Goal: Task Accomplishment & Management: Complete application form

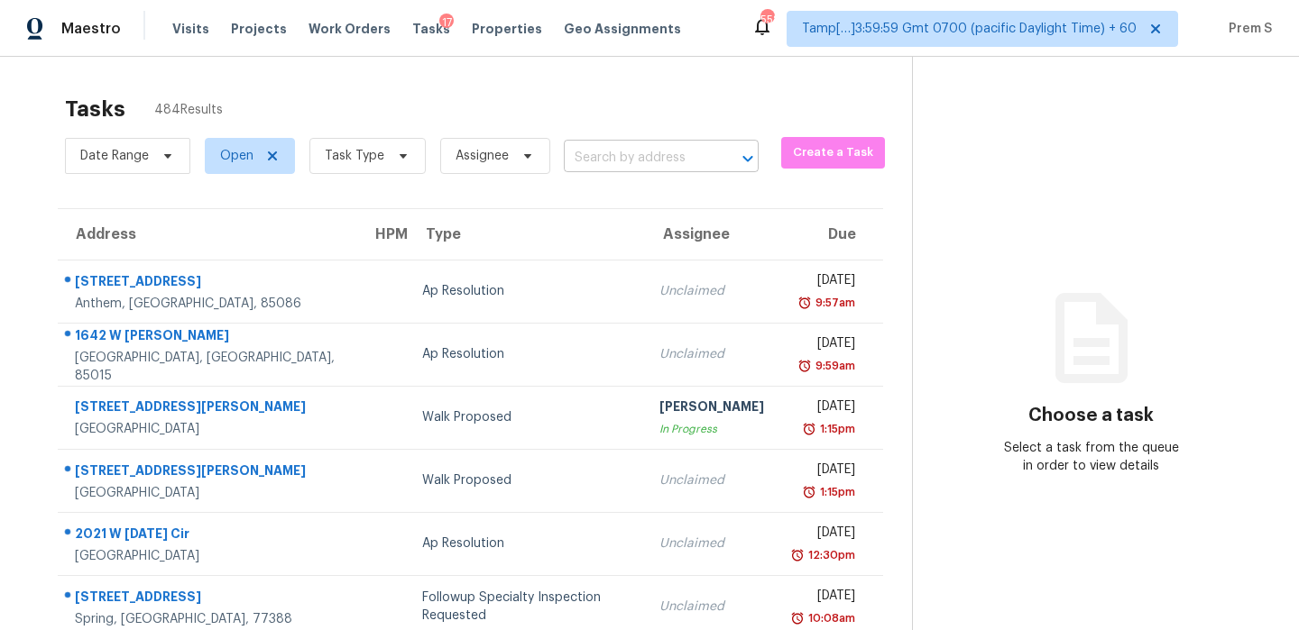
click at [646, 161] on input "text" at bounding box center [636, 158] width 144 height 28
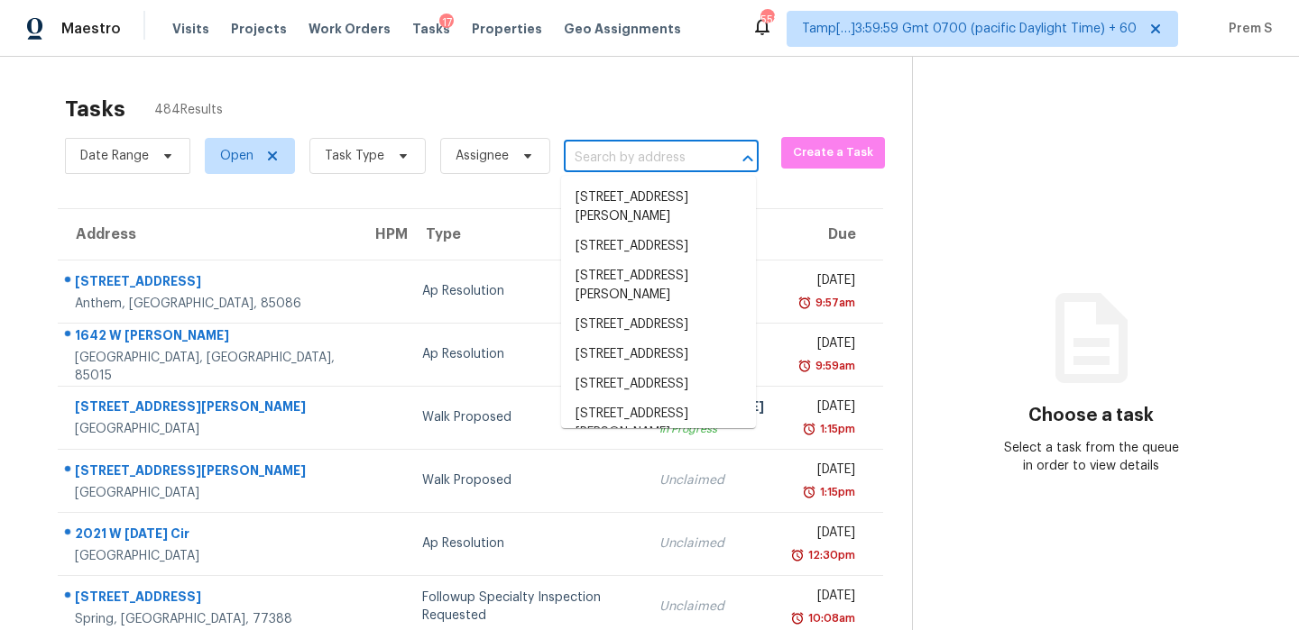
paste input "[STREET_ADDRESS]"
type input "[STREET_ADDRESS]"
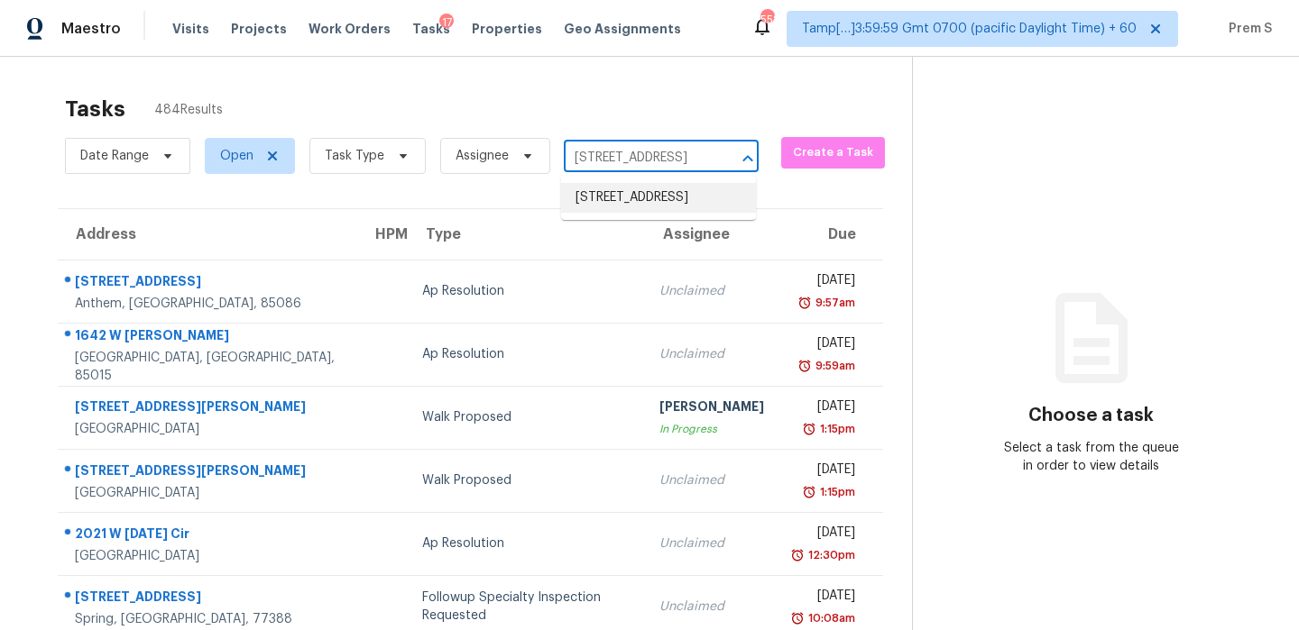
click at [637, 191] on li "[STREET_ADDRESS]" at bounding box center [658, 198] width 195 height 30
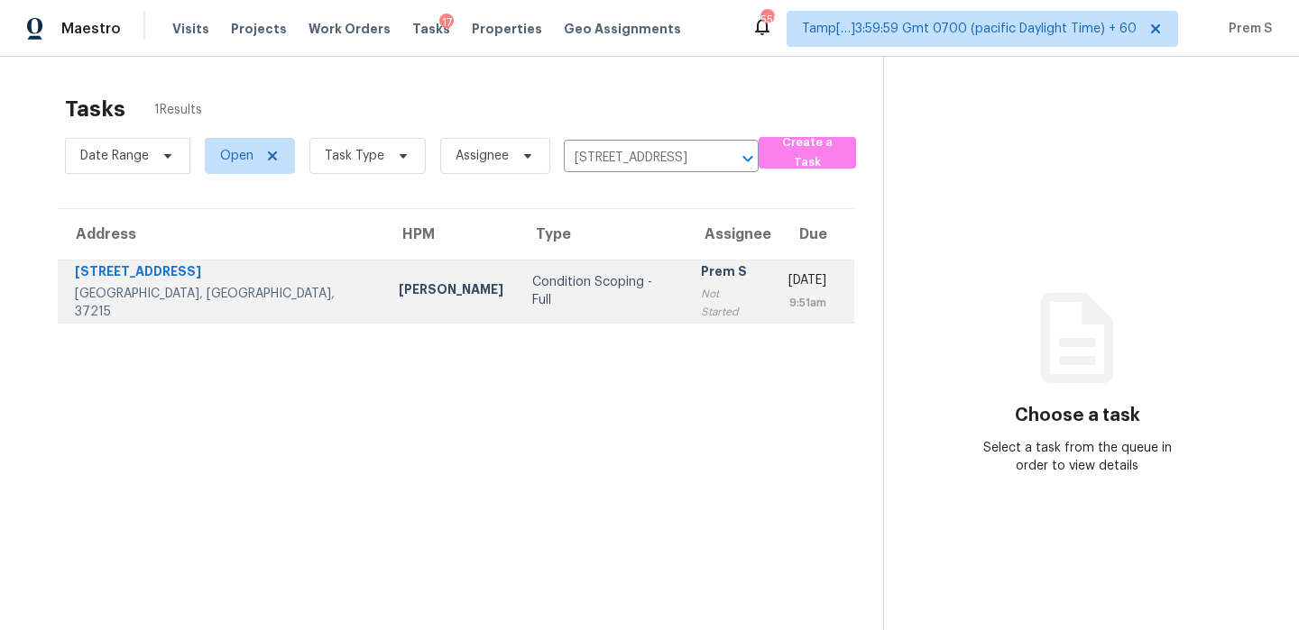
click at [686, 297] on td "Prem S Not Started" at bounding box center [729, 291] width 87 height 63
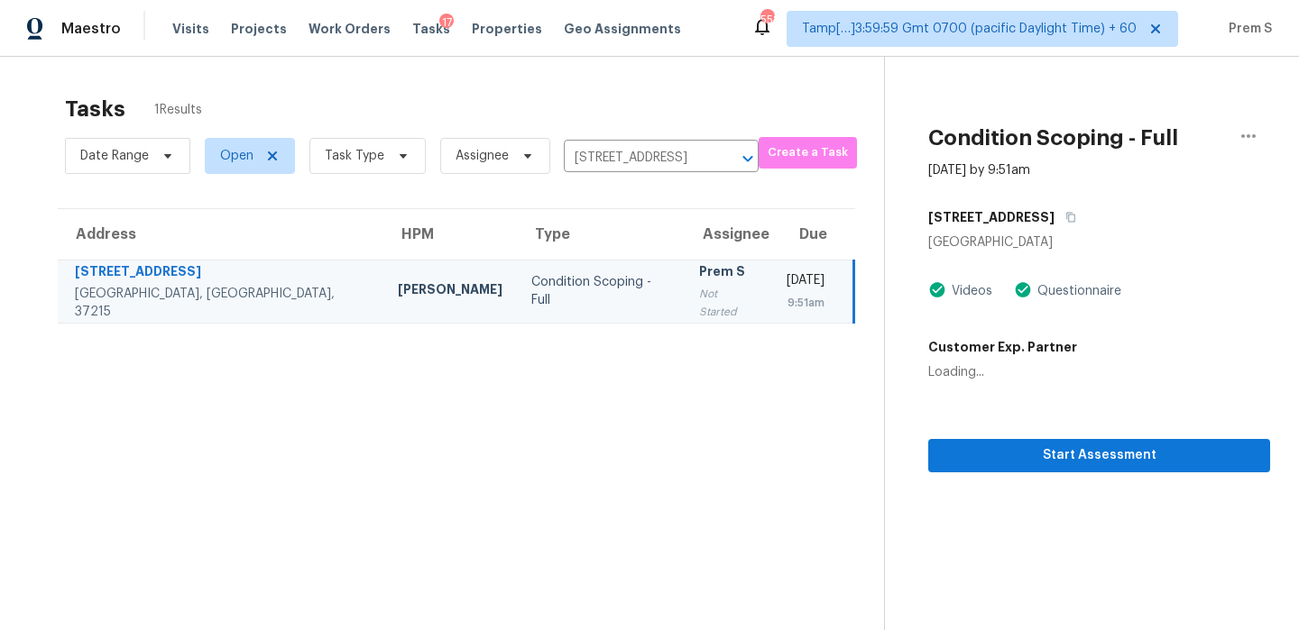
scroll to position [57, 0]
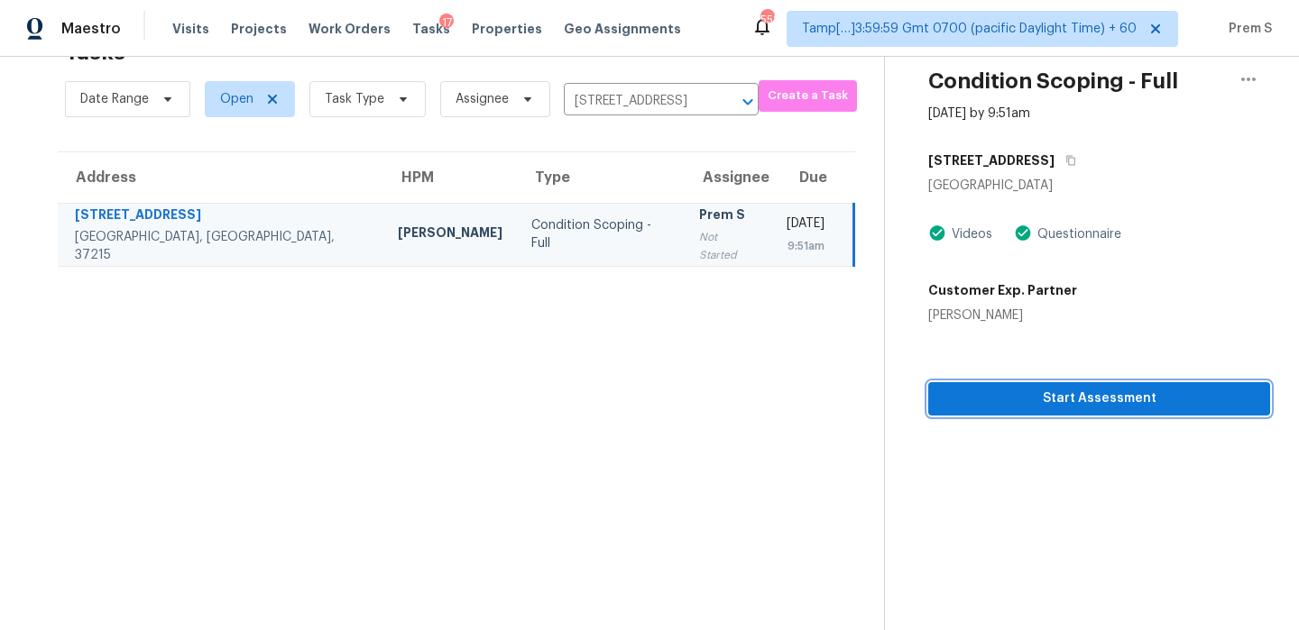
click at [1176, 404] on span "Start Assessment" at bounding box center [1098, 399] width 313 height 23
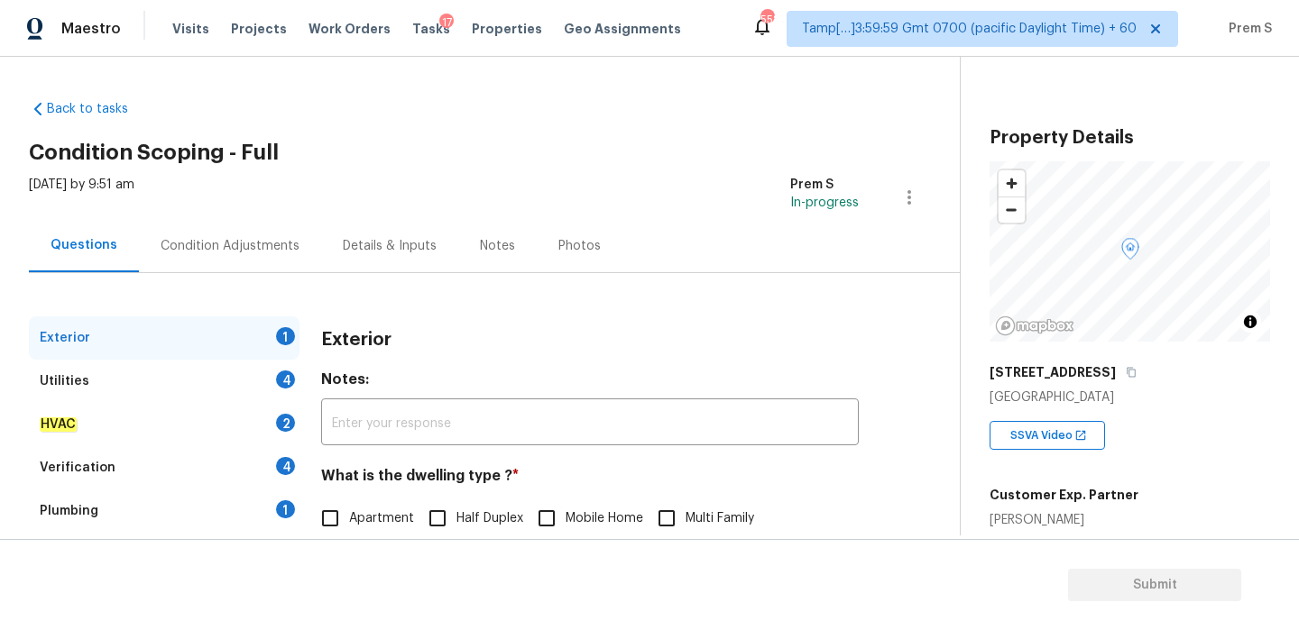
scroll to position [134, 0]
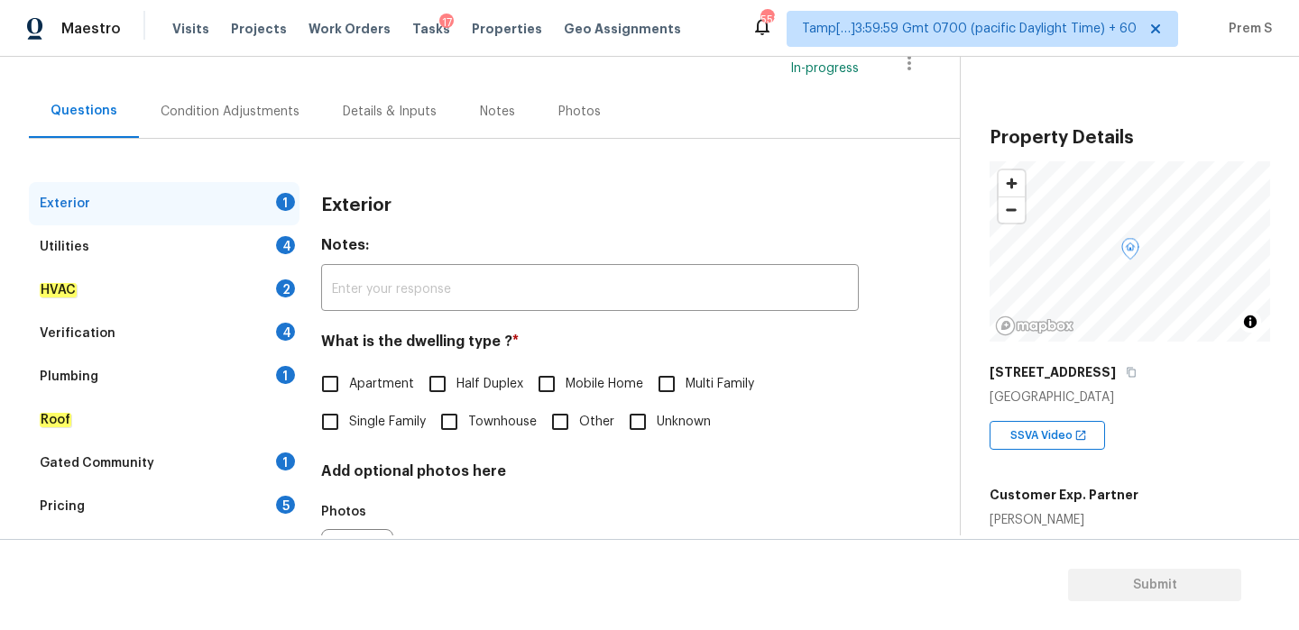
click at [364, 420] on span "Single Family" at bounding box center [387, 422] width 77 height 19
click at [349, 420] on input "Single Family" at bounding box center [330, 422] width 38 height 38
checkbox input "true"
click at [276, 245] on div "4" at bounding box center [285, 245] width 19 height 18
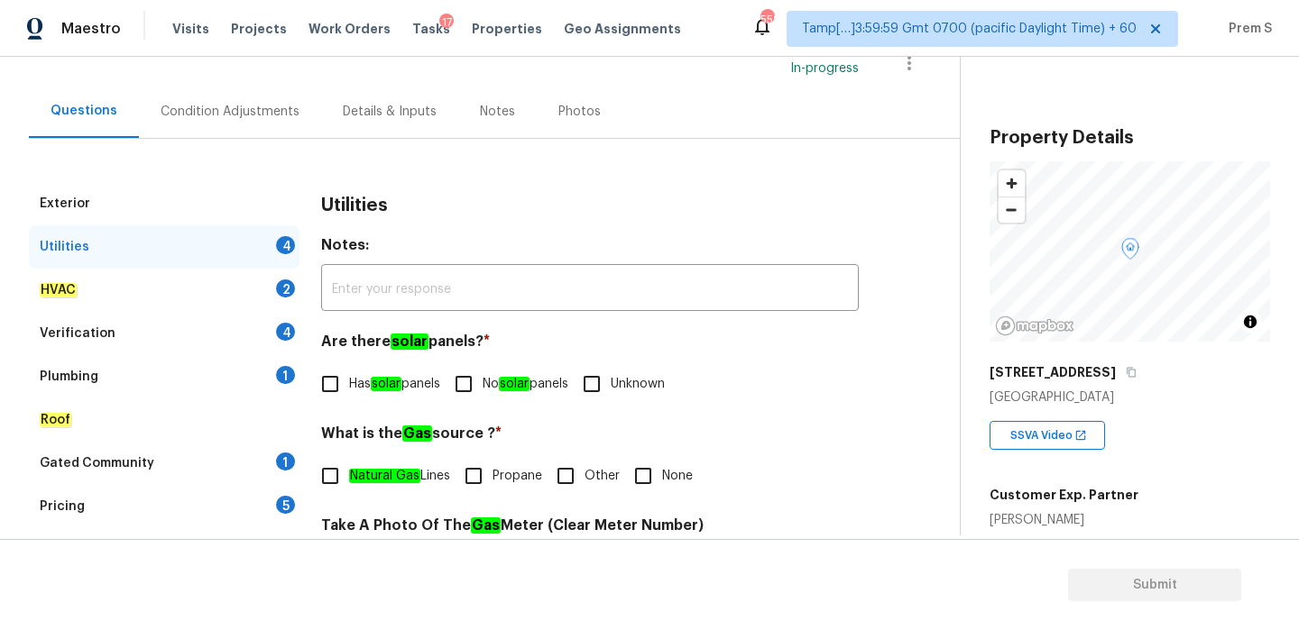
click at [480, 387] on input "No solar panels" at bounding box center [464, 384] width 38 height 38
checkbox input "true"
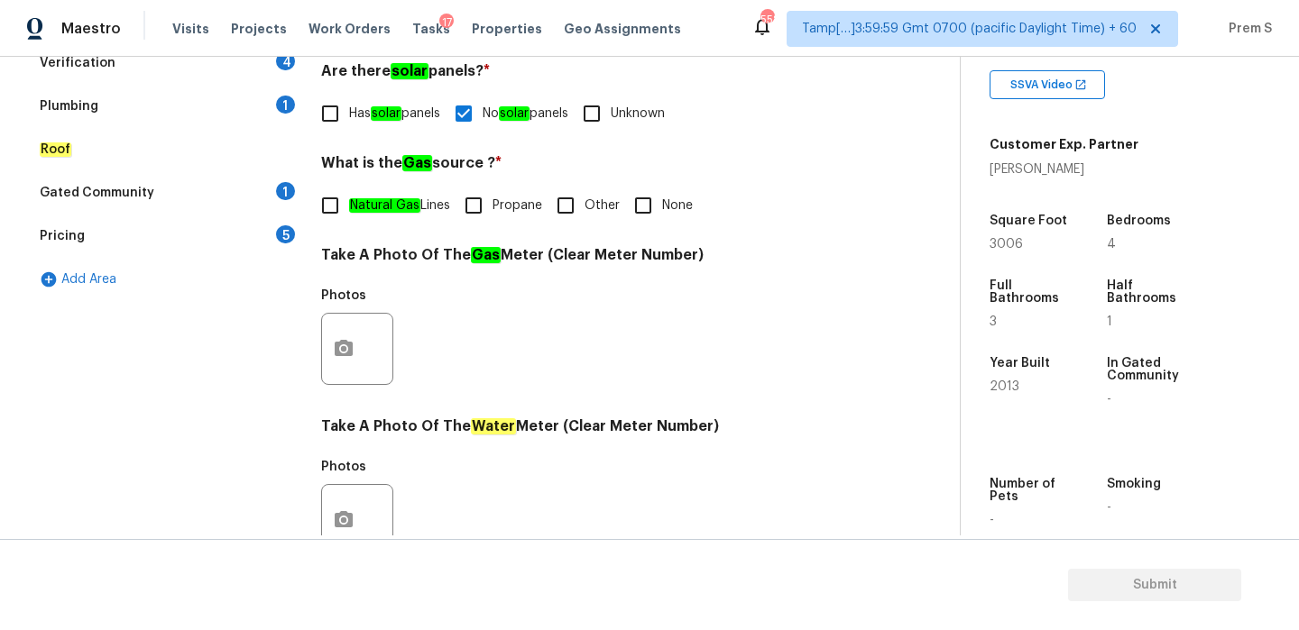
scroll to position [349, 0]
click at [344, 203] on input "Natural Gas Lines" at bounding box center [330, 206] width 38 height 38
checkbox input "true"
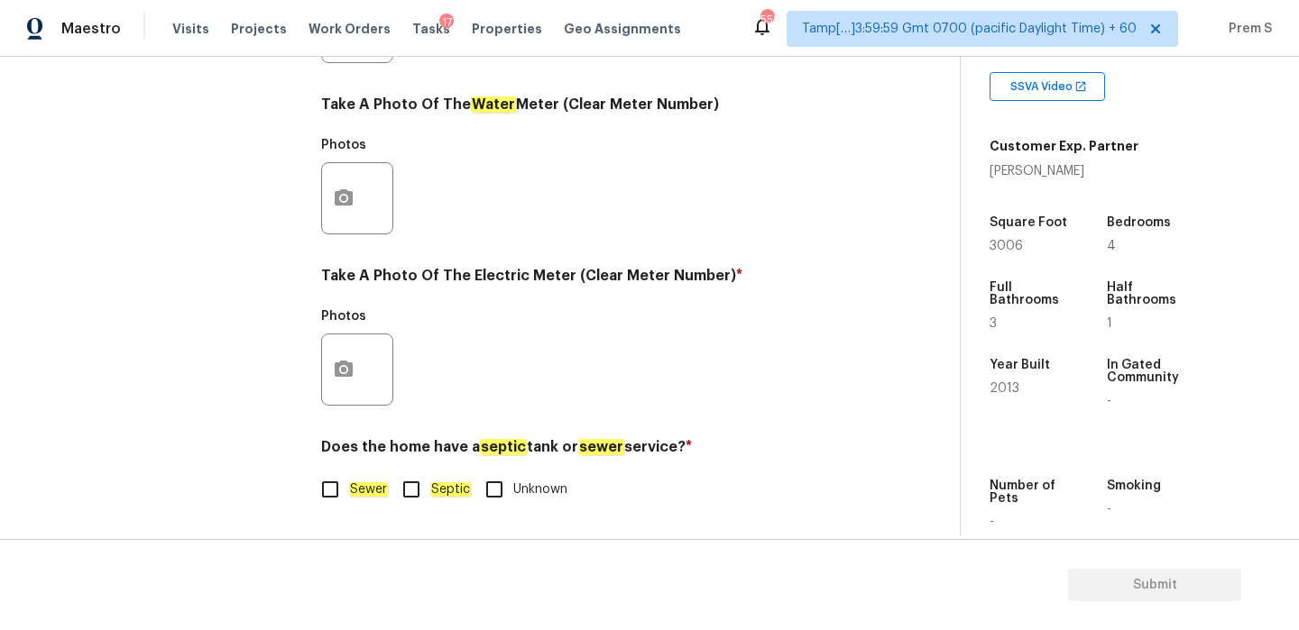
scroll to position [727, 0]
click at [367, 352] on div at bounding box center [357, 370] width 72 height 72
click at [327, 485] on input "Sewer" at bounding box center [330, 490] width 38 height 38
checkbox input "true"
click at [353, 376] on icon "button" at bounding box center [344, 370] width 22 height 22
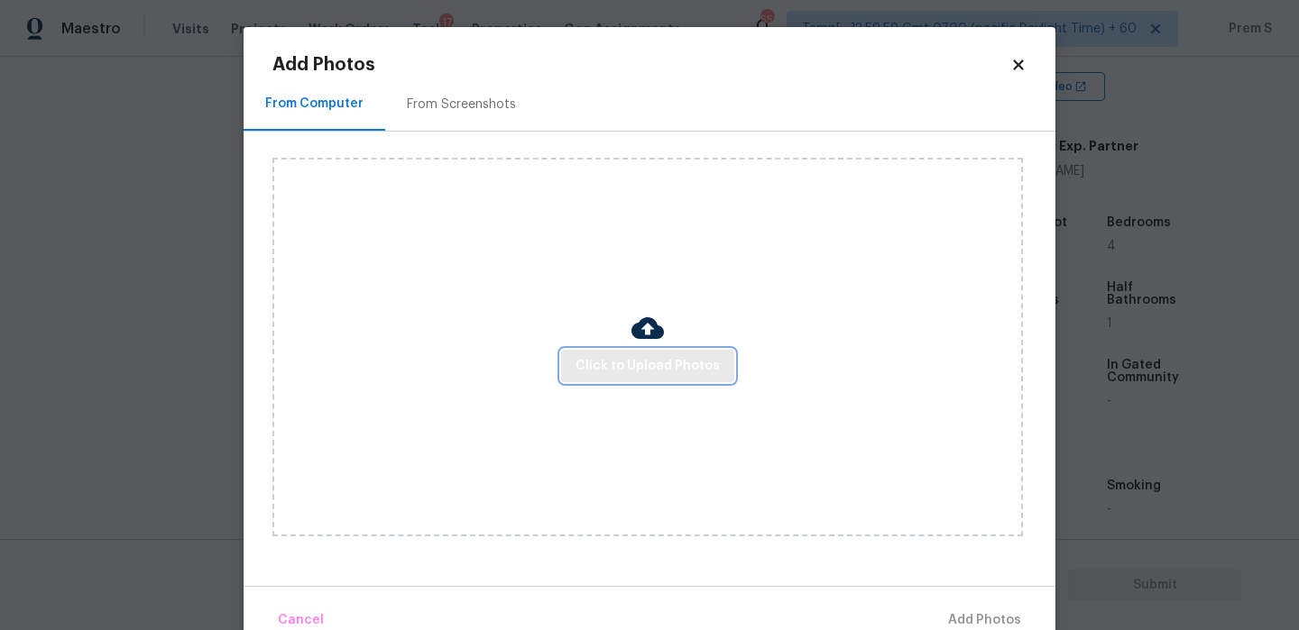
click at [652, 359] on span "Click to Upload Photos" at bounding box center [647, 366] width 144 height 23
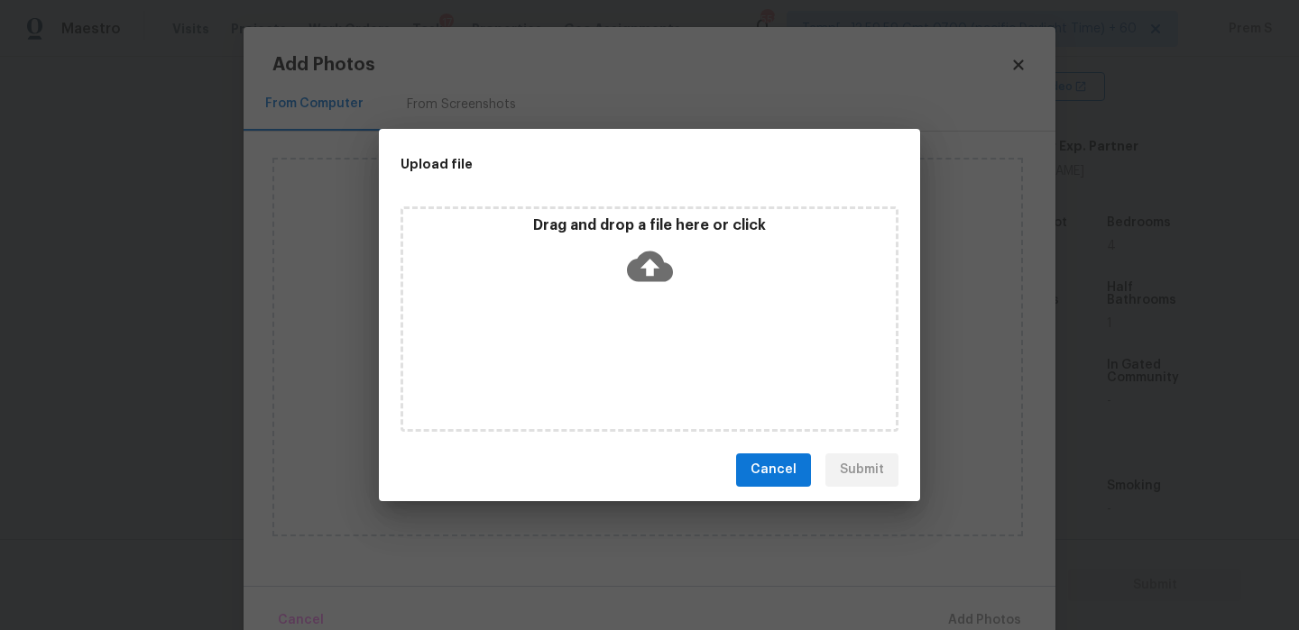
click at [651, 262] on icon at bounding box center [650, 266] width 46 height 46
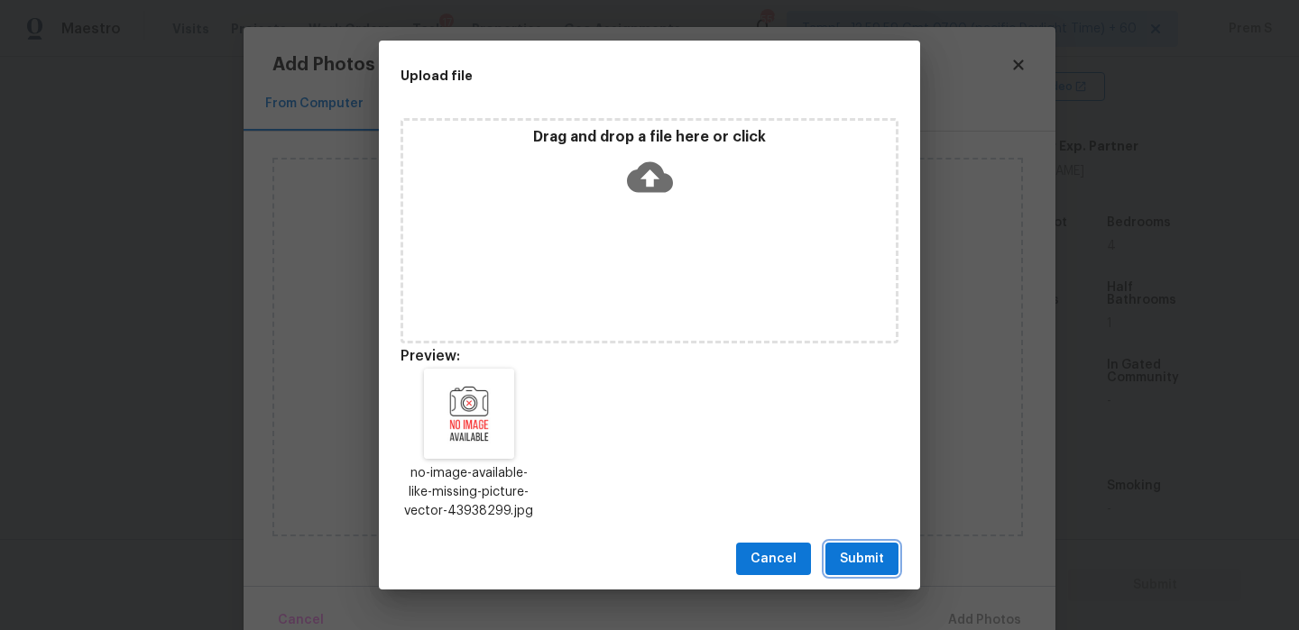
click at [873, 561] on span "Submit" at bounding box center [862, 559] width 44 height 23
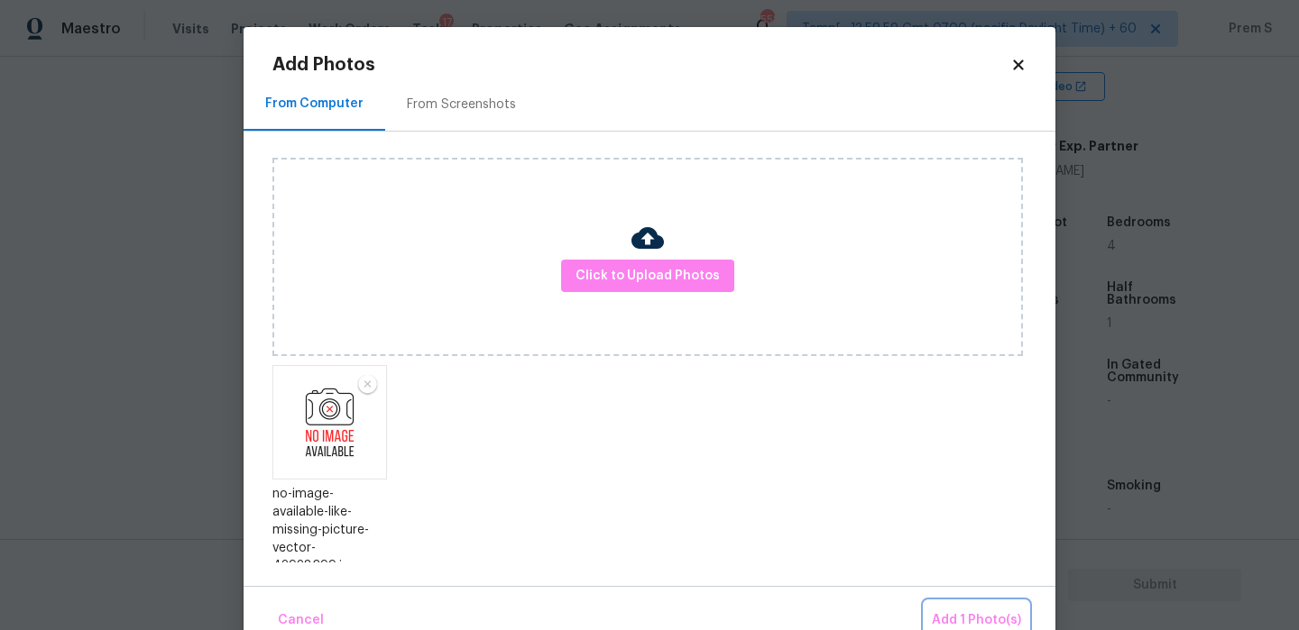
click at [957, 616] on span "Add 1 Photo(s)" at bounding box center [976, 621] width 89 height 23
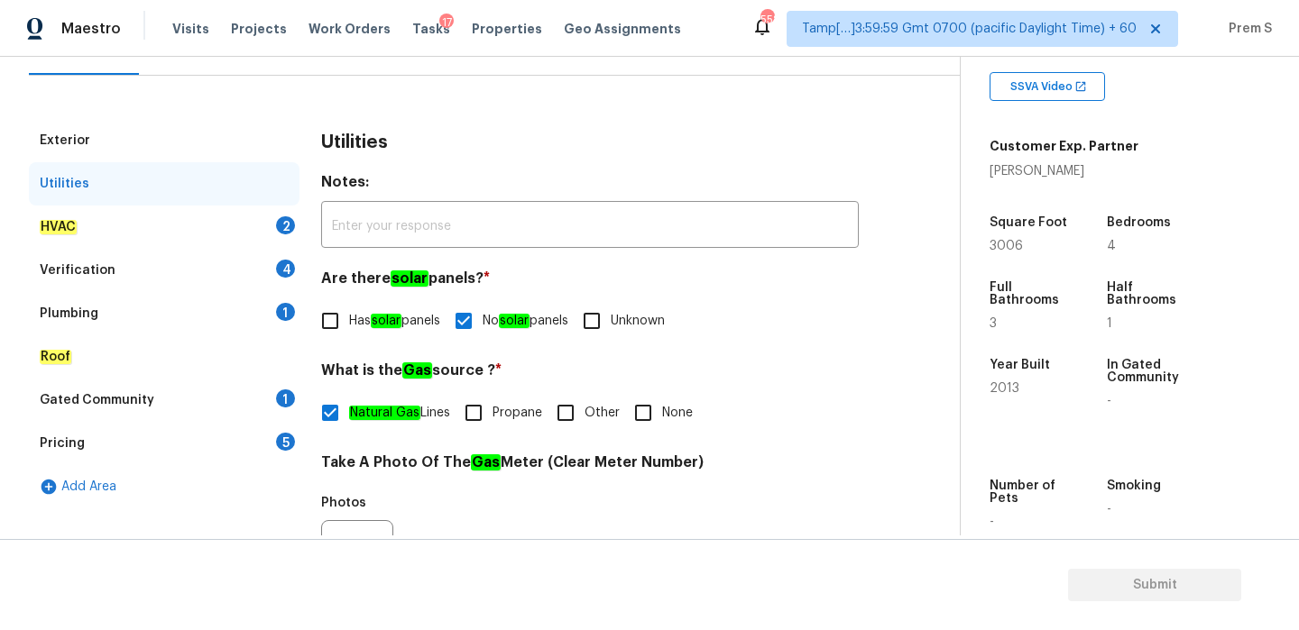
scroll to position [246, 0]
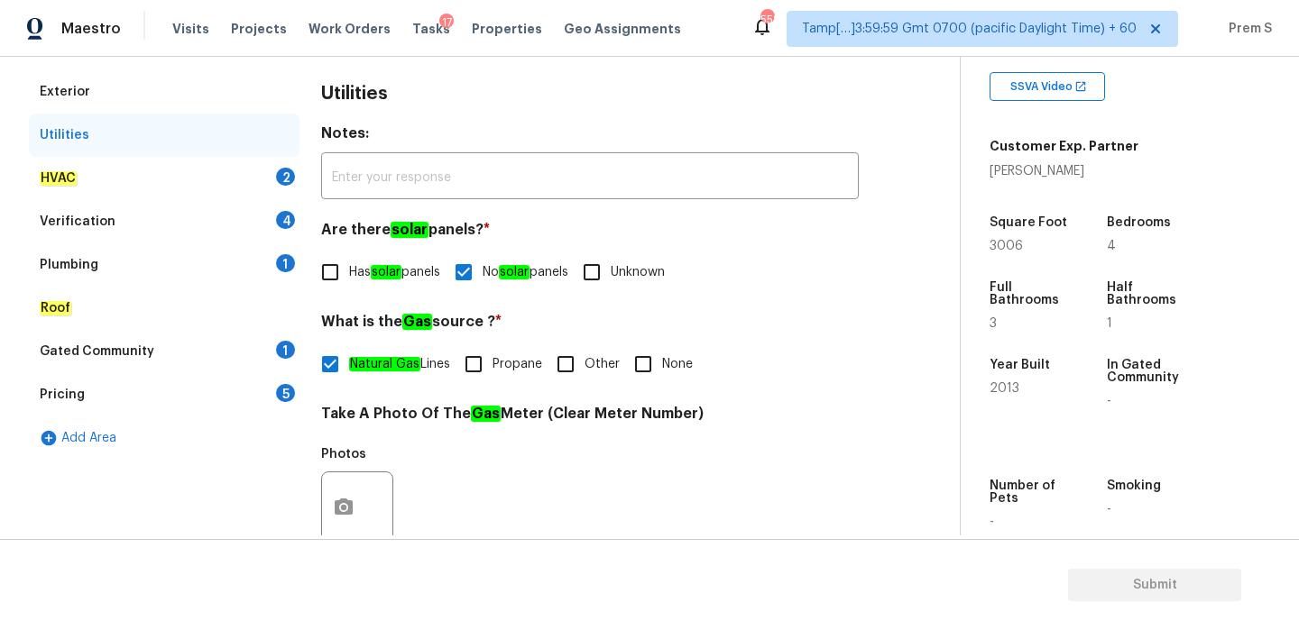
click at [287, 173] on div "2" at bounding box center [285, 177] width 19 height 18
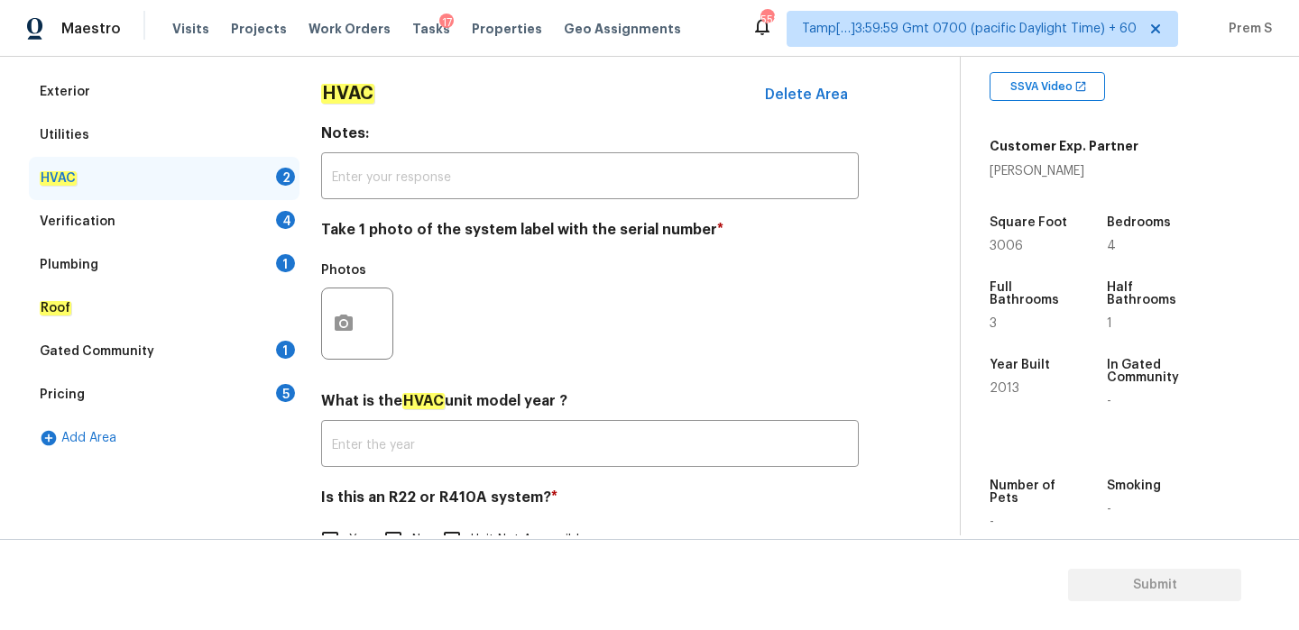
scroll to position [298, 0]
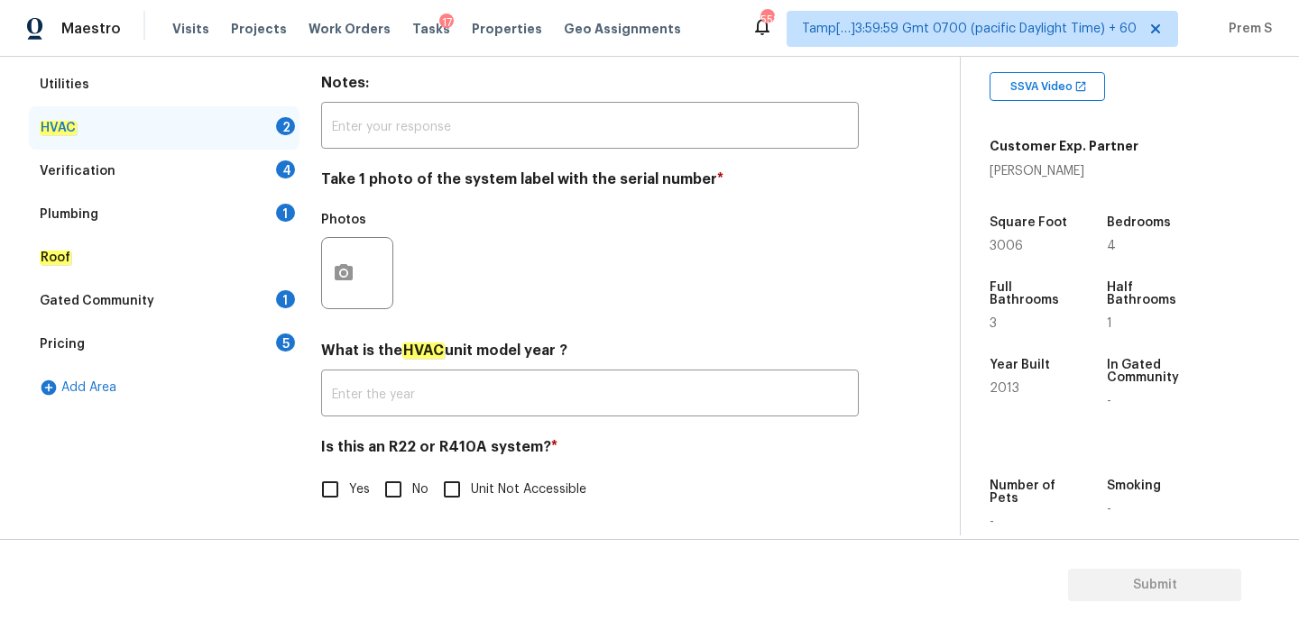
click at [415, 488] on span "No" at bounding box center [420, 490] width 16 height 19
click at [412, 488] on input "No" at bounding box center [393, 490] width 38 height 38
checkbox input "true"
click at [346, 257] on button "button" at bounding box center [343, 272] width 43 height 70
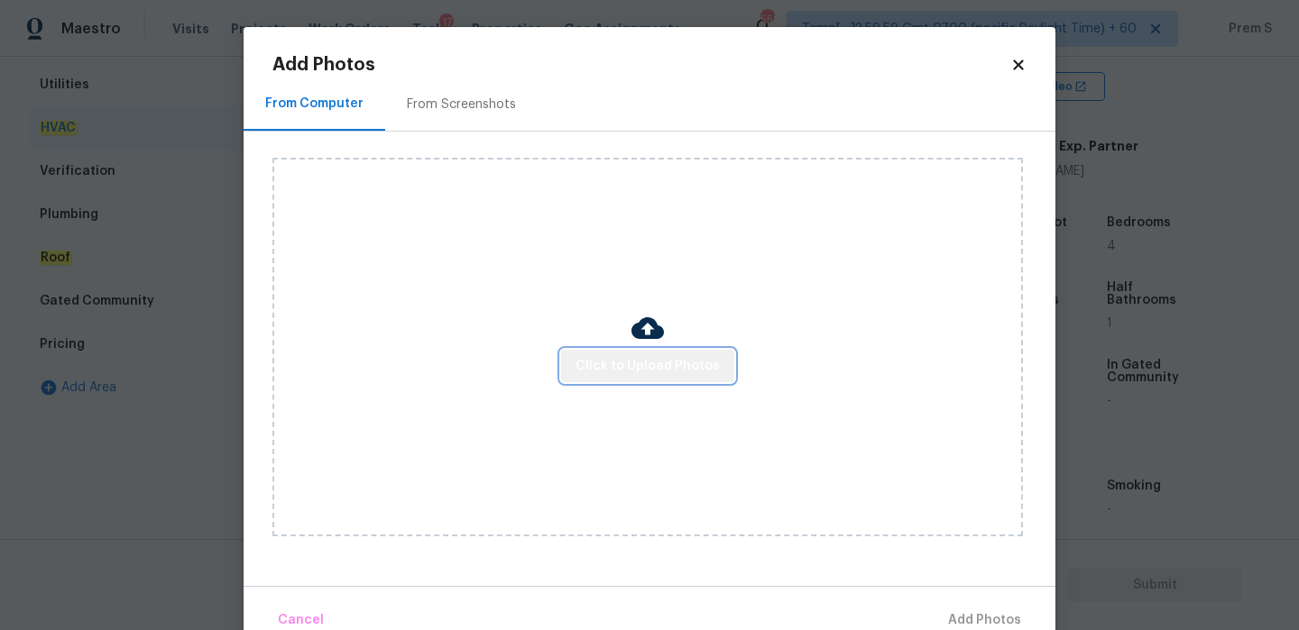
click at [663, 376] on span "Click to Upload Photos" at bounding box center [647, 366] width 144 height 23
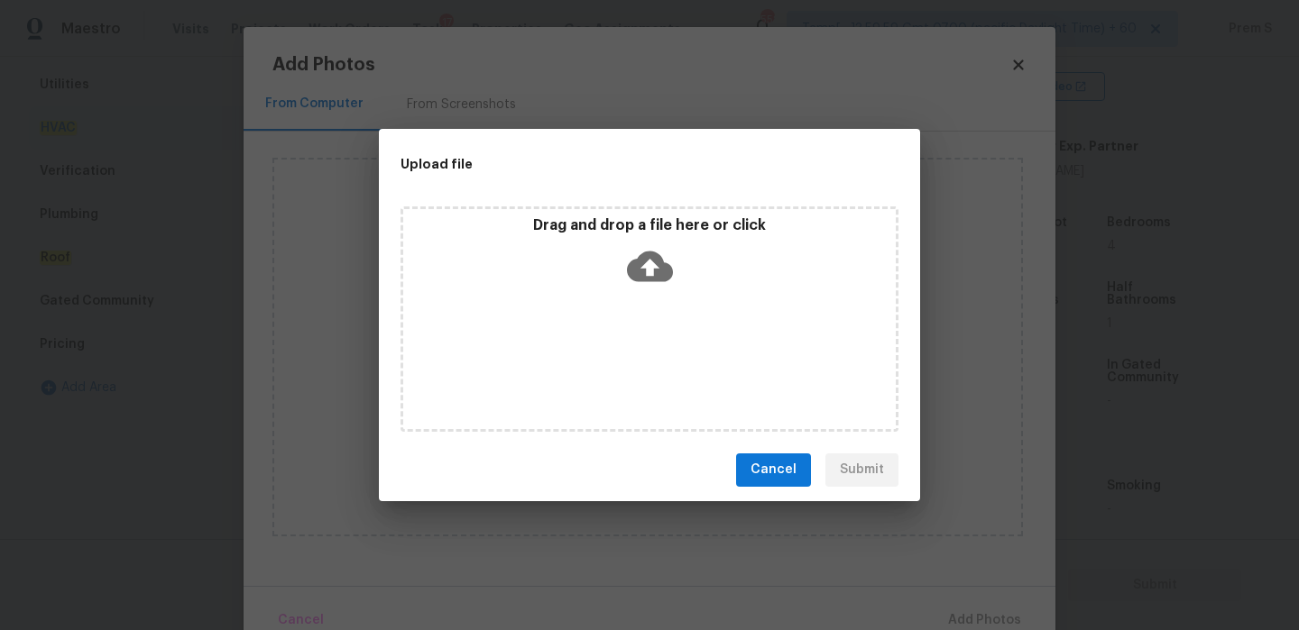
click at [639, 252] on icon at bounding box center [650, 266] width 46 height 46
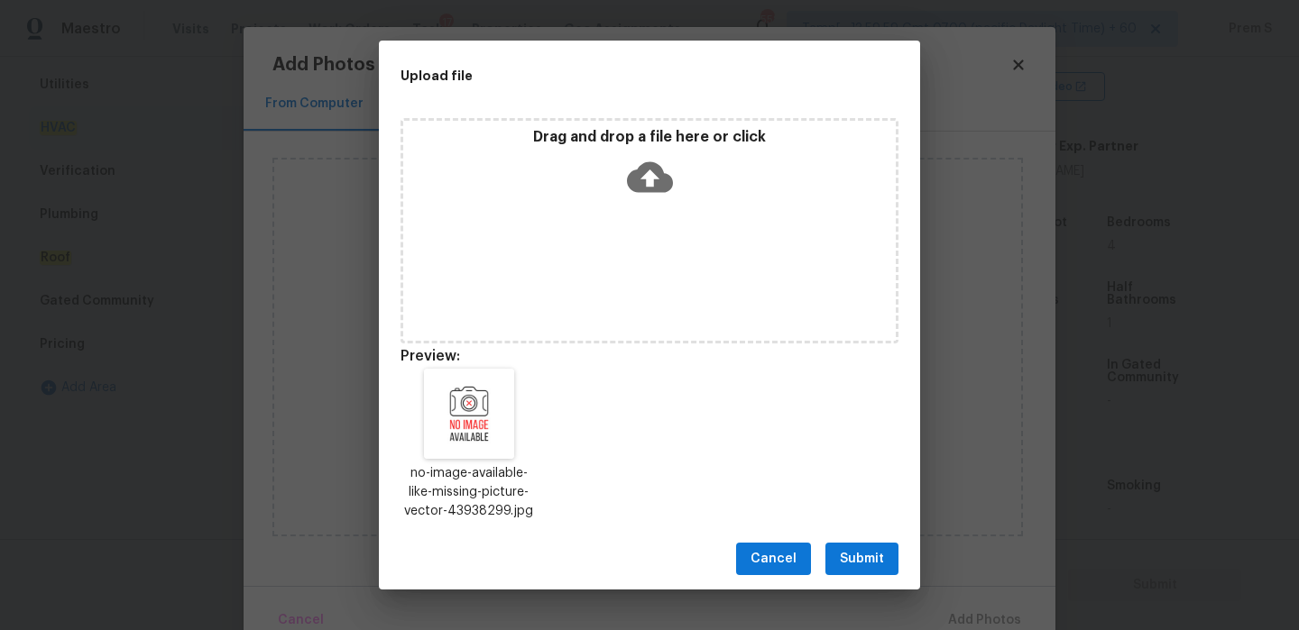
click at [900, 555] on div "Cancel Submit" at bounding box center [649, 559] width 541 height 62
click at [888, 562] on button "Submit" at bounding box center [861, 559] width 73 height 33
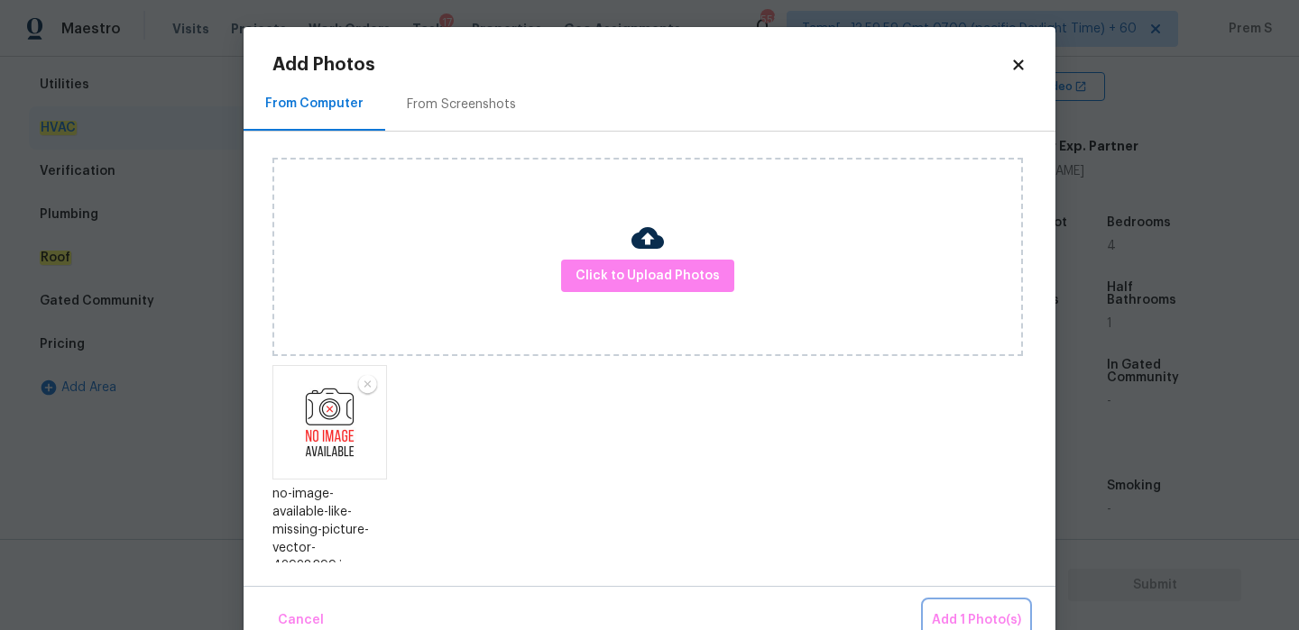
click at [979, 611] on span "Add 1 Photo(s)" at bounding box center [976, 621] width 89 height 23
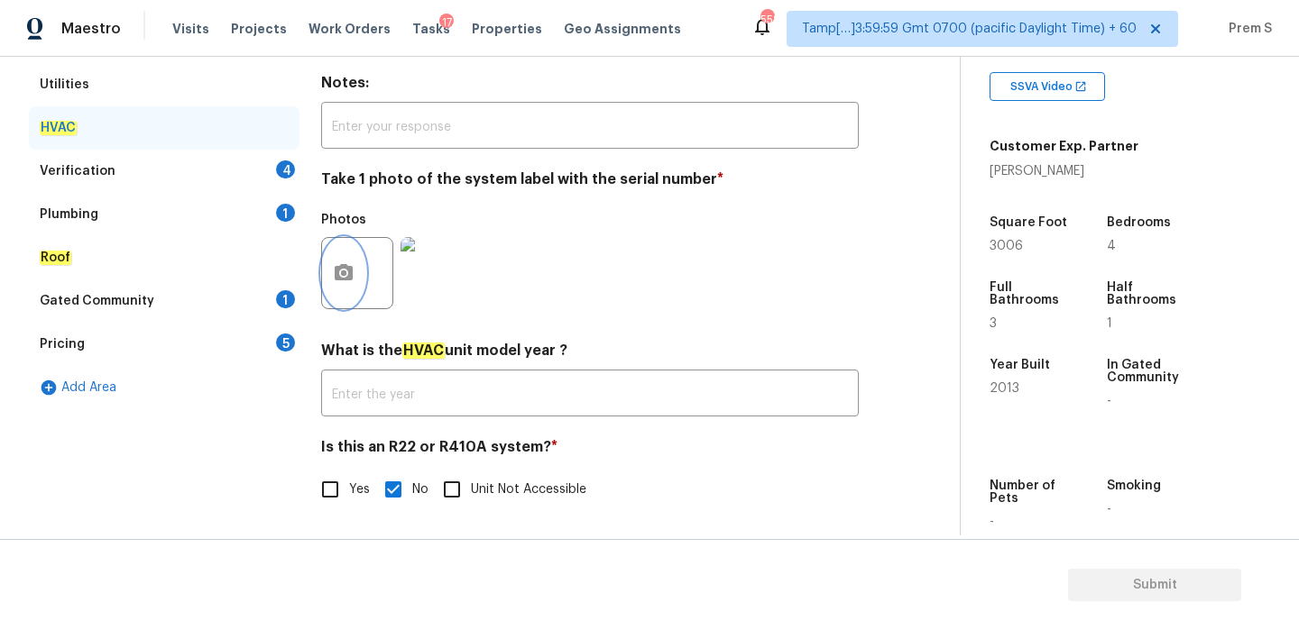
scroll to position [107, 0]
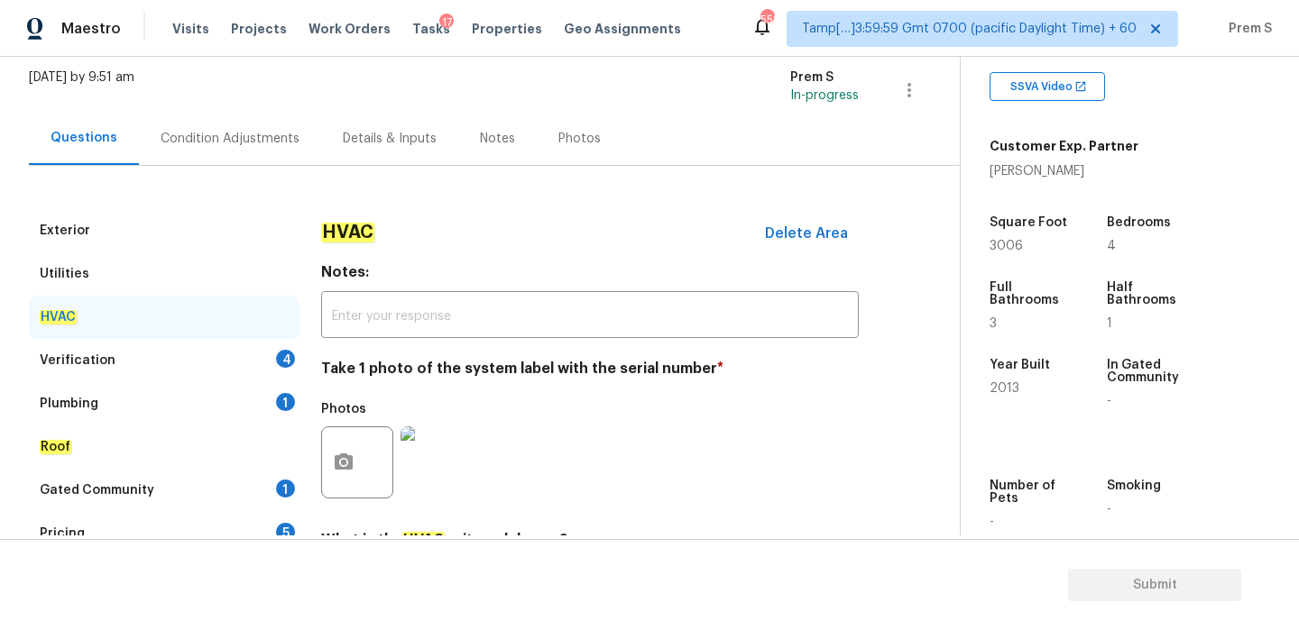
click at [262, 353] on div "Verification 4" at bounding box center [164, 360] width 271 height 43
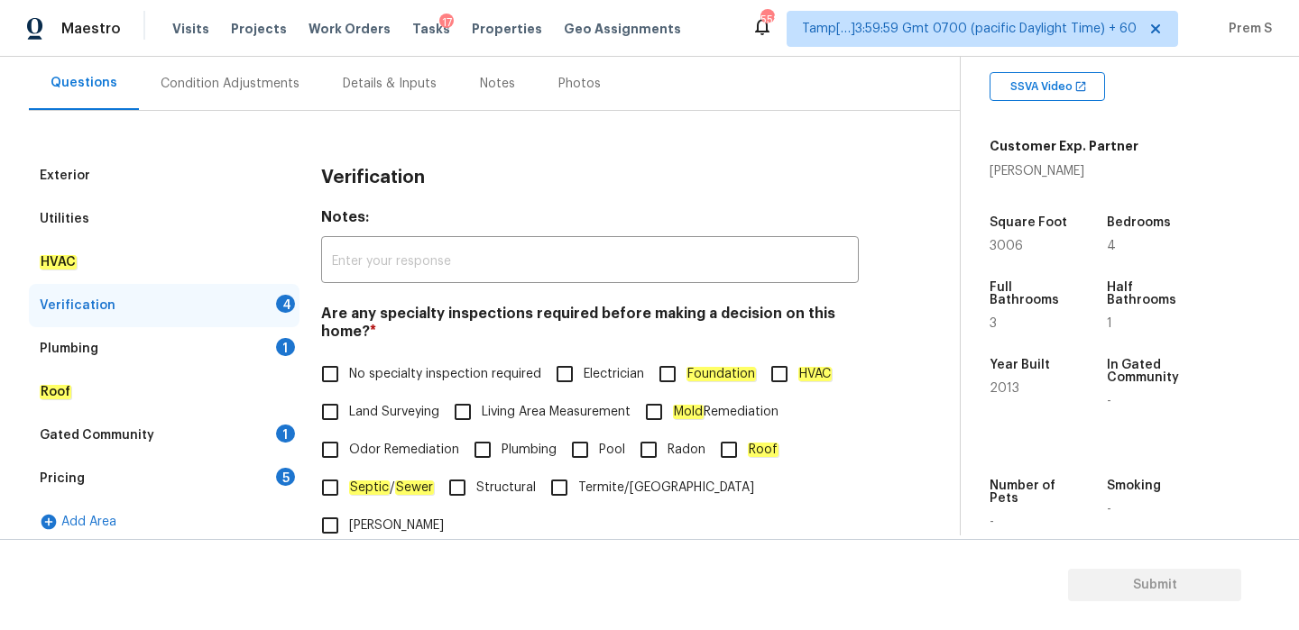
scroll to position [454, 0]
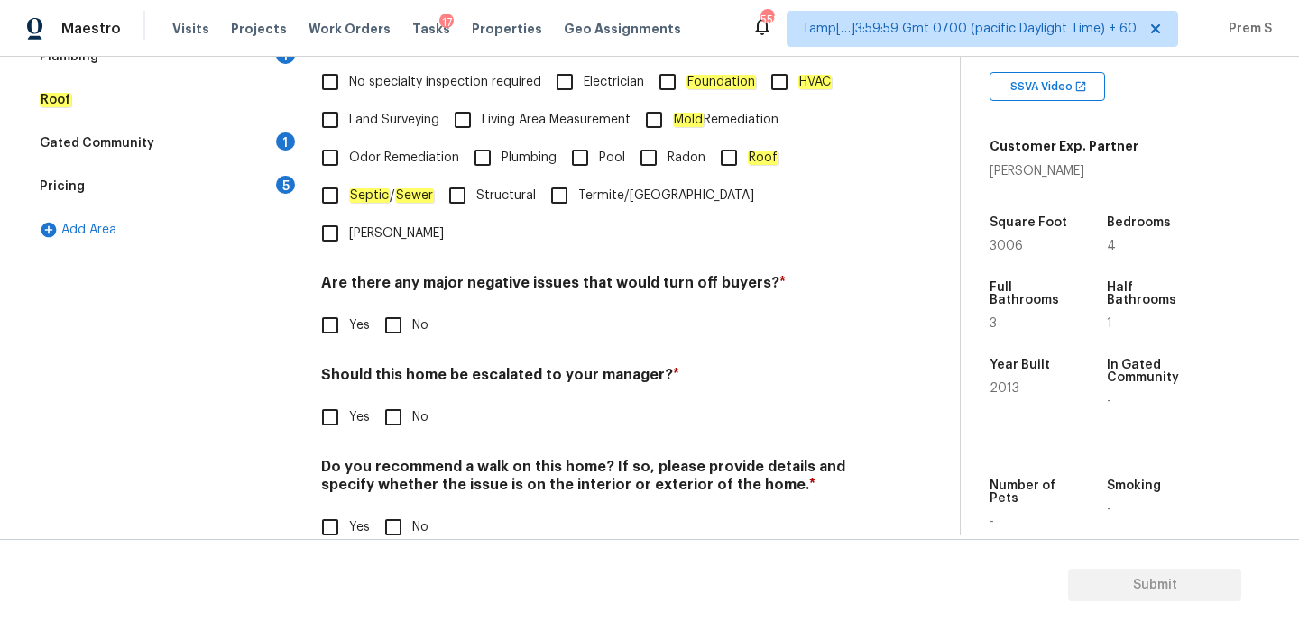
click at [349, 93] on label "No specialty inspection required" at bounding box center [426, 82] width 230 height 38
click at [349, 93] on input "No specialty inspection required" at bounding box center [330, 82] width 38 height 38
checkbox input "true"
click at [400, 307] on input "No" at bounding box center [393, 326] width 38 height 38
checkbox input "true"
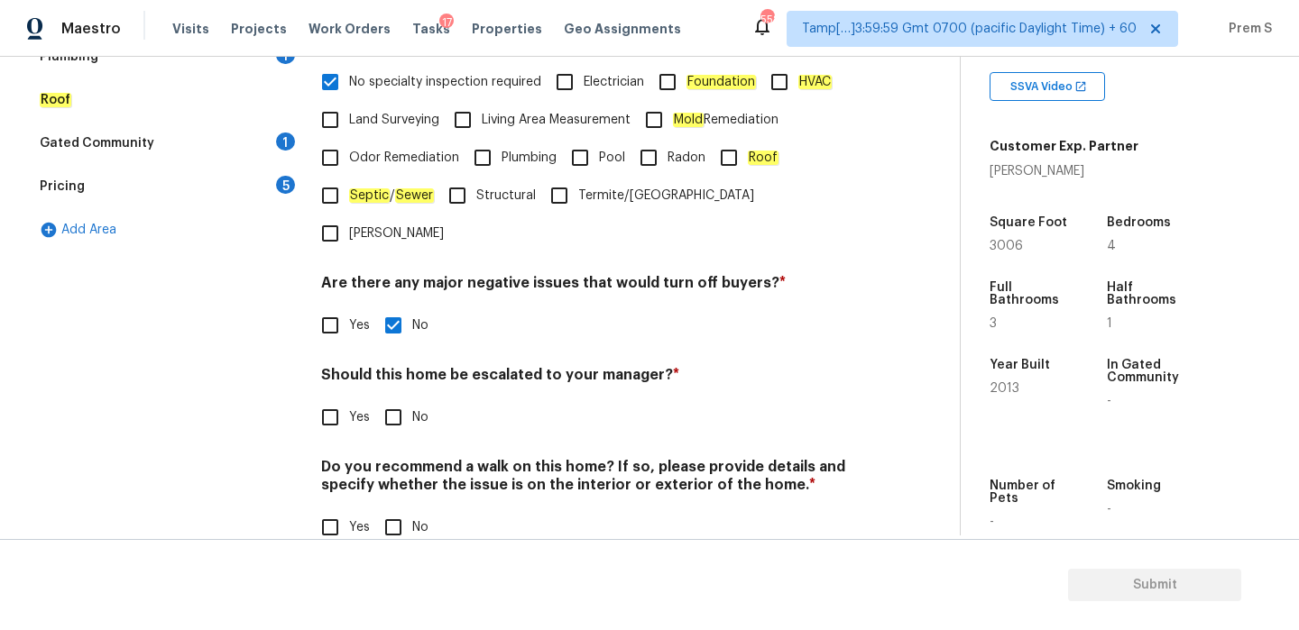
click at [409, 399] on input "No" at bounding box center [393, 418] width 38 height 38
checkbox input "true"
click at [400, 466] on div "Do you recommend a walk on this home? If so, please provide details and specify…" at bounding box center [589, 502] width 537 height 88
click at [401, 509] on input "No" at bounding box center [393, 528] width 38 height 38
checkbox input "true"
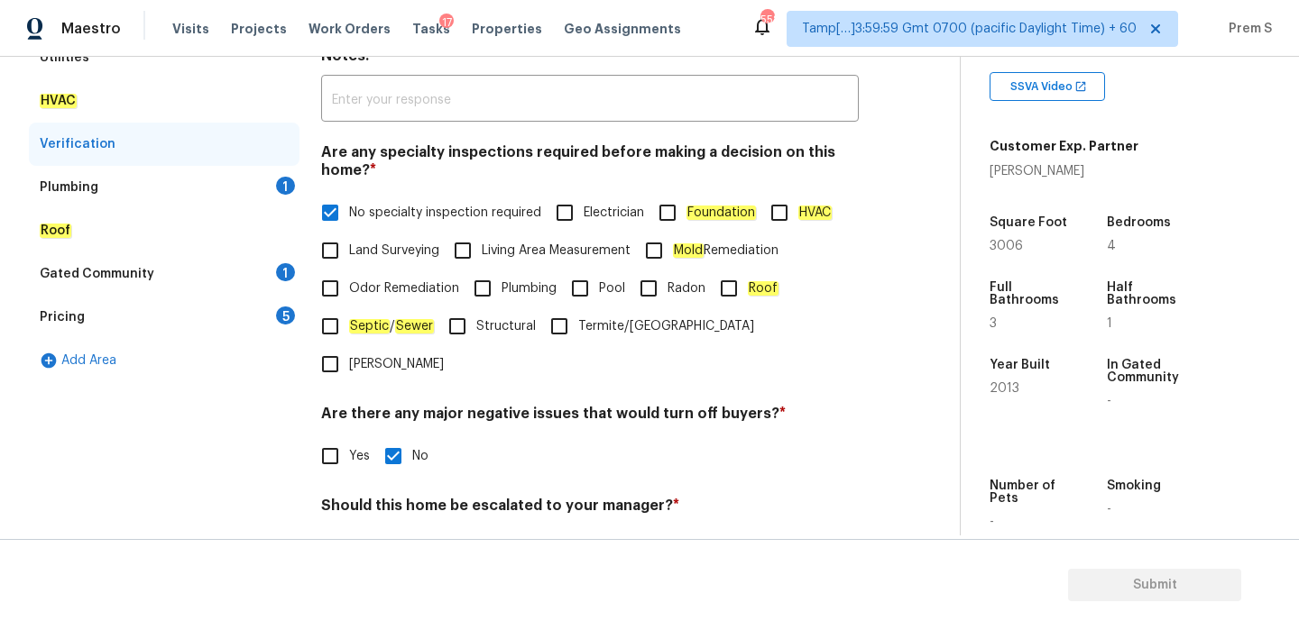
click at [291, 203] on div "Plumbing 1" at bounding box center [164, 187] width 271 height 43
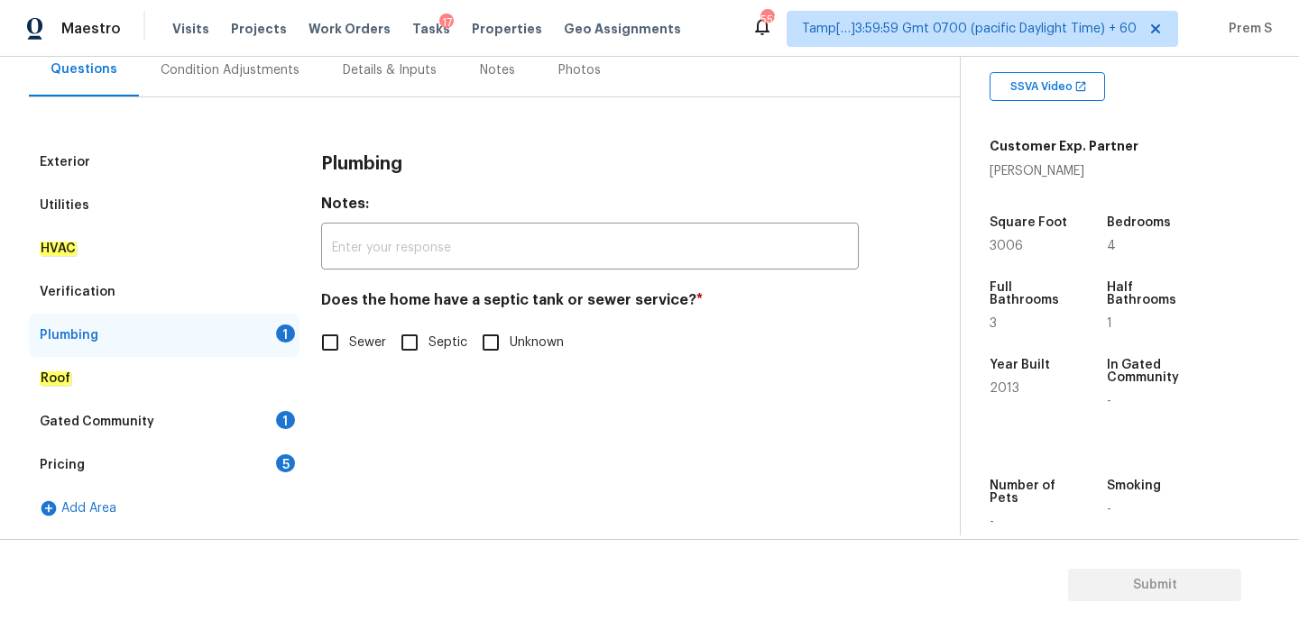
scroll to position [176, 0]
click at [354, 344] on em "Sewer" at bounding box center [368, 342] width 39 height 14
click at [349, 344] on input "Sewer" at bounding box center [330, 343] width 38 height 38
checkbox input "true"
click at [288, 413] on div "1" at bounding box center [285, 420] width 19 height 18
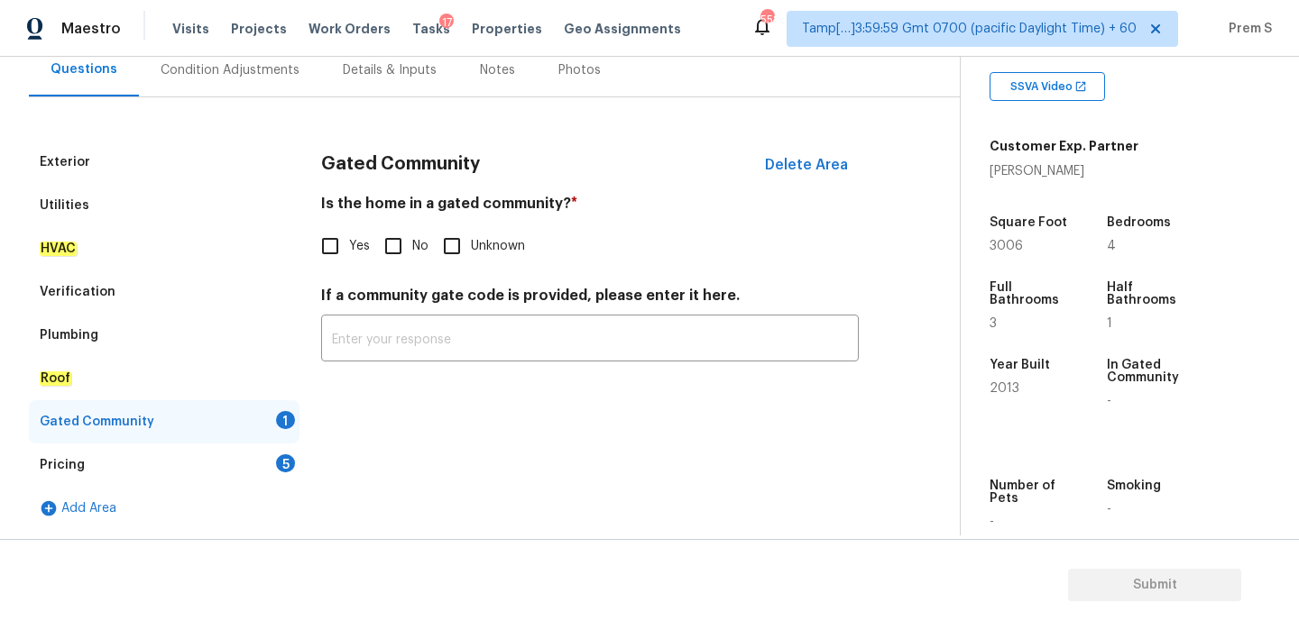
click at [387, 245] on input "No" at bounding box center [393, 246] width 38 height 38
checkbox input "true"
click at [281, 464] on div "5" at bounding box center [285, 463] width 19 height 18
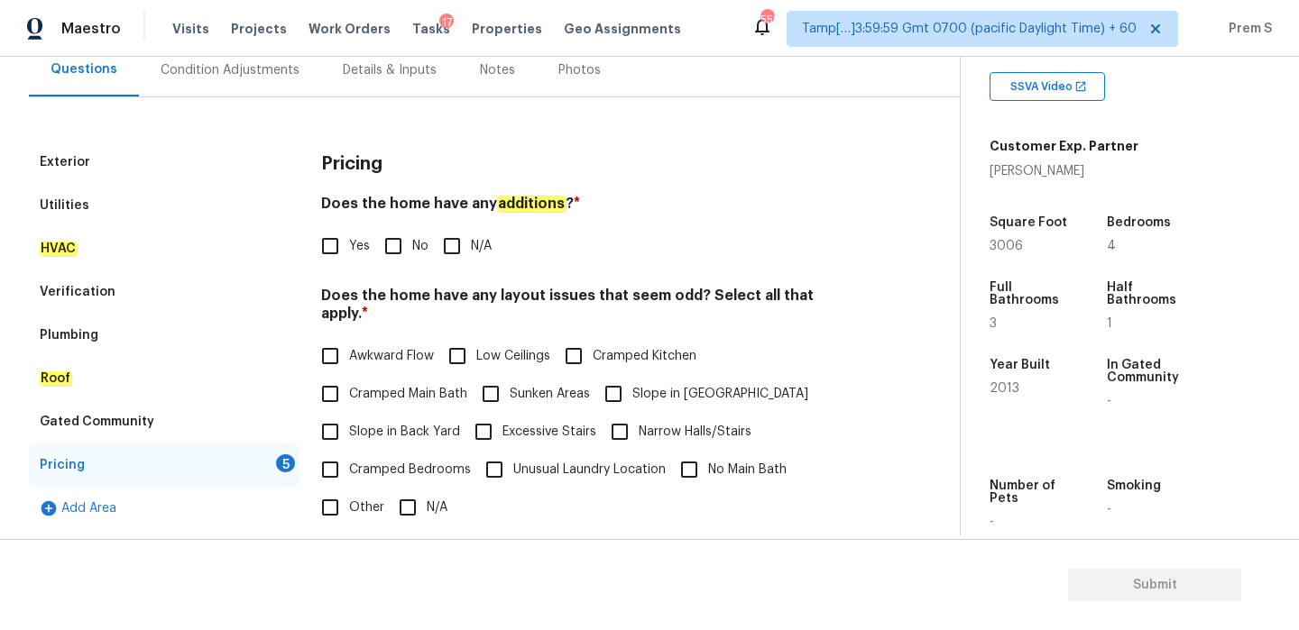
click at [415, 246] on span "No" at bounding box center [420, 246] width 16 height 19
click at [412, 246] on input "No" at bounding box center [393, 246] width 38 height 38
checkbox input "true"
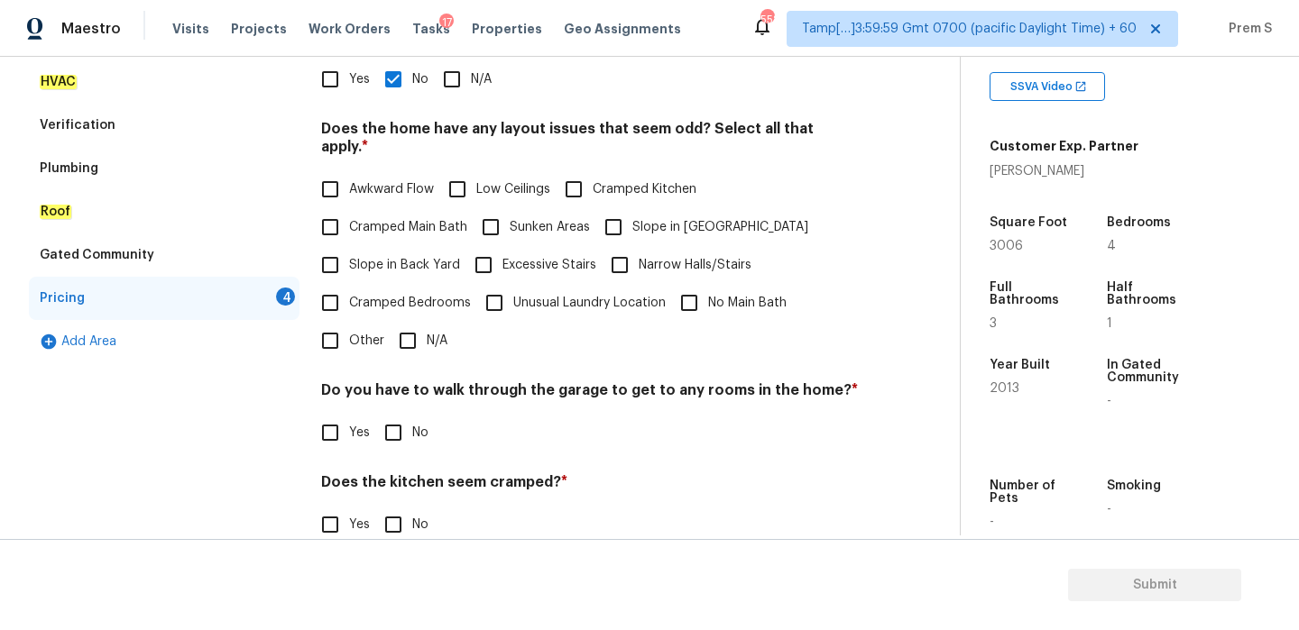
click at [410, 322] on input "N/A" at bounding box center [408, 341] width 38 height 38
checkbox input "true"
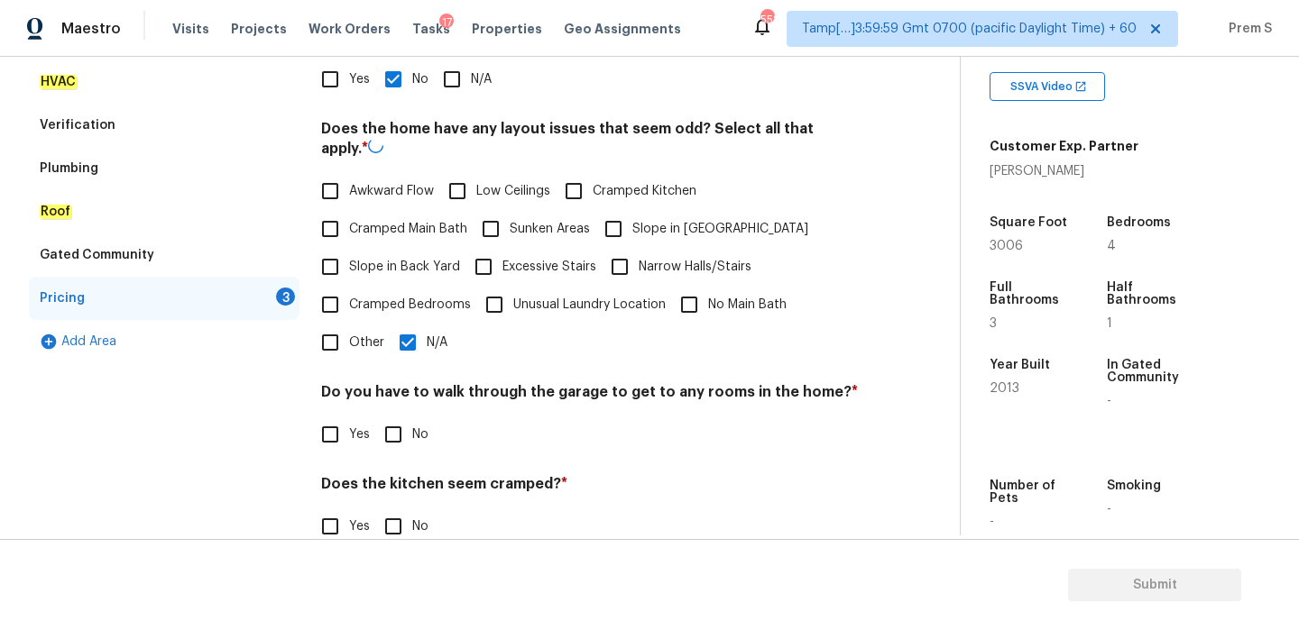
click at [401, 416] on input "No" at bounding box center [393, 435] width 38 height 38
checkbox input "true"
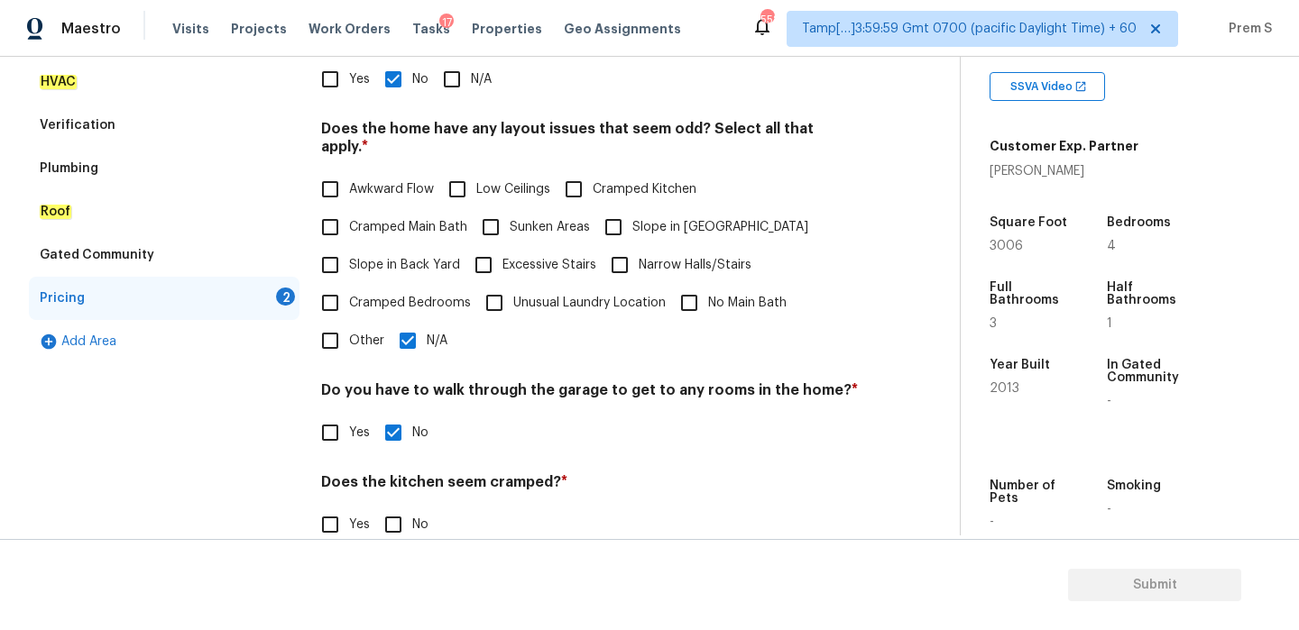
scroll to position [452, 0]
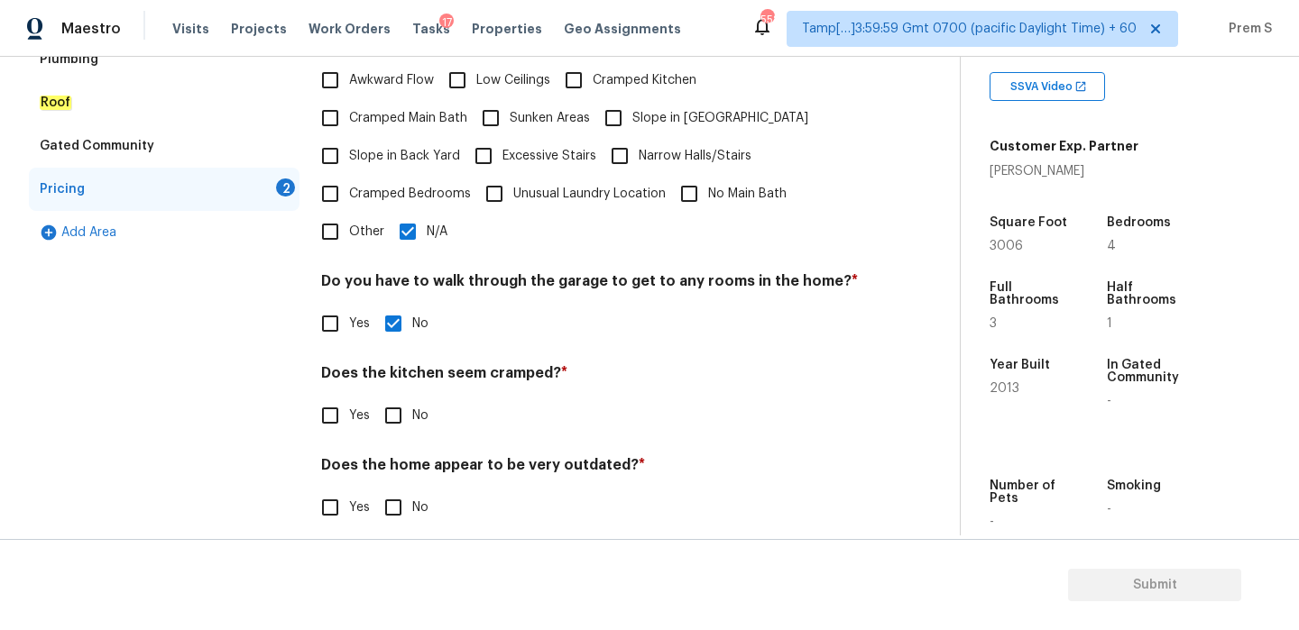
click at [401, 491] on input "No" at bounding box center [393, 508] width 38 height 38
checkbox input "true"
click at [403, 410] on input "No" at bounding box center [393, 416] width 38 height 38
checkbox input "true"
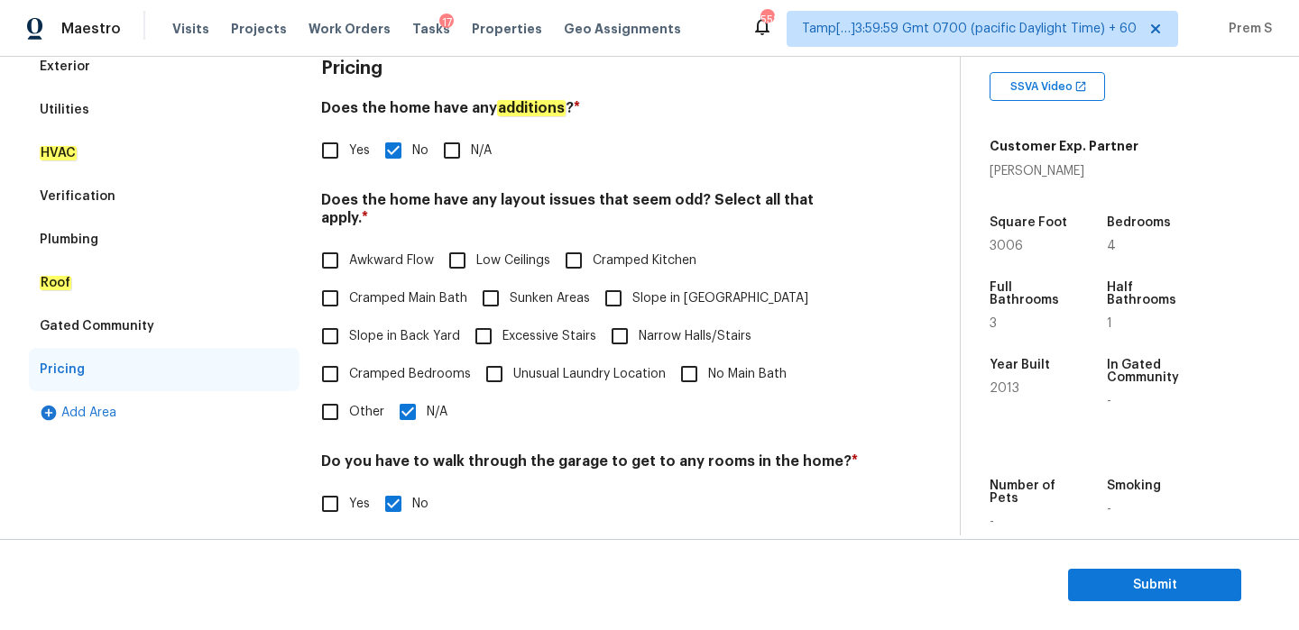
scroll to position [87, 0]
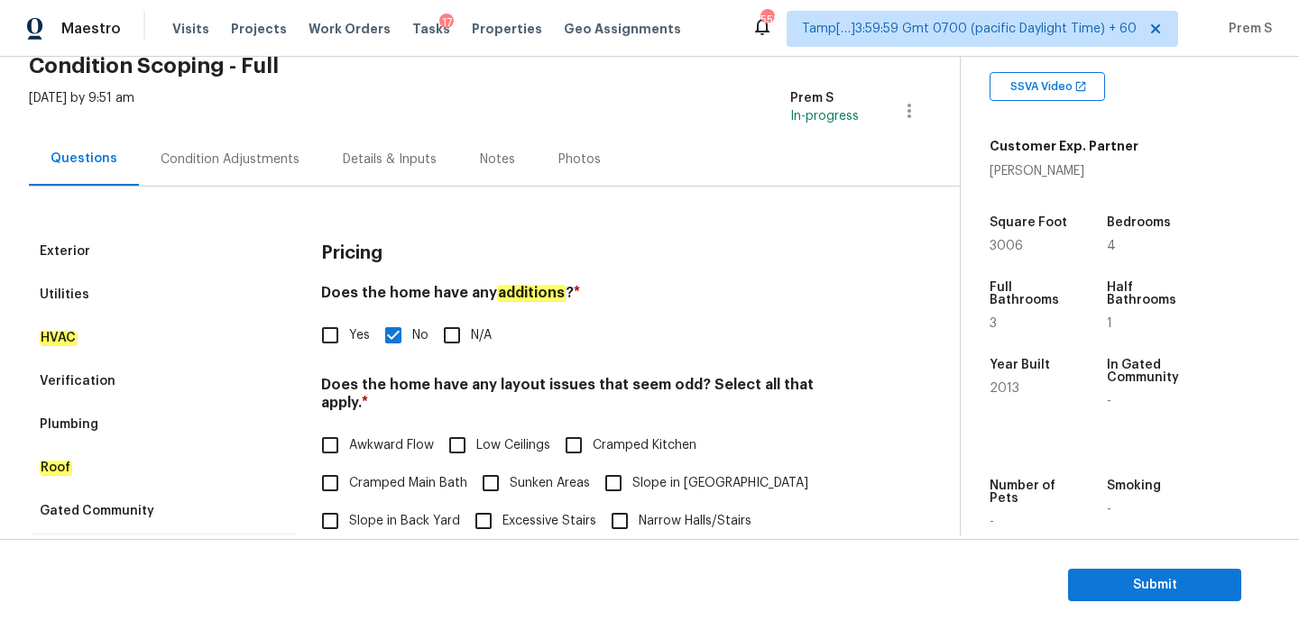
click at [253, 176] on div "Condition Adjustments" at bounding box center [230, 159] width 182 height 53
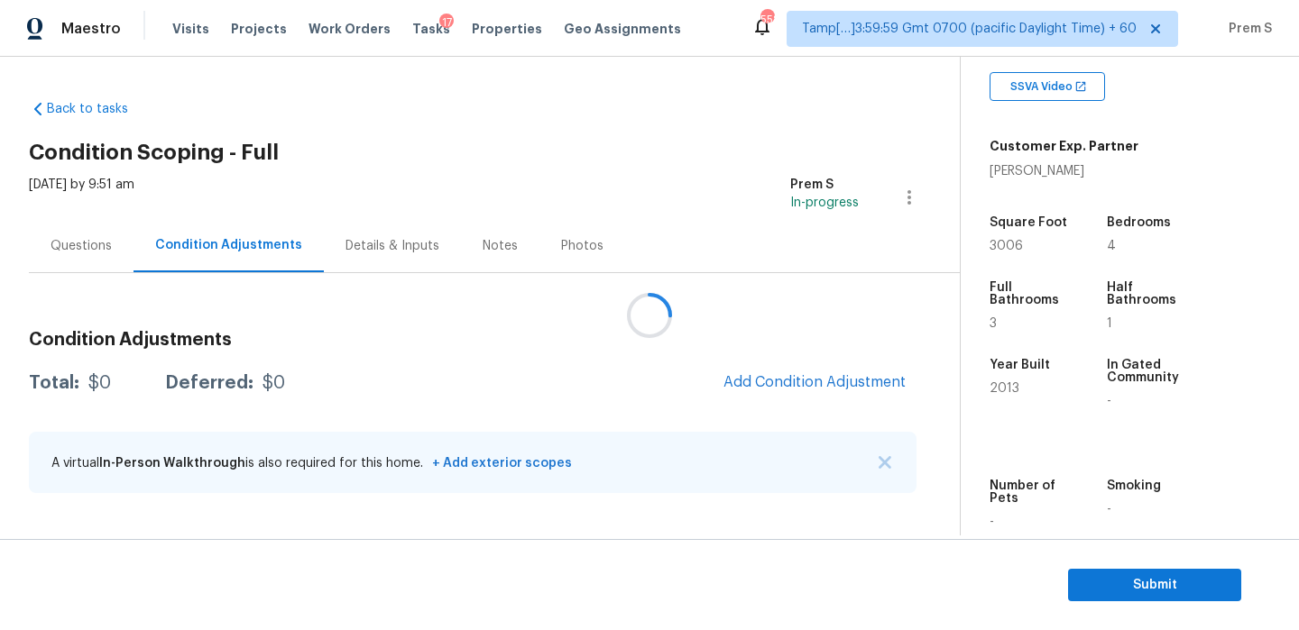
click at [797, 385] on div at bounding box center [649, 315] width 1299 height 630
click at [760, 388] on span "Add Condition Adjustment" at bounding box center [814, 382] width 182 height 16
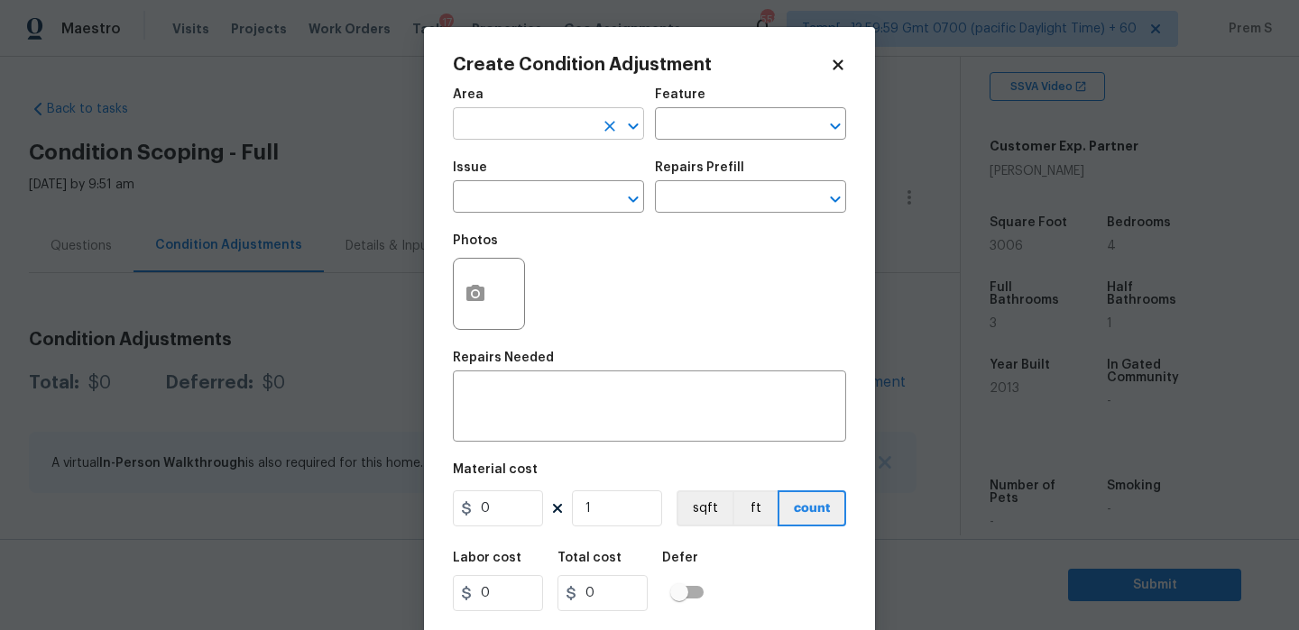
click at [505, 124] on input "text" at bounding box center [523, 126] width 141 height 28
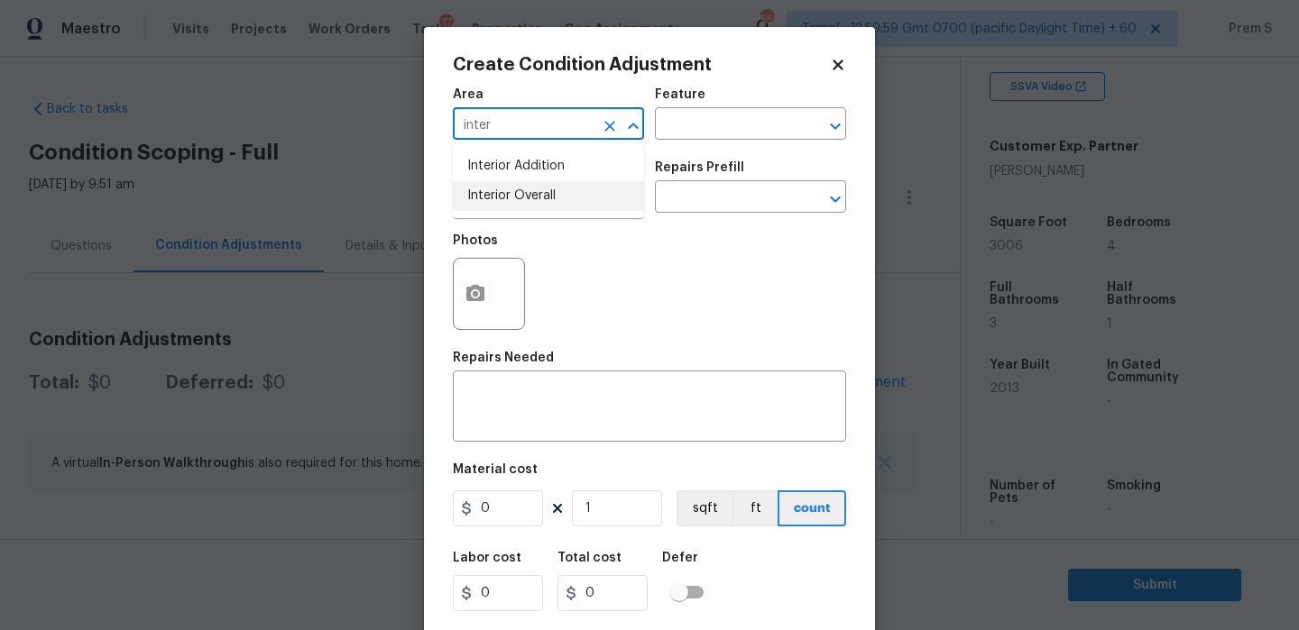
click at [529, 190] on li "Interior Overall" at bounding box center [548, 196] width 191 height 30
type input "Interior Overall"
click at [529, 190] on input "text" at bounding box center [523, 199] width 141 height 28
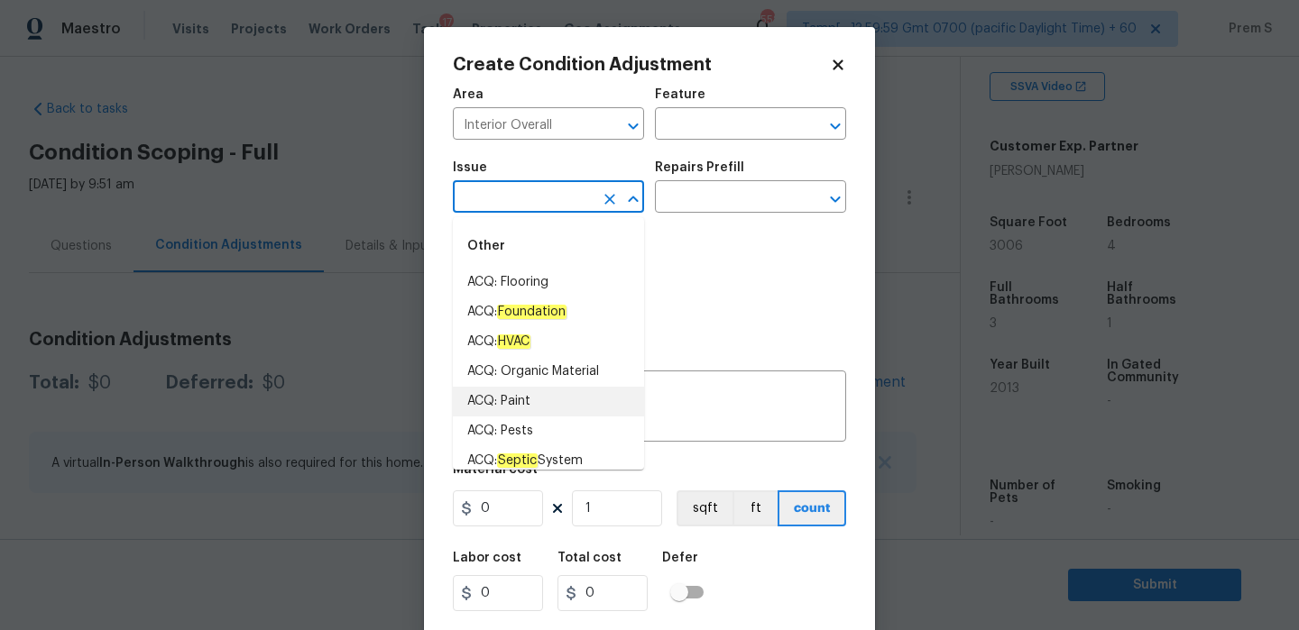
click at [551, 413] on li "ACQ: Paint" at bounding box center [548, 402] width 191 height 30
type input "ACQ: Paint"
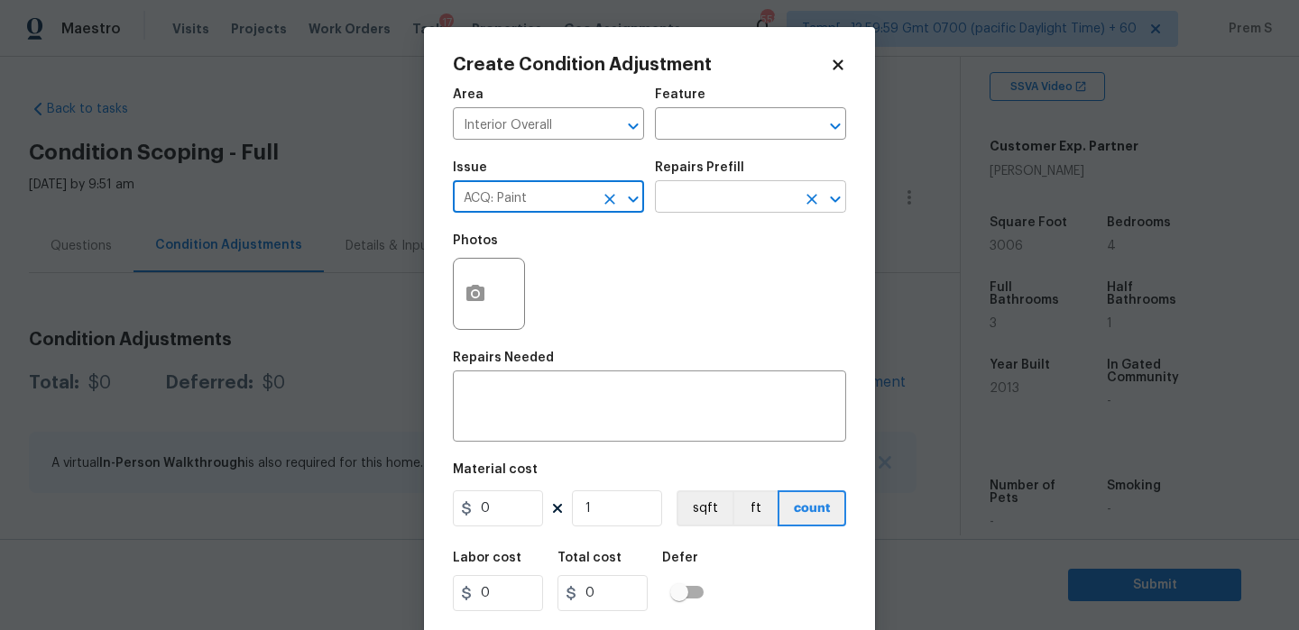
click at [730, 197] on input "text" at bounding box center [725, 199] width 141 height 28
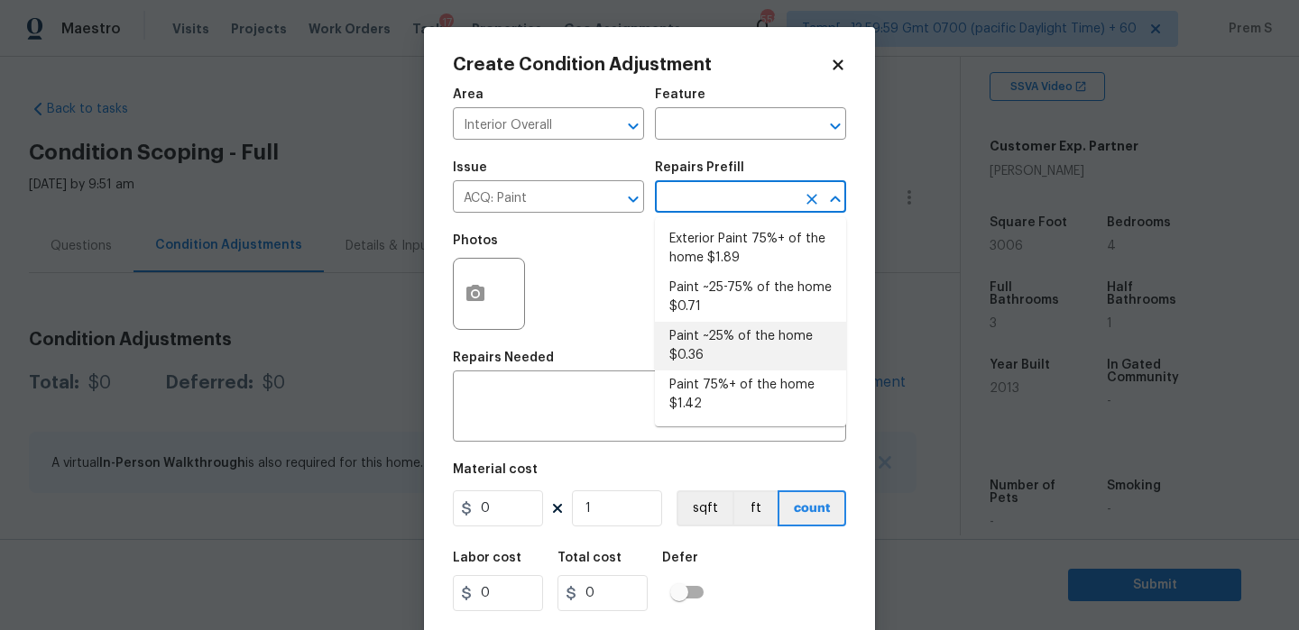
click at [718, 325] on li "Paint ~25% of the home $0.36" at bounding box center [750, 346] width 191 height 49
type input "Acquisition"
type textarea "Acquisition Scope: ~25% of the home needs interior paint"
type input "0.36"
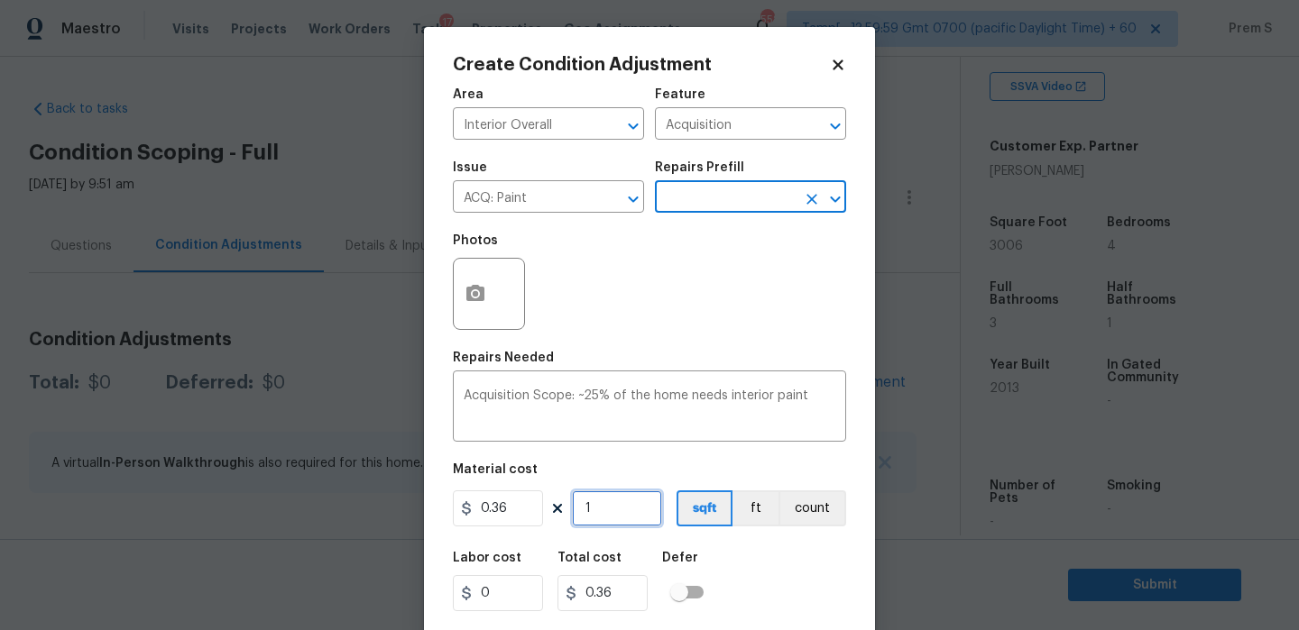
click at [629, 501] on input "1" at bounding box center [617, 509] width 90 height 36
type input "3"
type input "1.08"
type input "30"
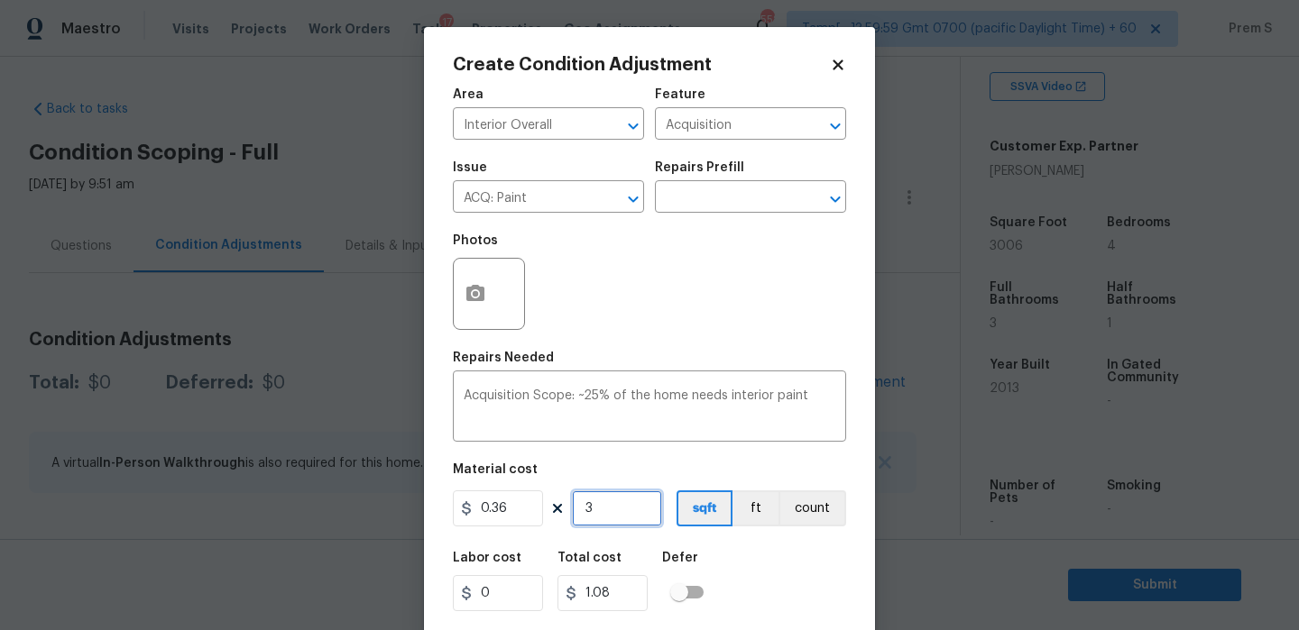
type input "10.8"
type input "300"
type input "108"
type input "3006"
type input "1082.16"
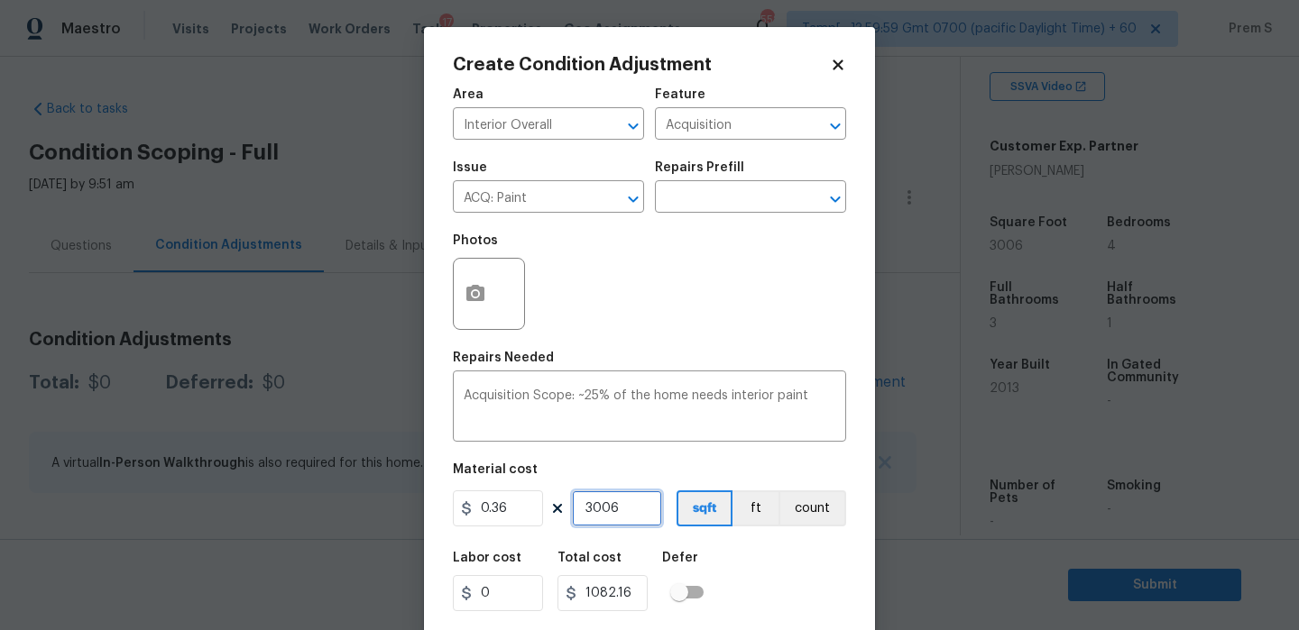
type input "3006"
click at [788, 619] on div "Labor cost 0 Total cost 1082.16 Defer" at bounding box center [649, 581] width 393 height 81
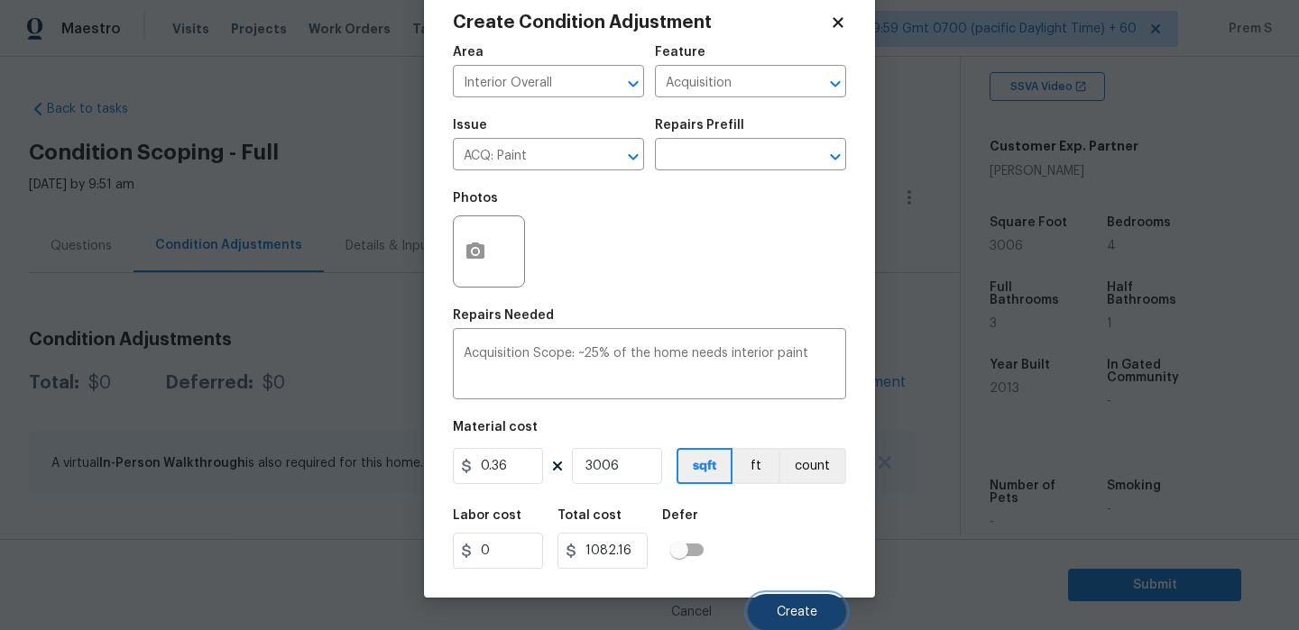
click at [812, 610] on span "Create" at bounding box center [796, 613] width 41 height 14
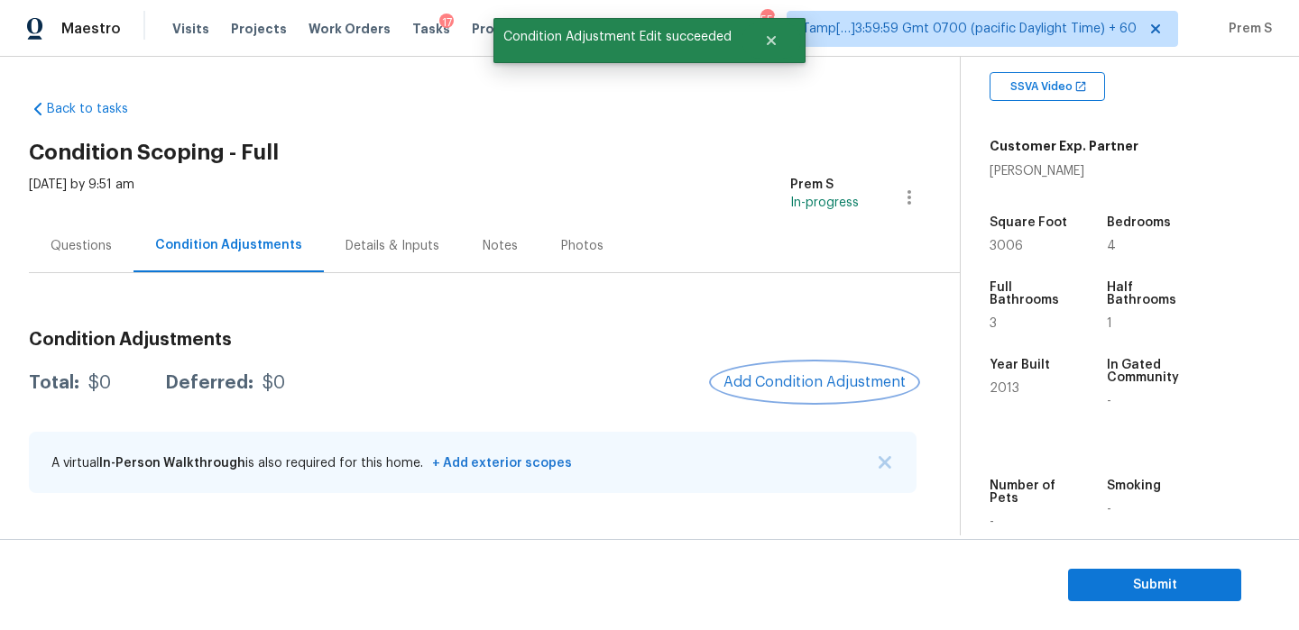
scroll to position [0, 0]
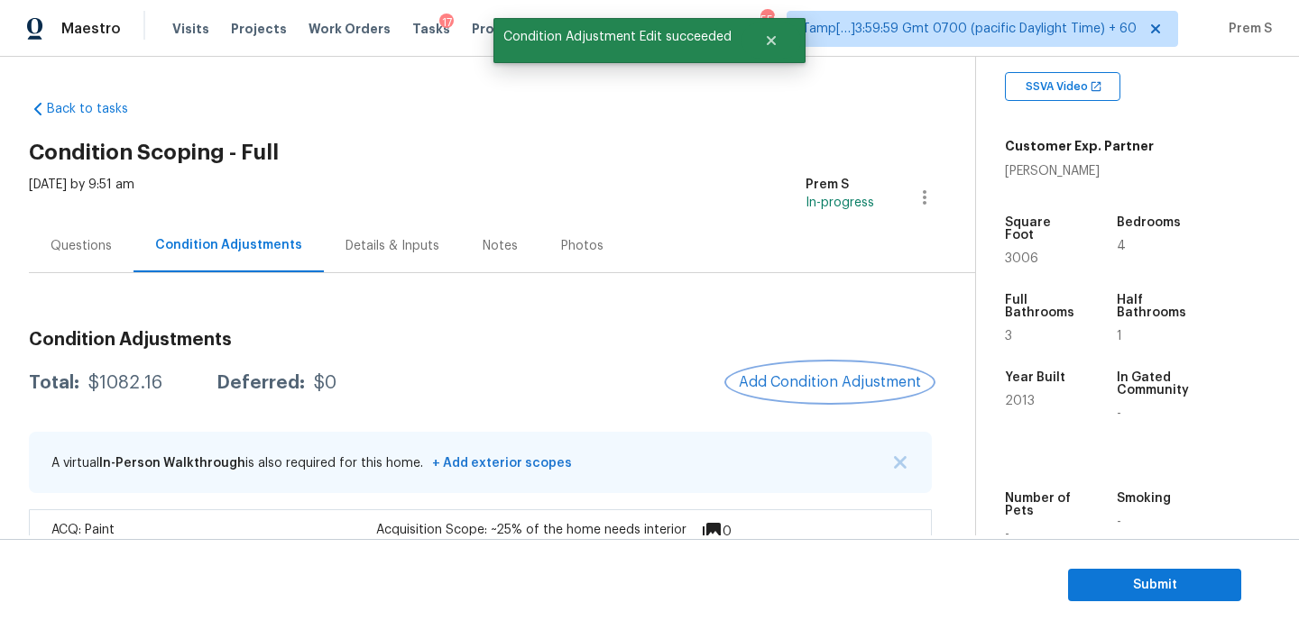
click at [794, 387] on span "Add Condition Adjustment" at bounding box center [830, 382] width 182 height 16
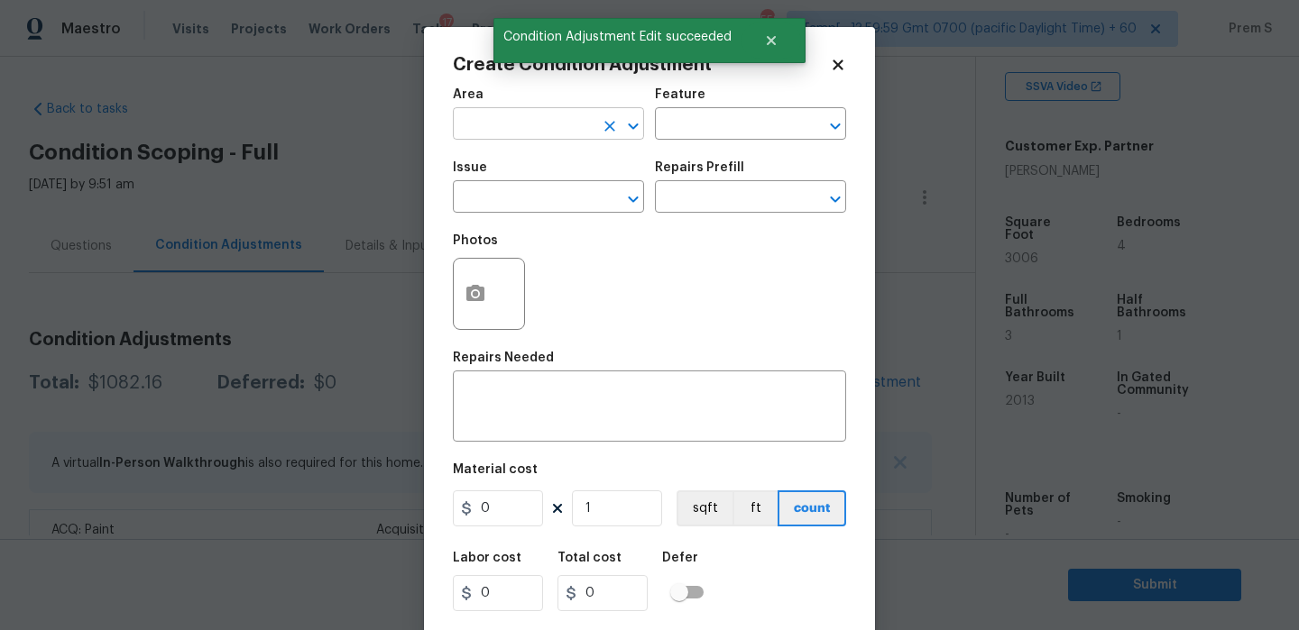
click at [592, 128] on input "text" at bounding box center [523, 126] width 141 height 28
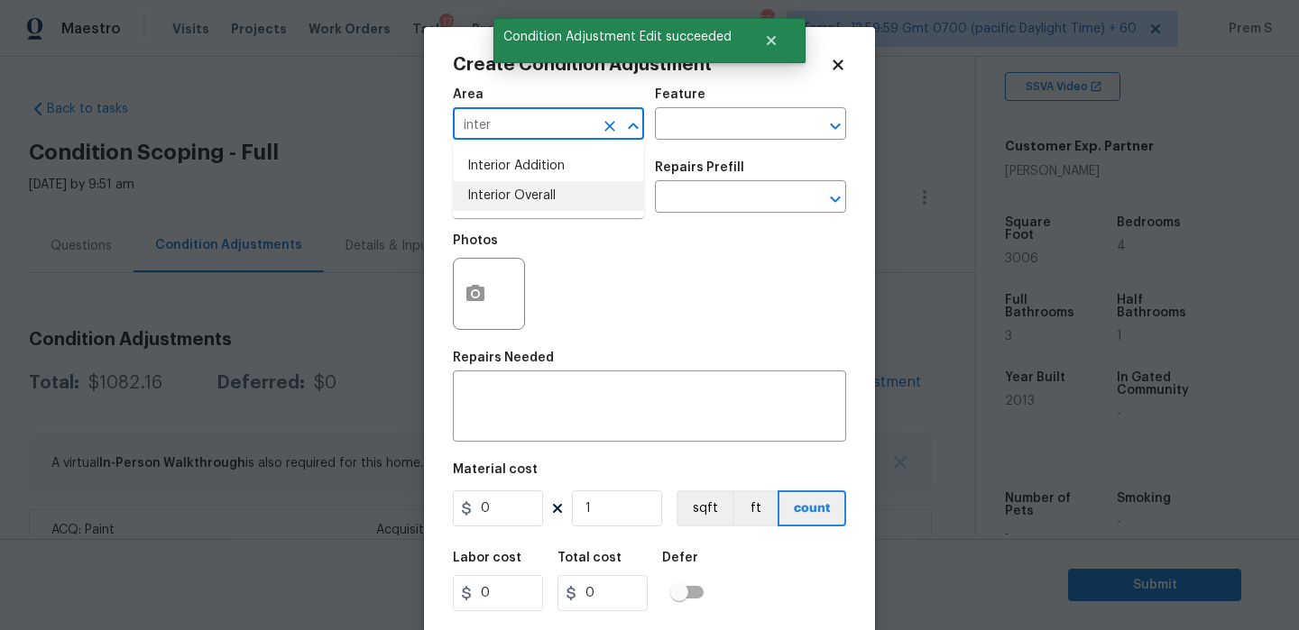
click at [594, 197] on li "Interior Overall" at bounding box center [548, 196] width 191 height 30
click at [594, 197] on div "​" at bounding box center [548, 199] width 191 height 28
type input "Interior Overall"
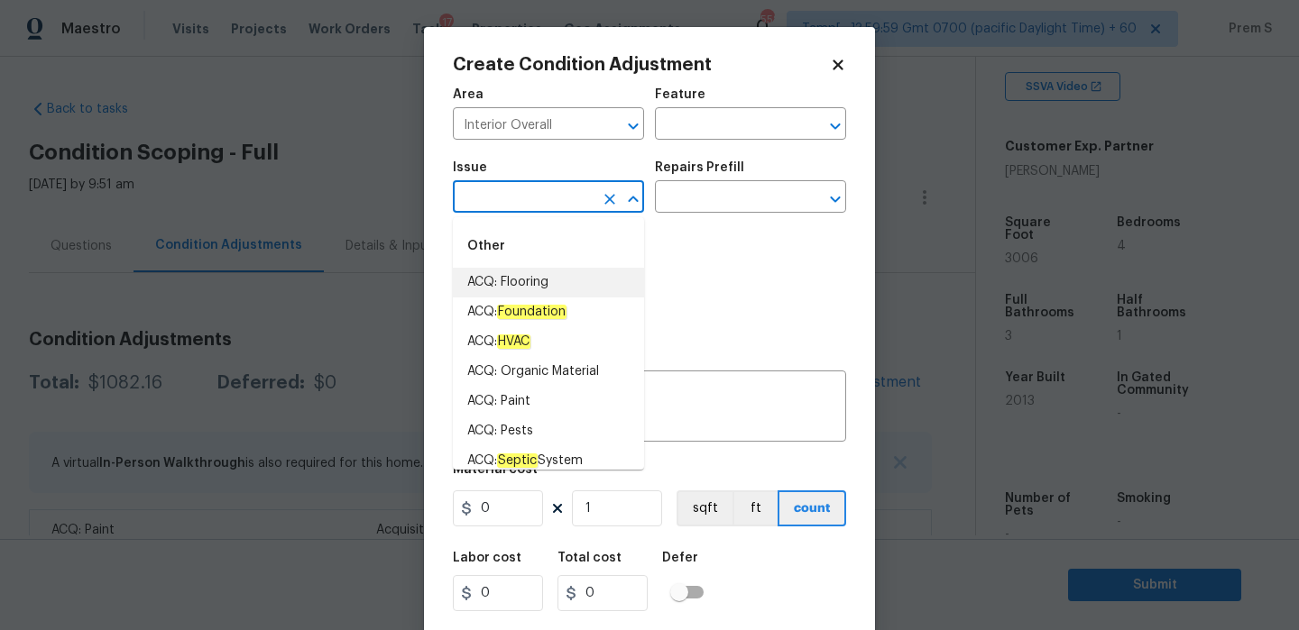
click at [564, 282] on li "ACQ: Flooring" at bounding box center [548, 283] width 191 height 30
type input "ACQ: Flooring"
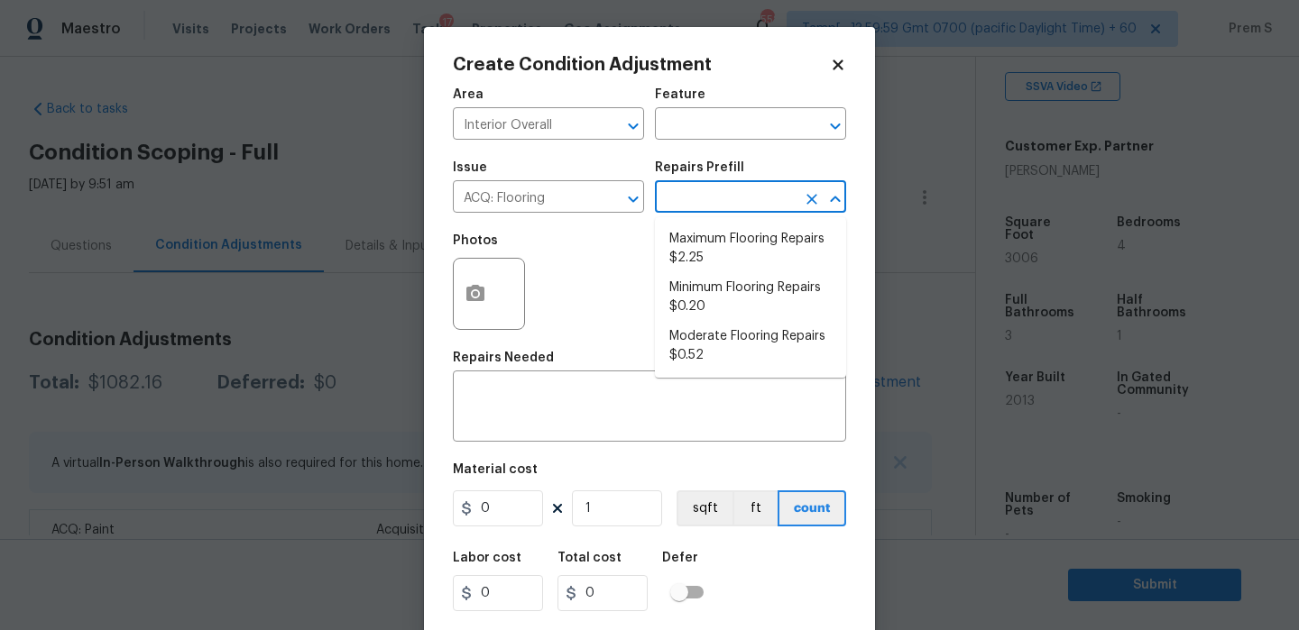
click at [741, 187] on input "text" at bounding box center [725, 199] width 141 height 28
click at [710, 294] on li "Minimum Flooring Repairs $0.20" at bounding box center [750, 297] width 191 height 49
type input "Acquisition"
type textarea "Acquisition Scope: Minimum flooring repairs"
type input "0.2"
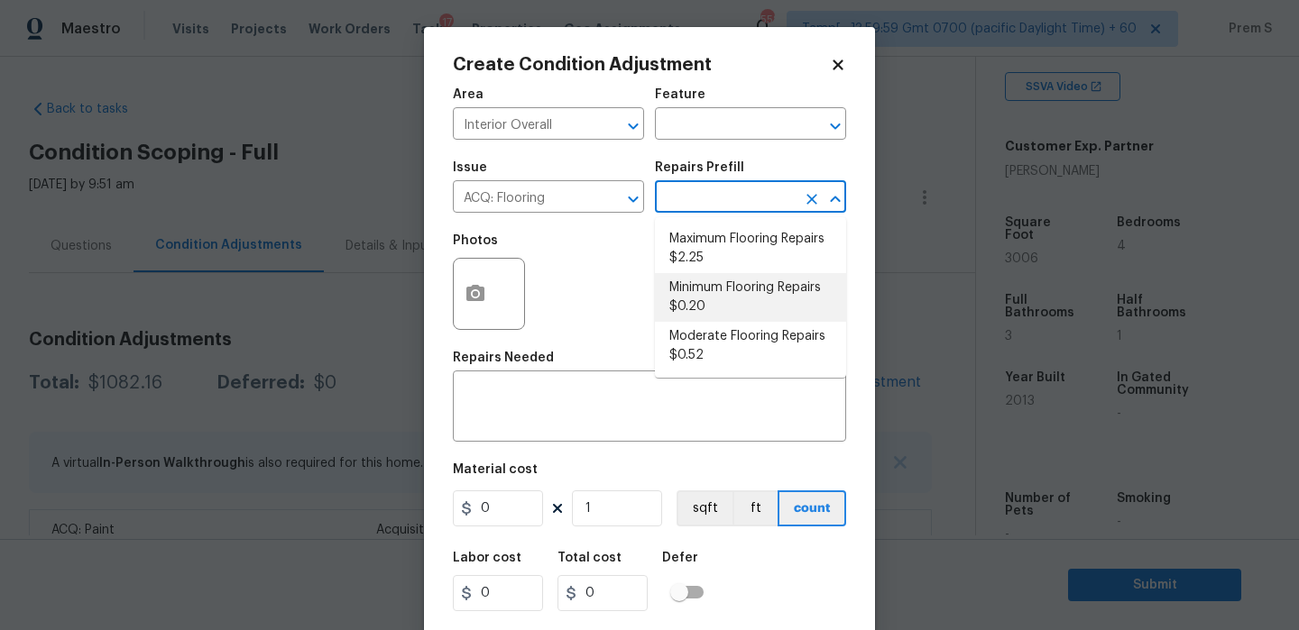
type input "0.2"
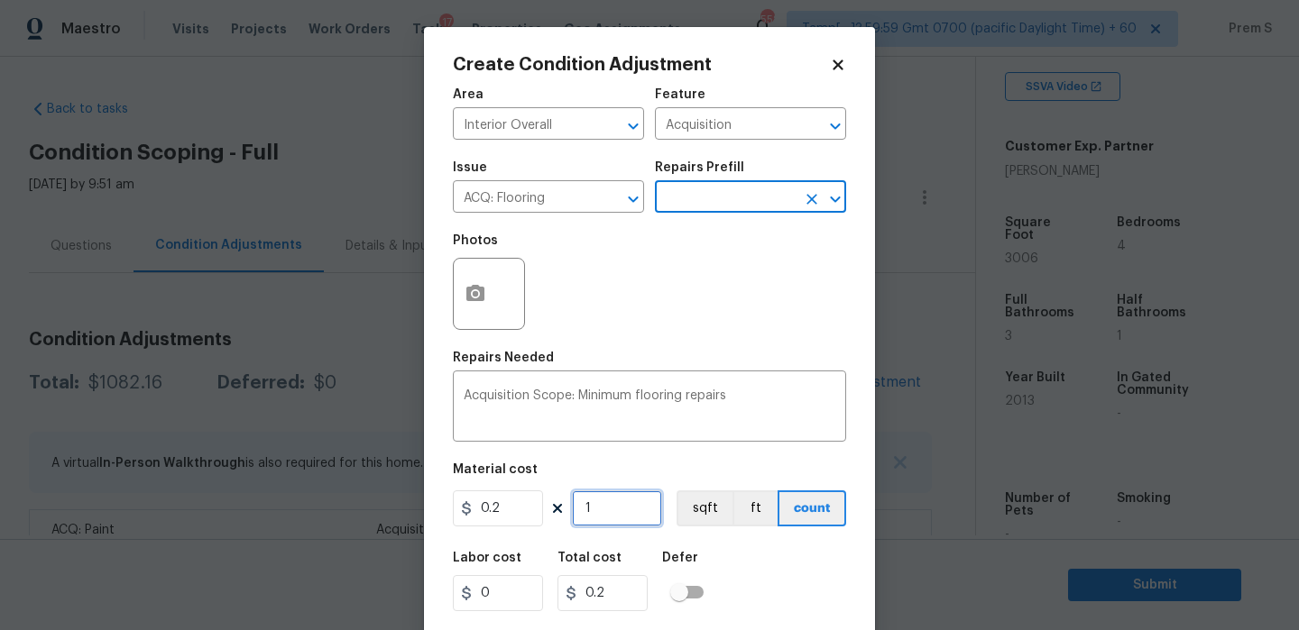
click at [612, 509] on input "1" at bounding box center [617, 509] width 90 height 36
type input "3"
type input "0.6"
type input "30"
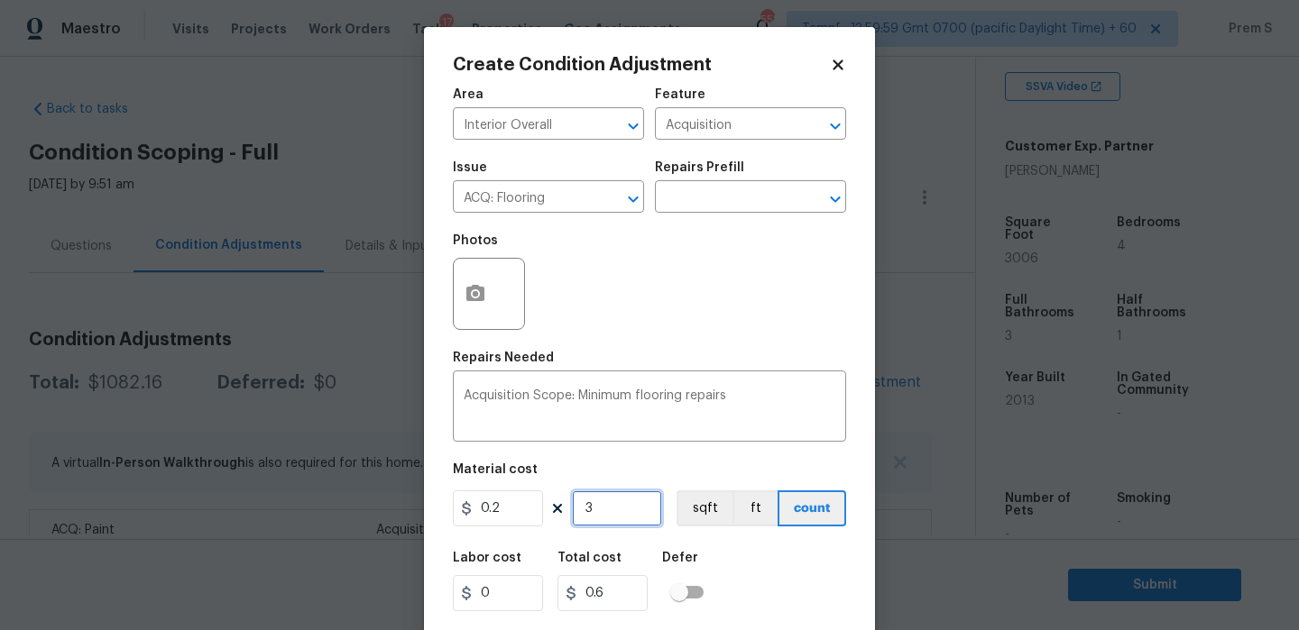
type input "6"
type input "300"
type input "60"
type input "3006"
type input "601.2"
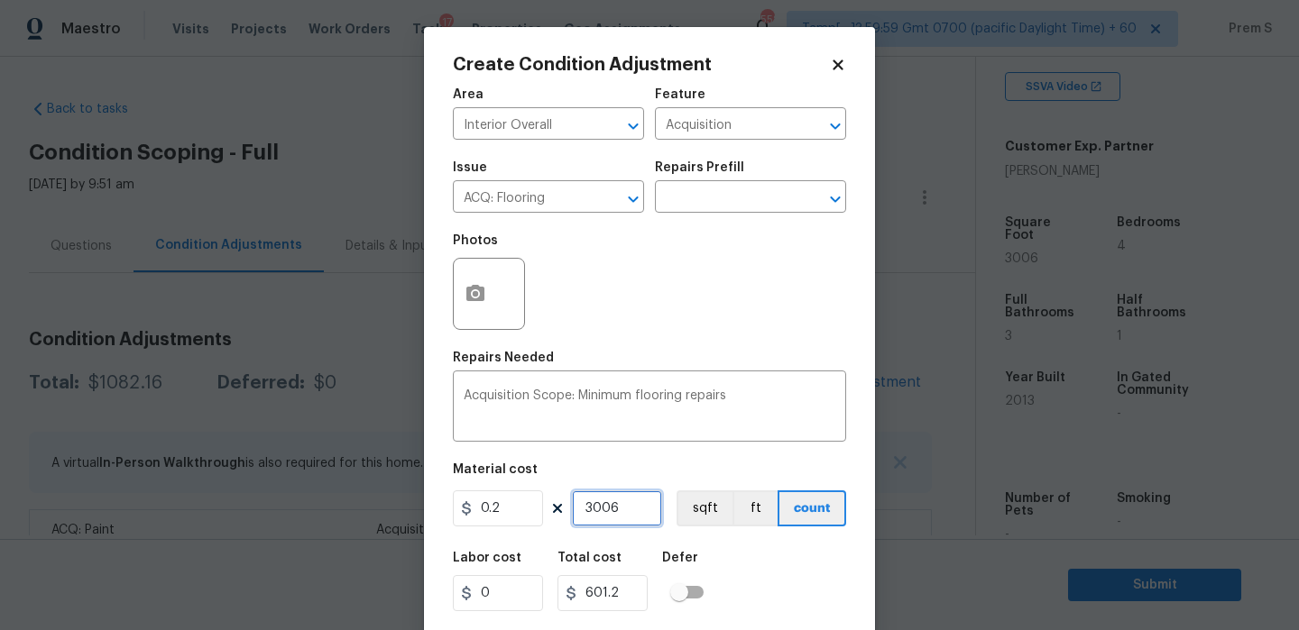
type input "3006"
click at [721, 562] on div "Labor cost 0 Total cost 601.2 Defer" at bounding box center [649, 581] width 393 height 81
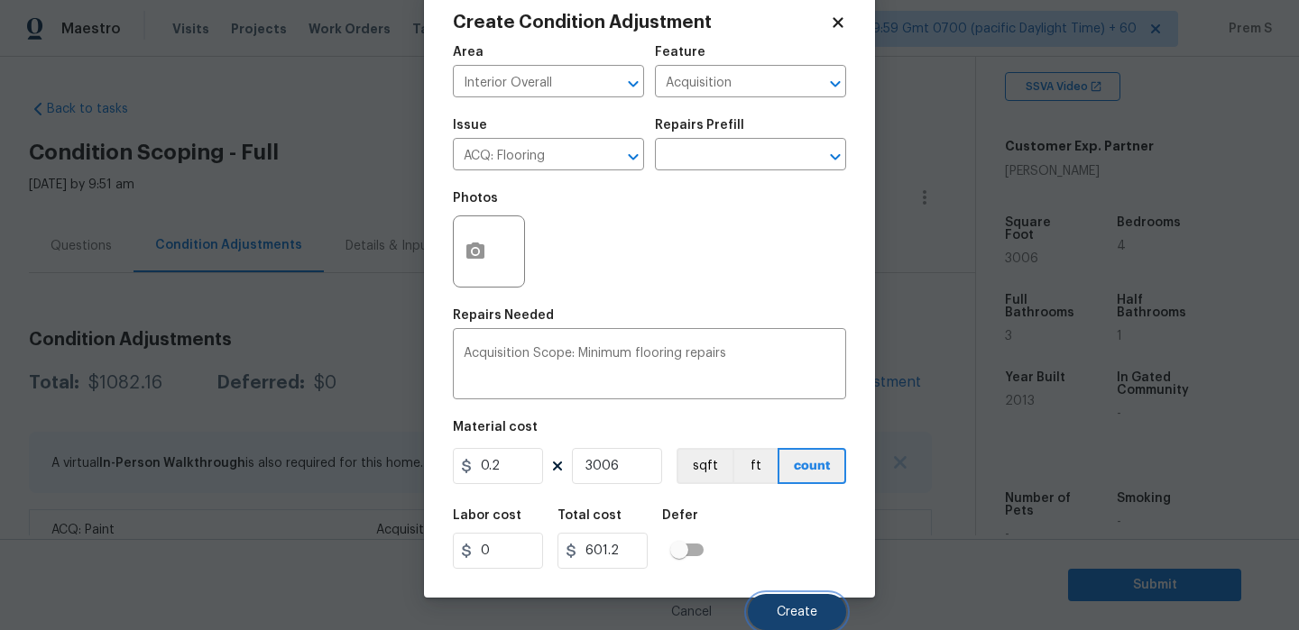
click at [805, 626] on button "Create" at bounding box center [797, 612] width 98 height 36
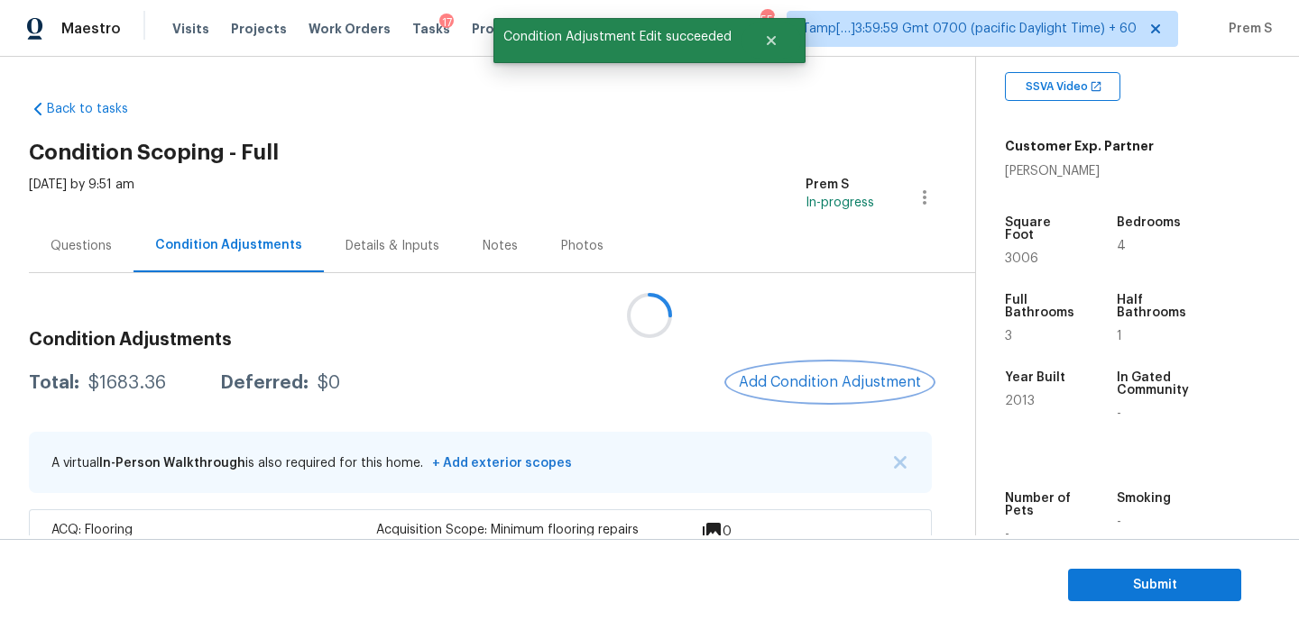
scroll to position [0, 0]
click at [786, 380] on div at bounding box center [649, 315] width 1299 height 630
click at [770, 383] on span "Add Condition Adjustment" at bounding box center [830, 382] width 182 height 16
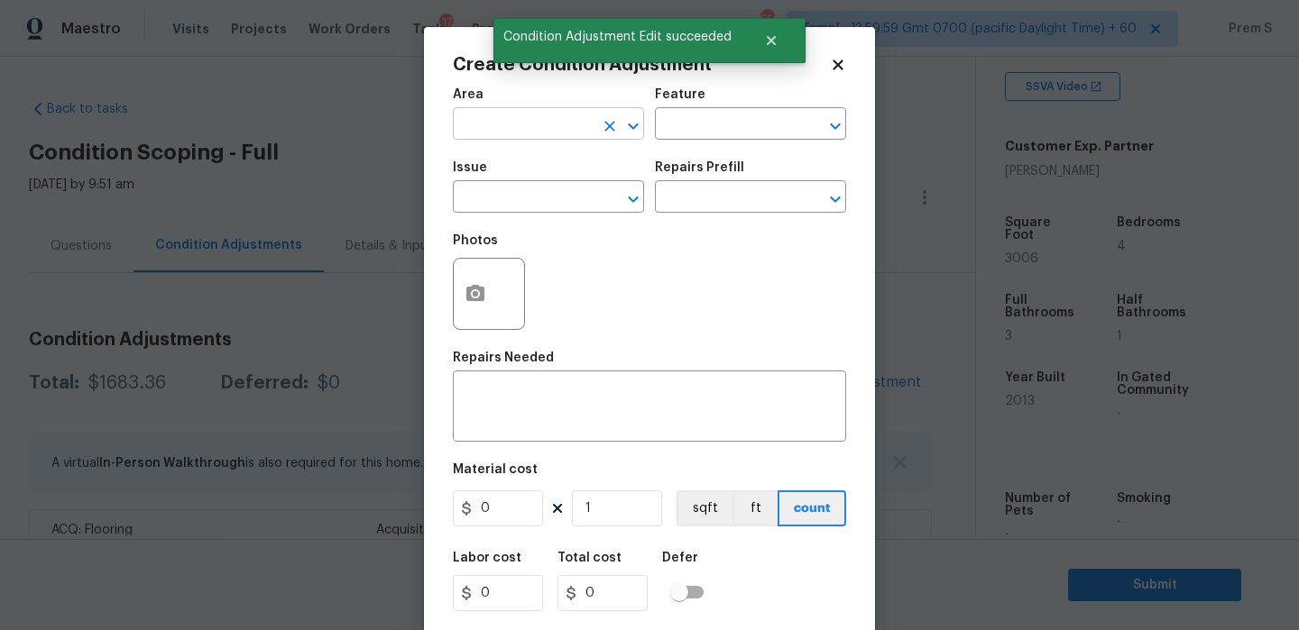
click at [529, 112] on input "text" at bounding box center [523, 126] width 141 height 28
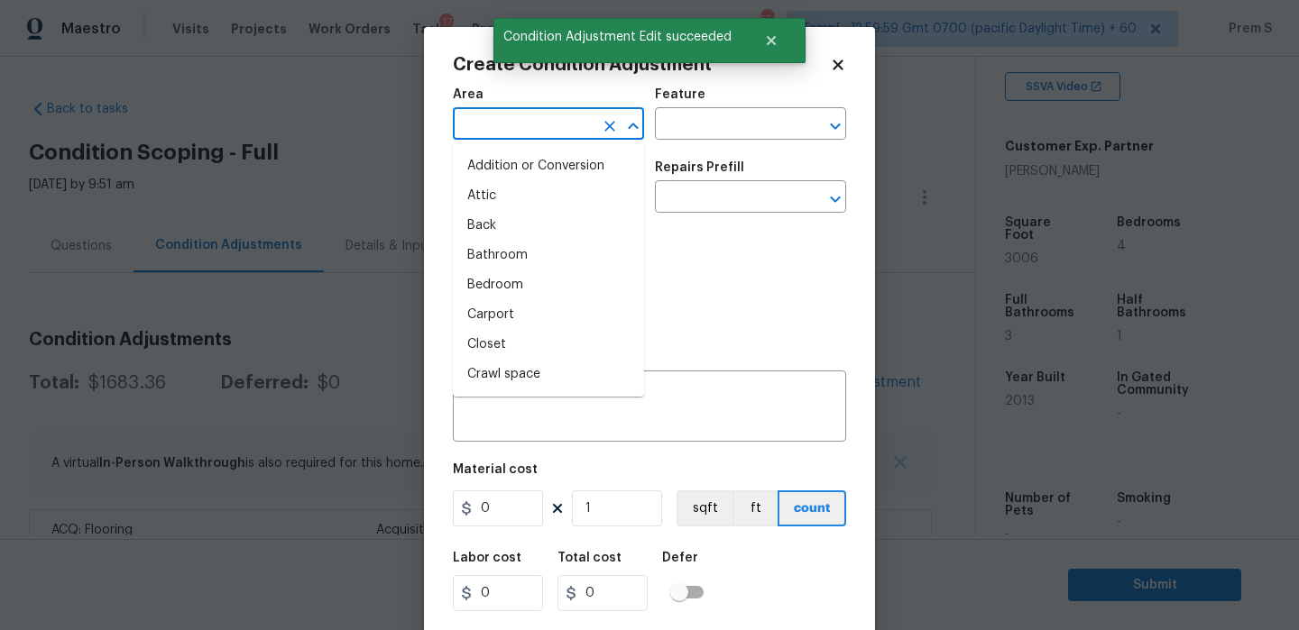
click at [529, 112] on input "text" at bounding box center [523, 126] width 141 height 28
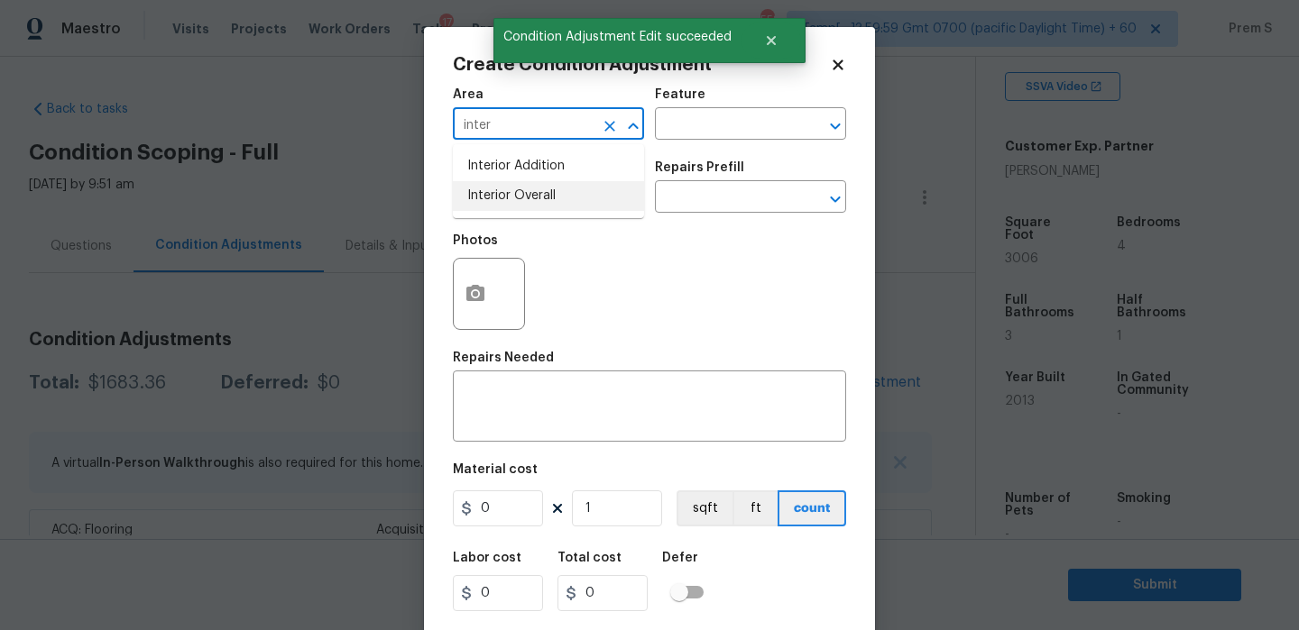
click at [561, 204] on li "Interior Overall" at bounding box center [548, 196] width 191 height 30
type input "Interior Overall"
click at [561, 204] on input "text" at bounding box center [523, 199] width 141 height 28
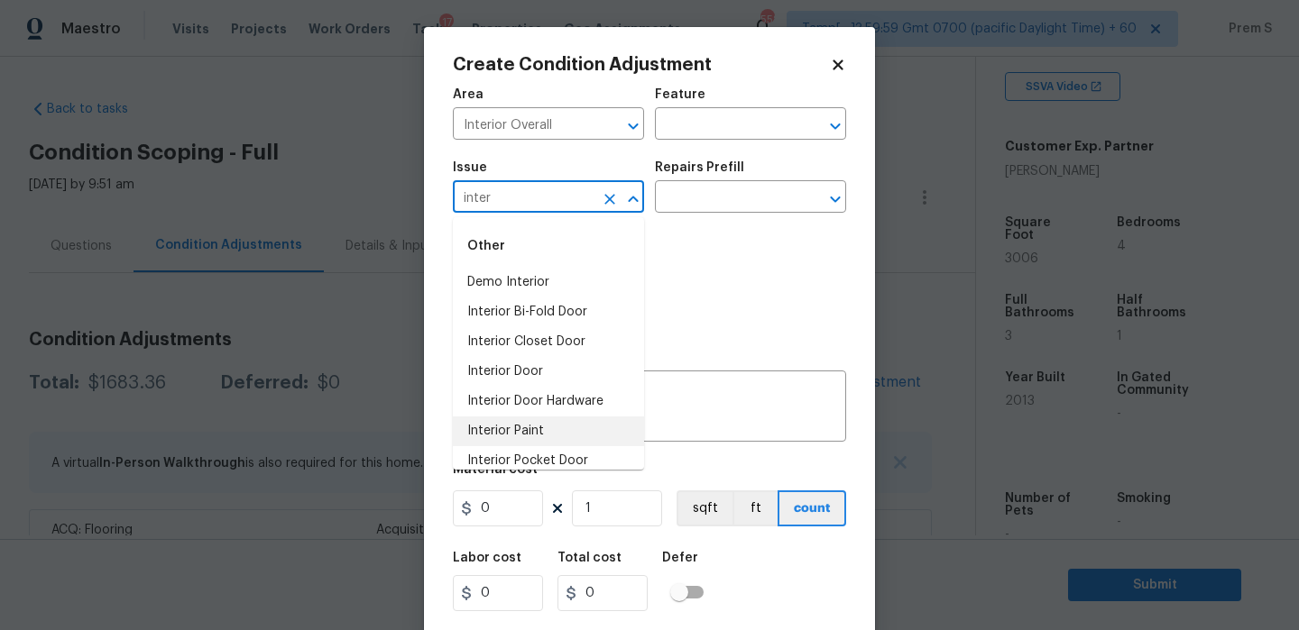
click at [592, 435] on li "Interior Paint" at bounding box center [548, 432] width 191 height 30
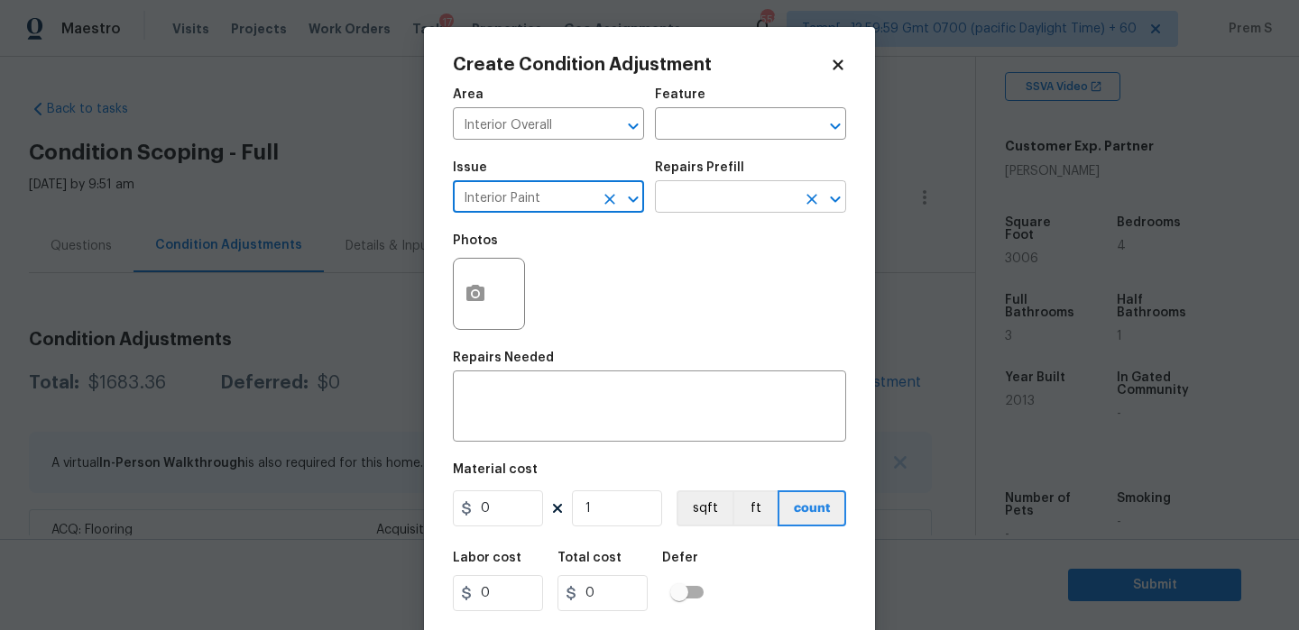
type input "Interior Paint"
click at [753, 206] on input "text" at bounding box center [725, 199] width 141 height 28
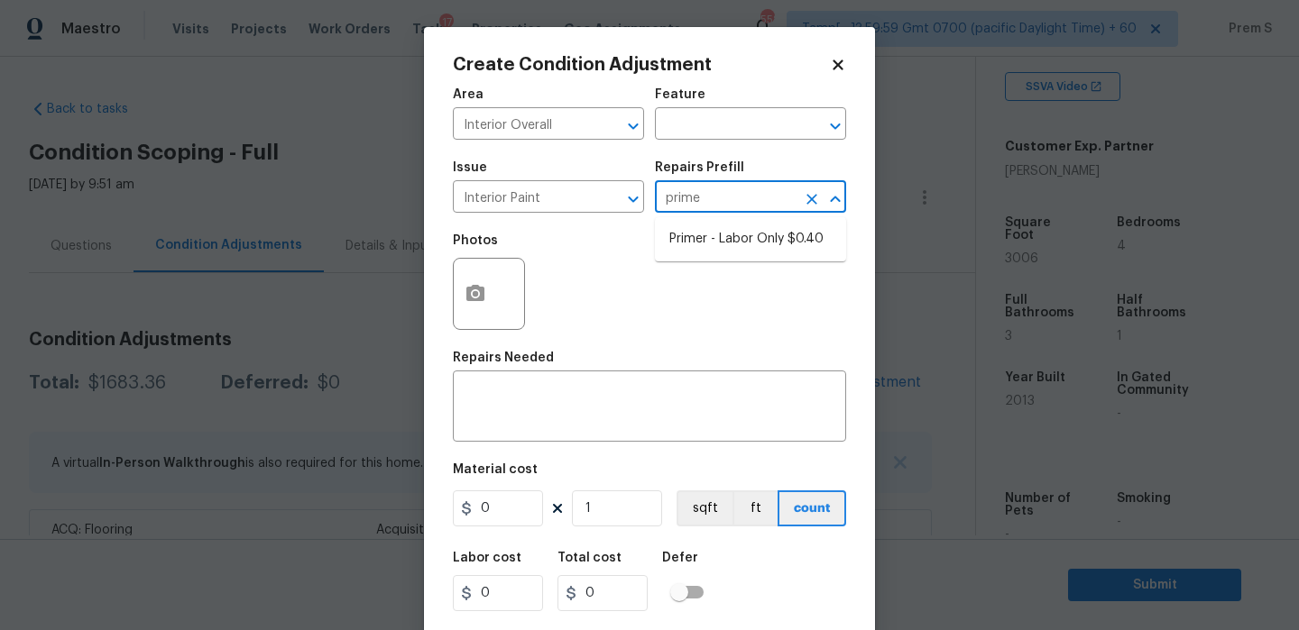
type input "primer"
click at [780, 244] on li "Primer - Labor Only $0.40" at bounding box center [750, 240] width 191 height 30
type input "Overall Paint"
type textarea "Interior primer - PRIMER PROVIDED BY OPENDOOR - All nails, screws, drywall anch…"
type input "0.4"
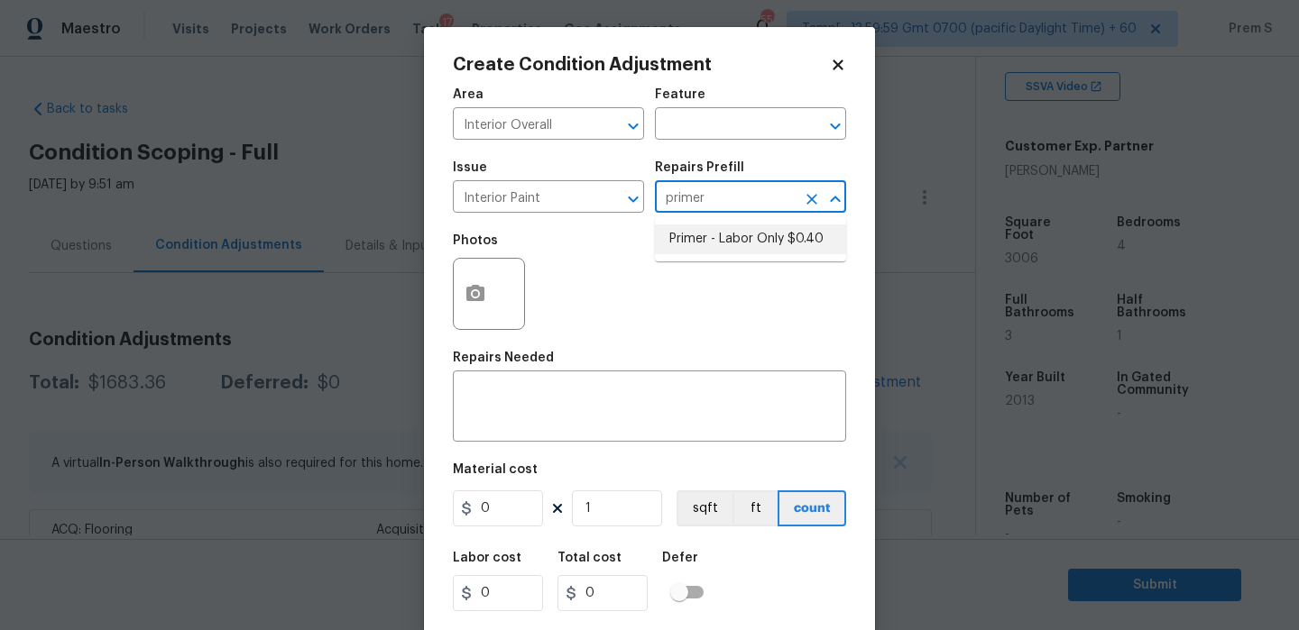
type input "0.4"
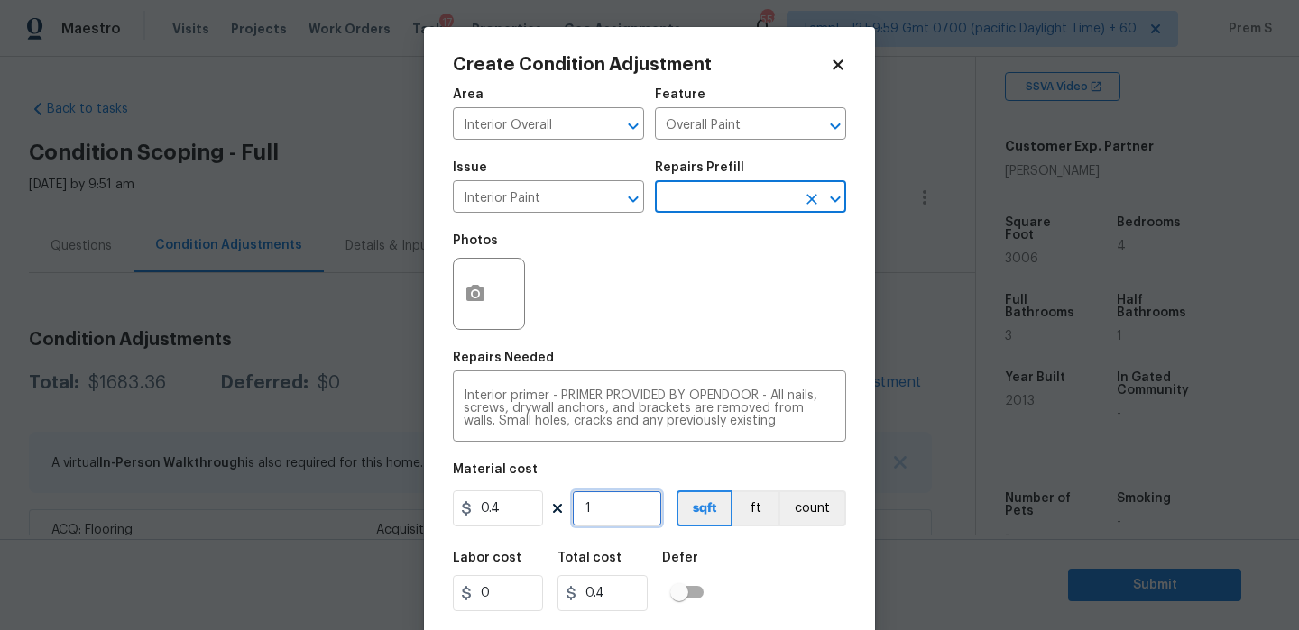
click at [615, 510] on input "1" at bounding box center [617, 509] width 90 height 36
type input "3"
type input "1.2"
type input "30"
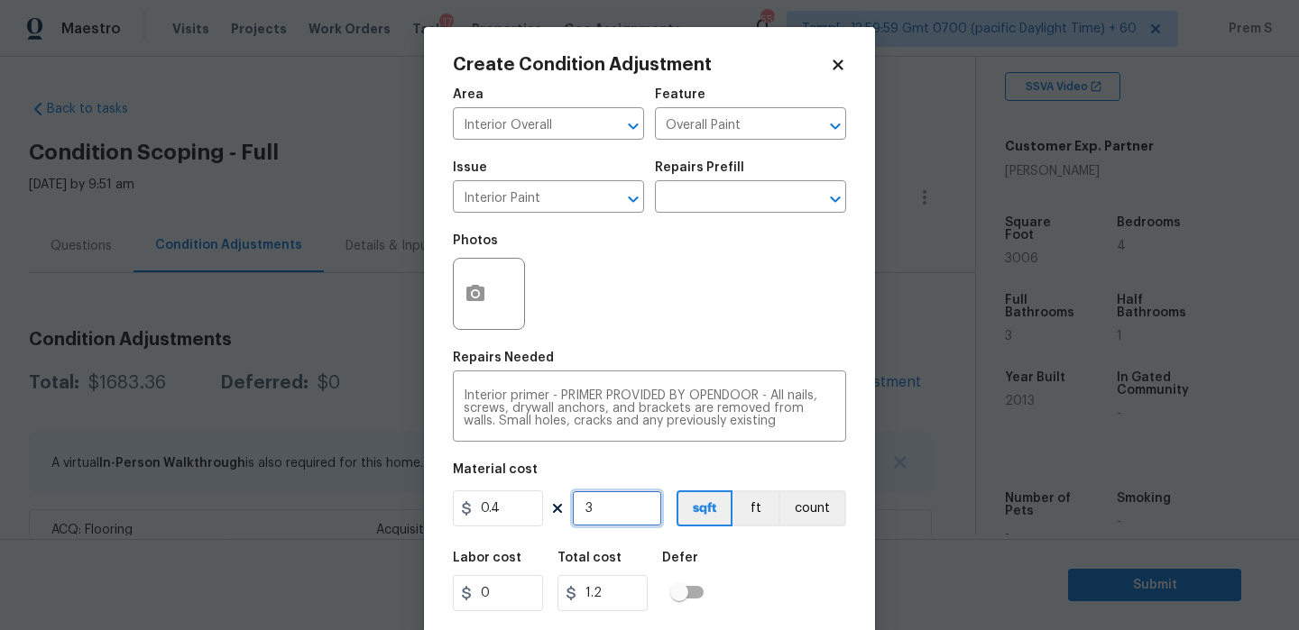
type input "12"
type input "300"
type input "120"
type input "300"
click at [825, 604] on div "Labor cost 0 Total cost 120 Defer" at bounding box center [649, 581] width 393 height 81
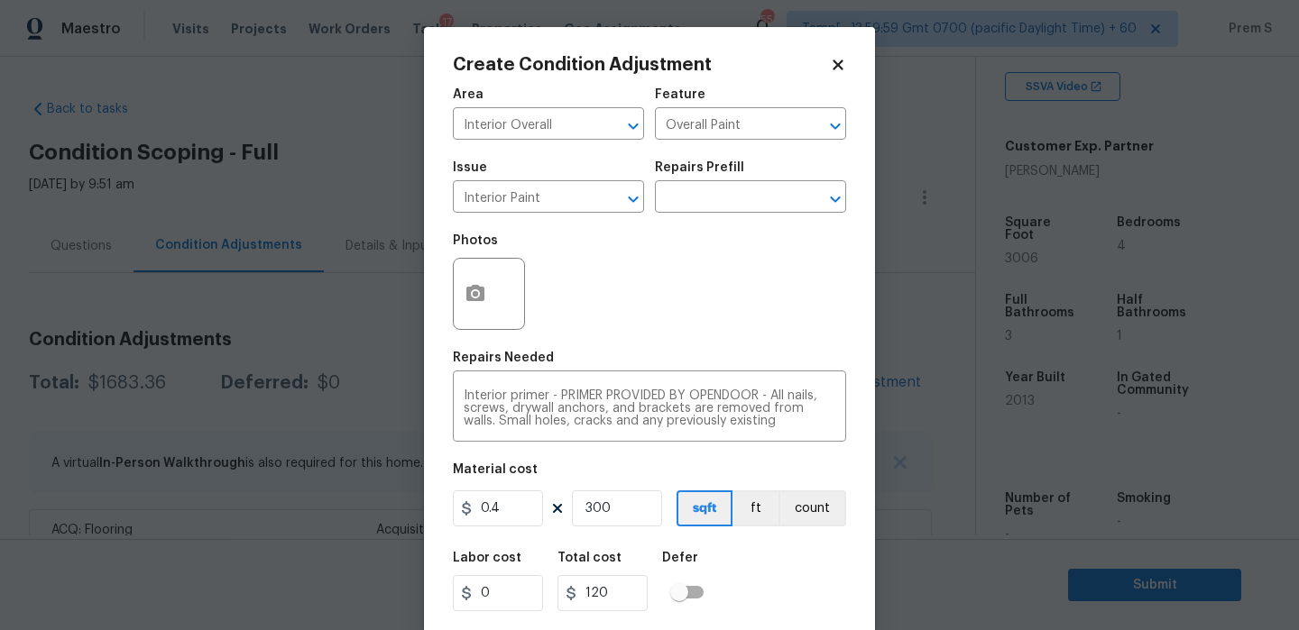
scroll to position [43, 0]
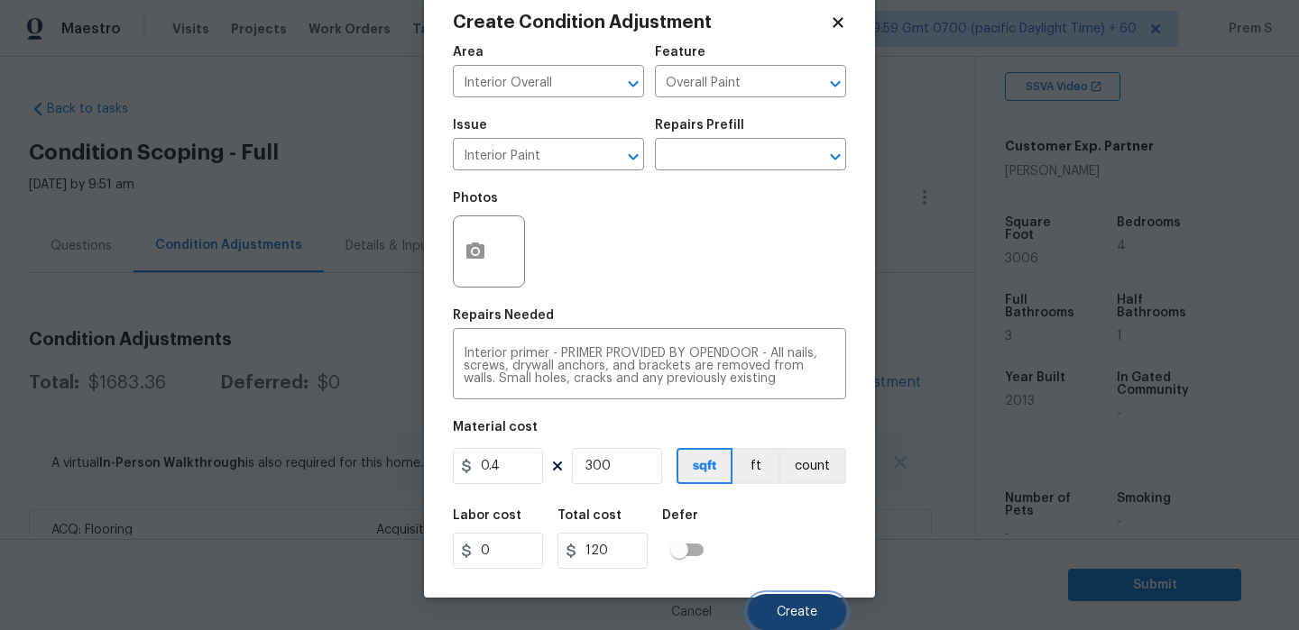
click at [816, 610] on span "Create" at bounding box center [796, 613] width 41 height 14
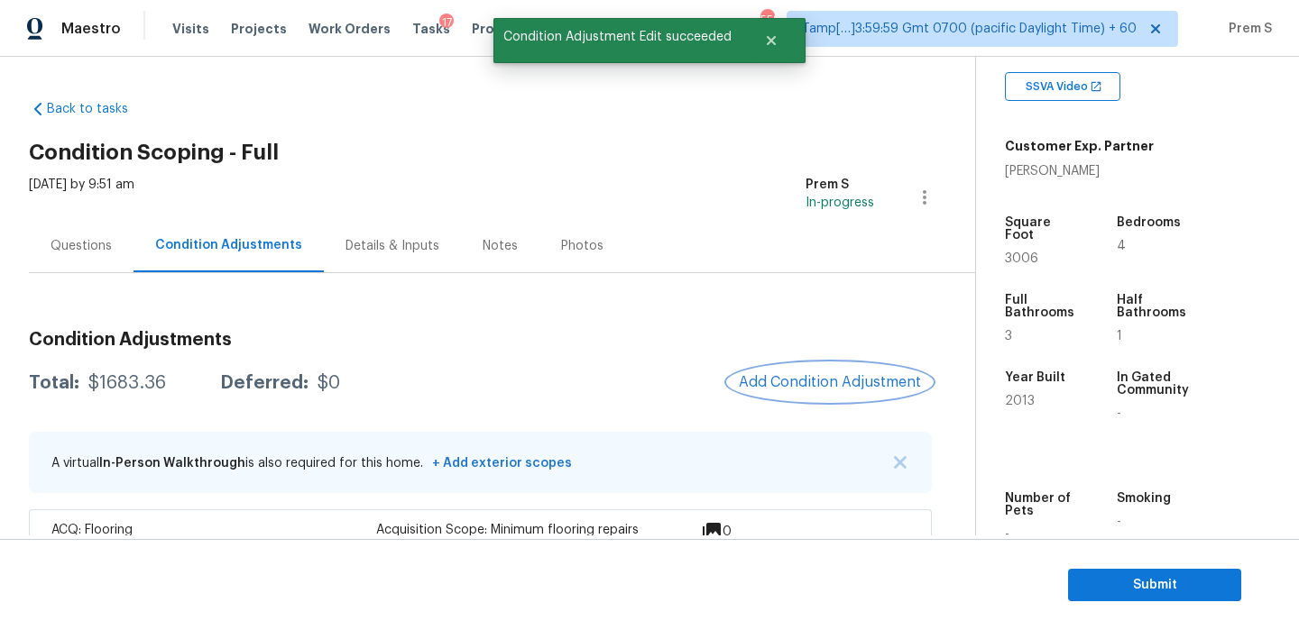
scroll to position [0, 0]
click at [791, 381] on span "Add Condition Adjustment" at bounding box center [830, 382] width 182 height 16
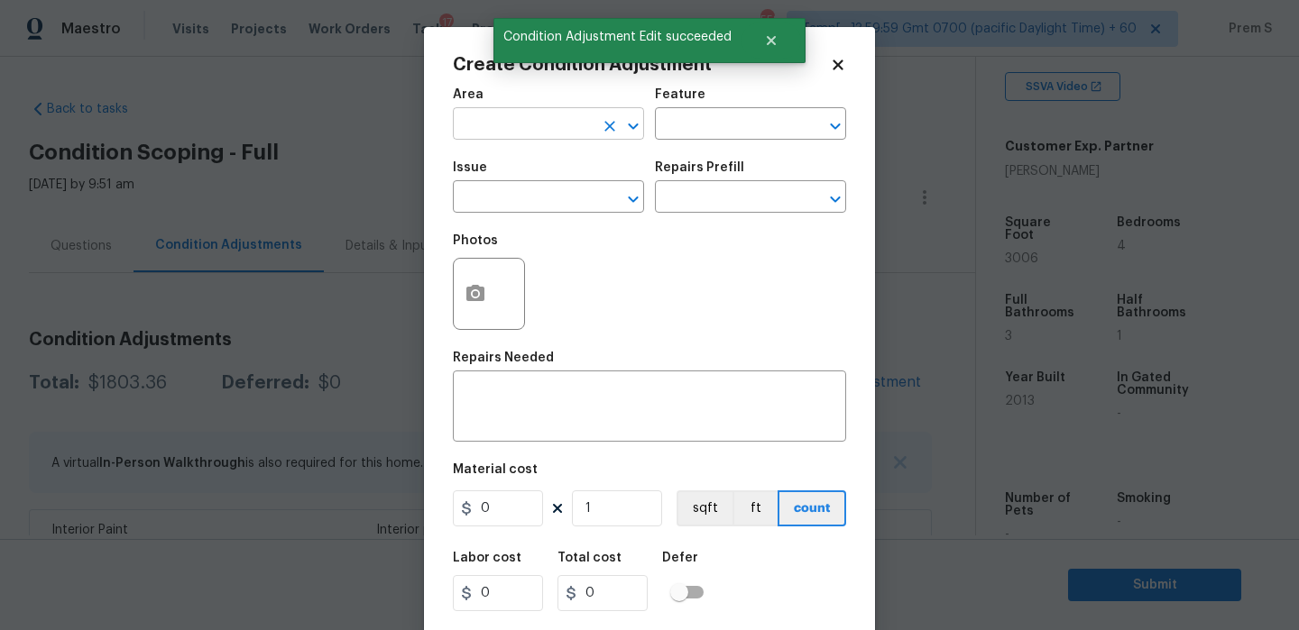
click at [513, 123] on input "text" at bounding box center [523, 126] width 141 height 28
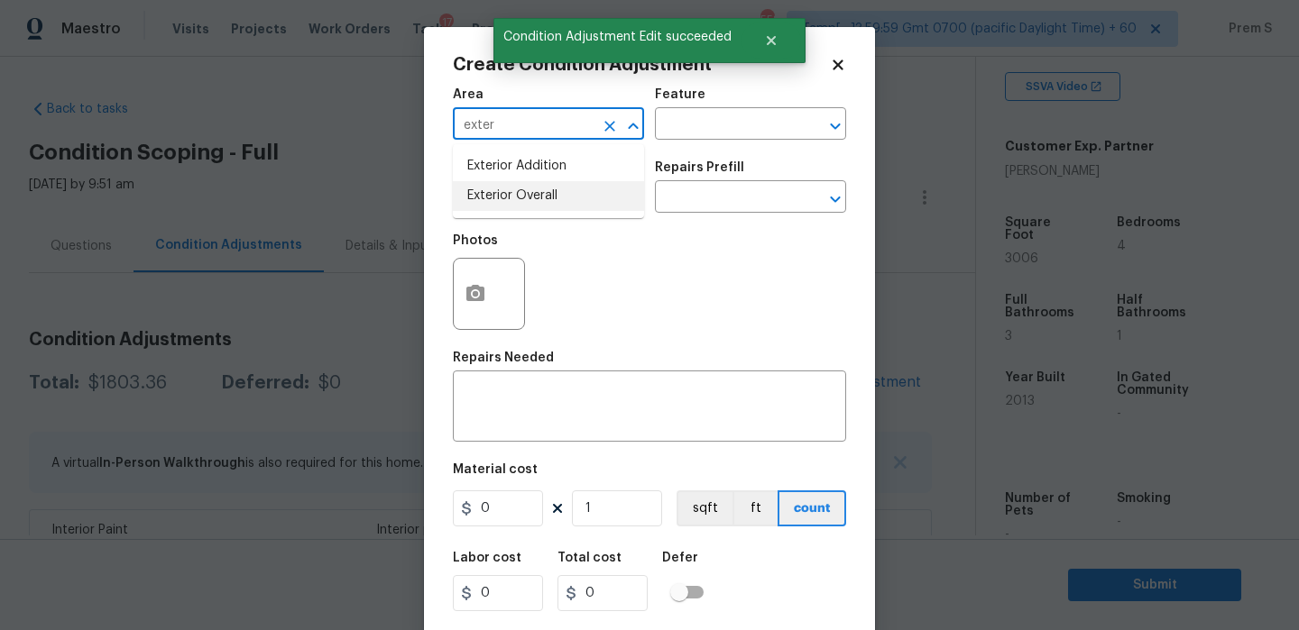
click at [524, 188] on li "Exterior Overall" at bounding box center [548, 196] width 191 height 30
type input "Exterior Overall"
click at [524, 188] on input "text" at bounding box center [523, 199] width 141 height 28
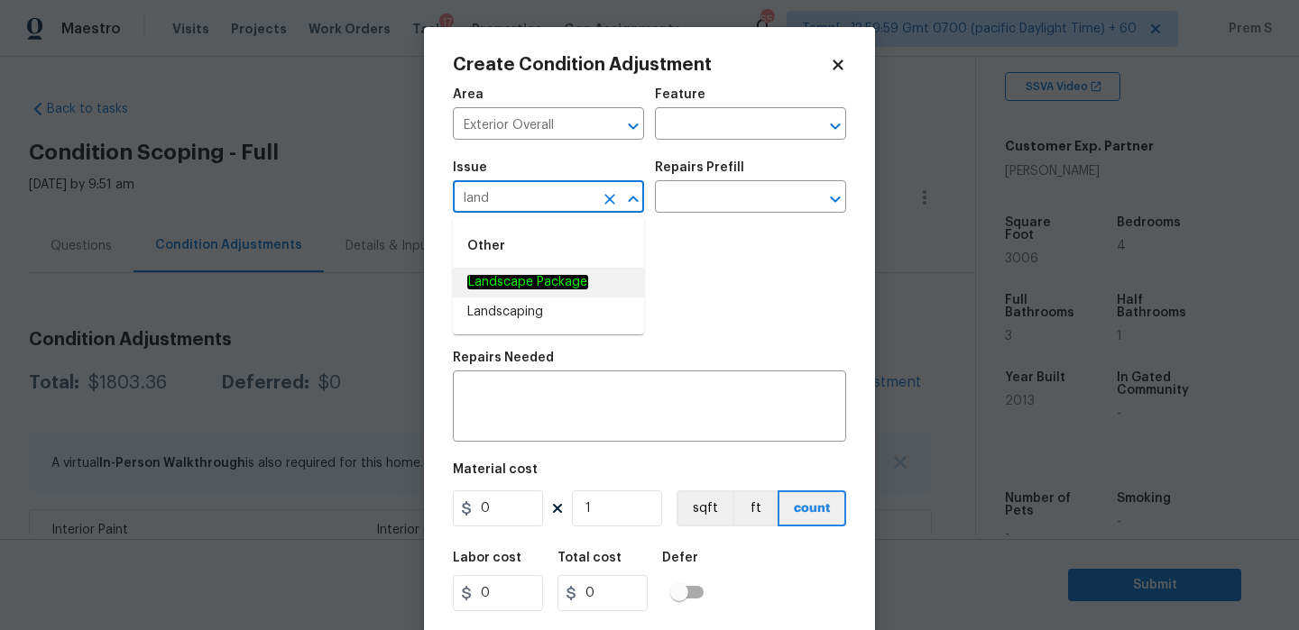
click at [558, 282] on em "Landscape Package" at bounding box center [527, 282] width 121 height 14
type input "Landscape Package"
click at [761, 191] on input "text" at bounding box center [725, 199] width 141 height 28
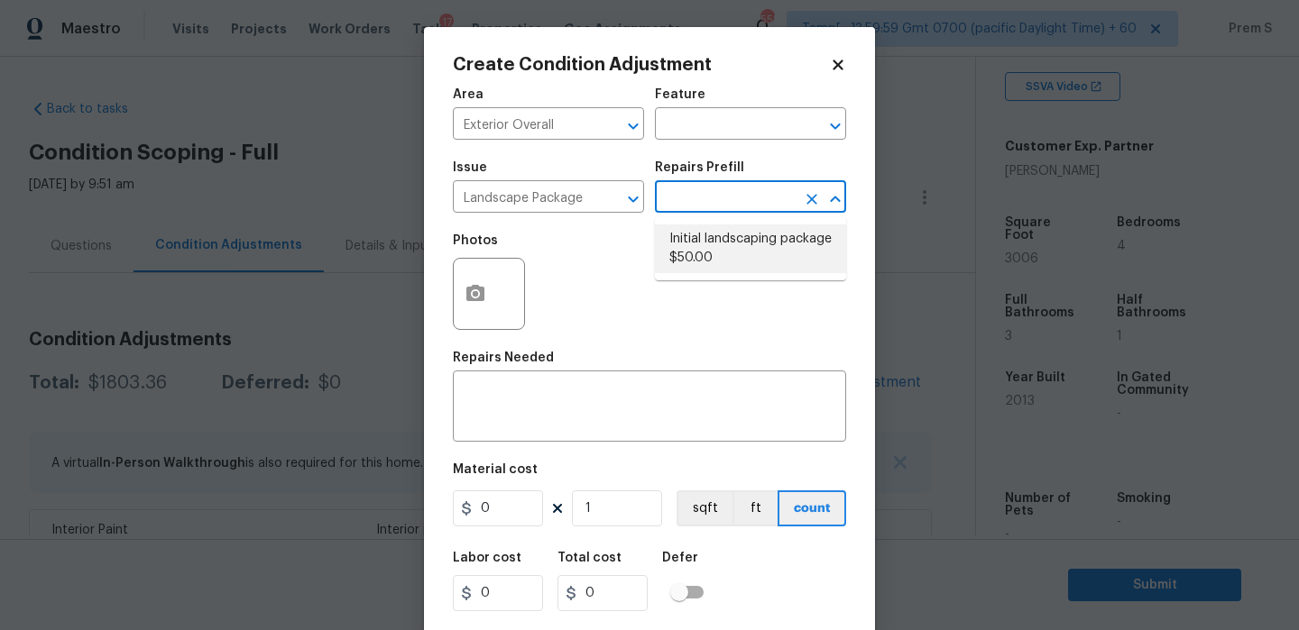
click at [742, 234] on li "Initial landscaping package $50.00" at bounding box center [750, 249] width 191 height 49
type input "Home Readiness Packages"
type textarea "Mowing of grass up to 6" in height. Mow, edge along driveways & sidewalks, trim…"
type input "50"
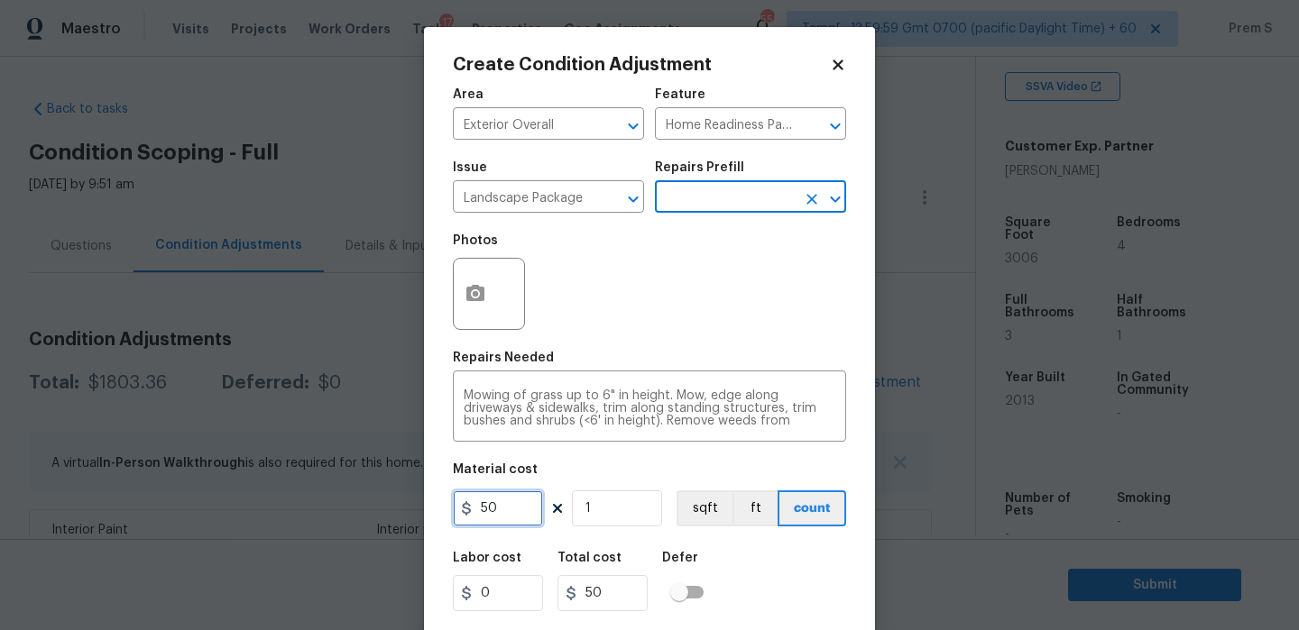
click at [508, 511] on input "50" at bounding box center [498, 509] width 90 height 36
type input "300"
click at [764, 596] on div "Labor cost 0 Total cost 50 Defer" at bounding box center [649, 581] width 393 height 81
type input "300"
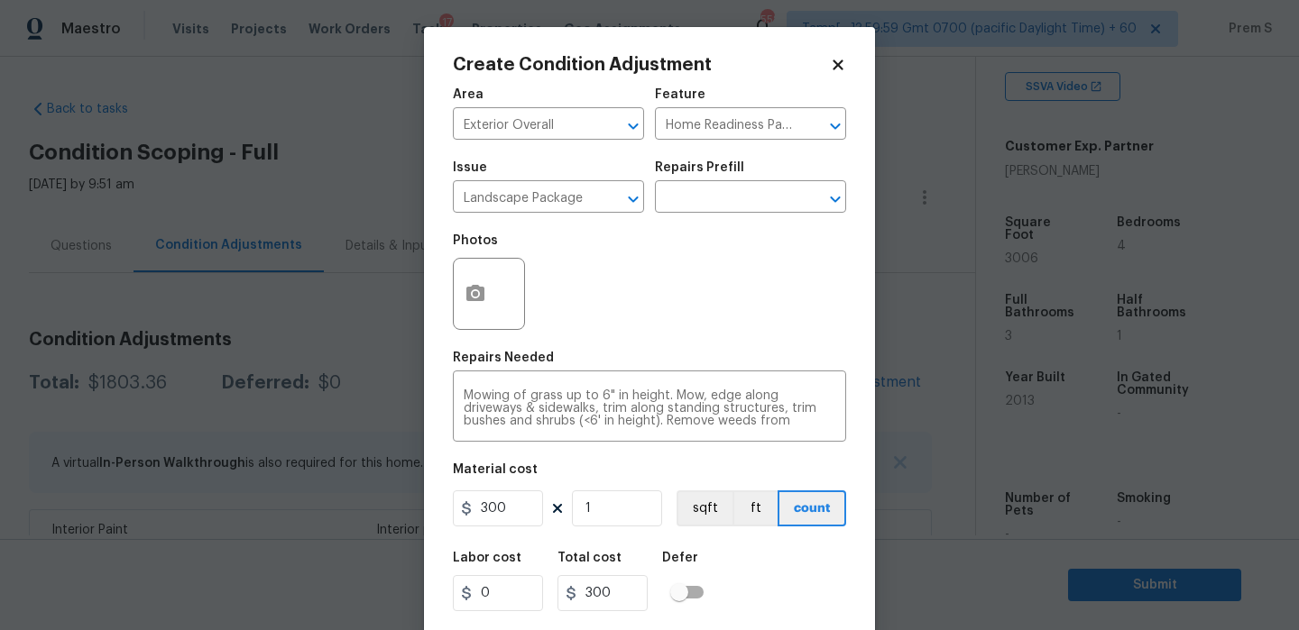
scroll to position [43, 0]
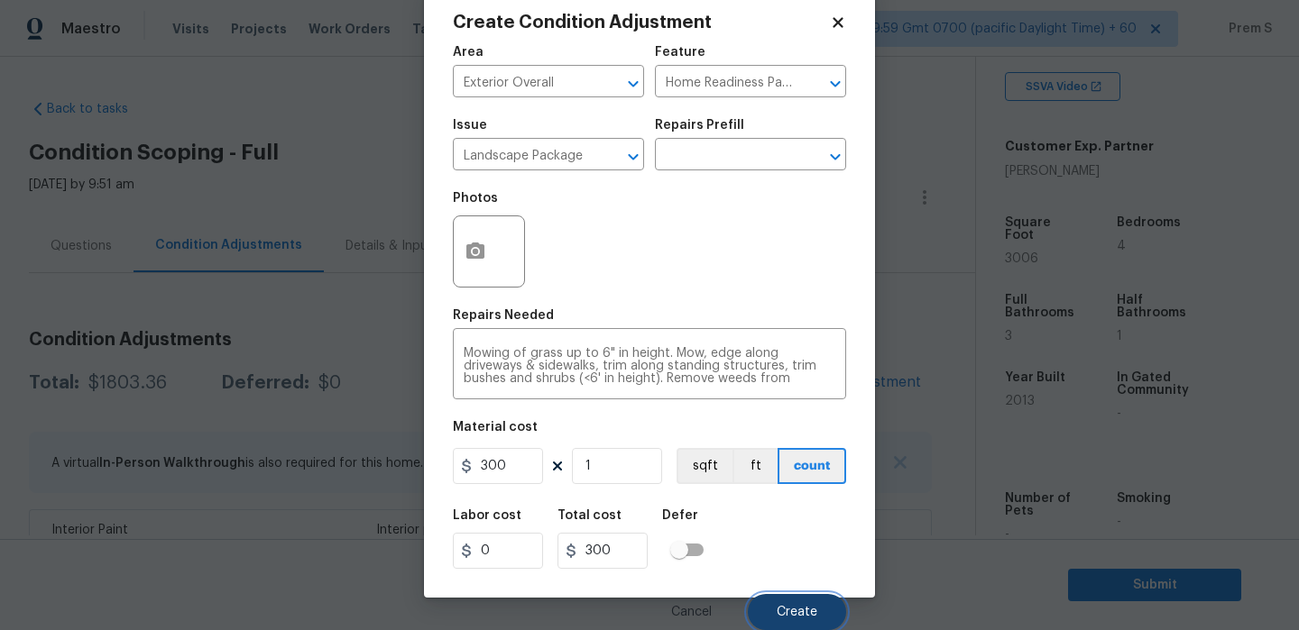
click at [795, 608] on span "Create" at bounding box center [796, 613] width 41 height 14
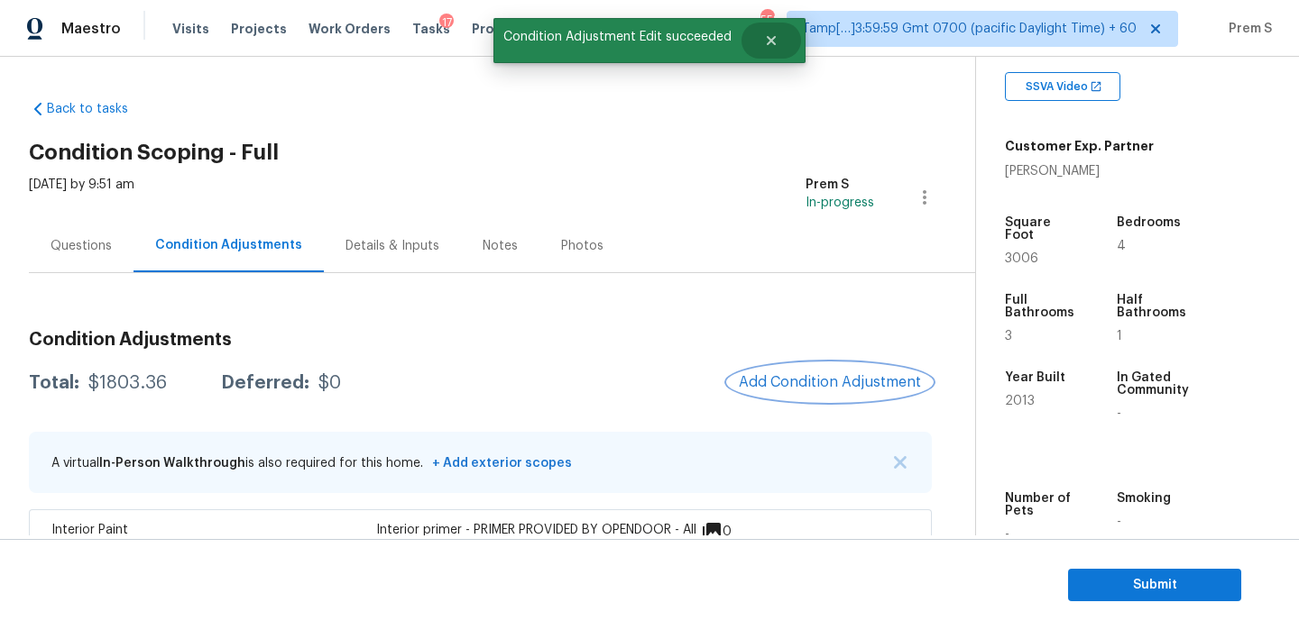
scroll to position [0, 0]
click at [804, 394] on button "Add Condition Adjustment" at bounding box center [830, 382] width 204 height 38
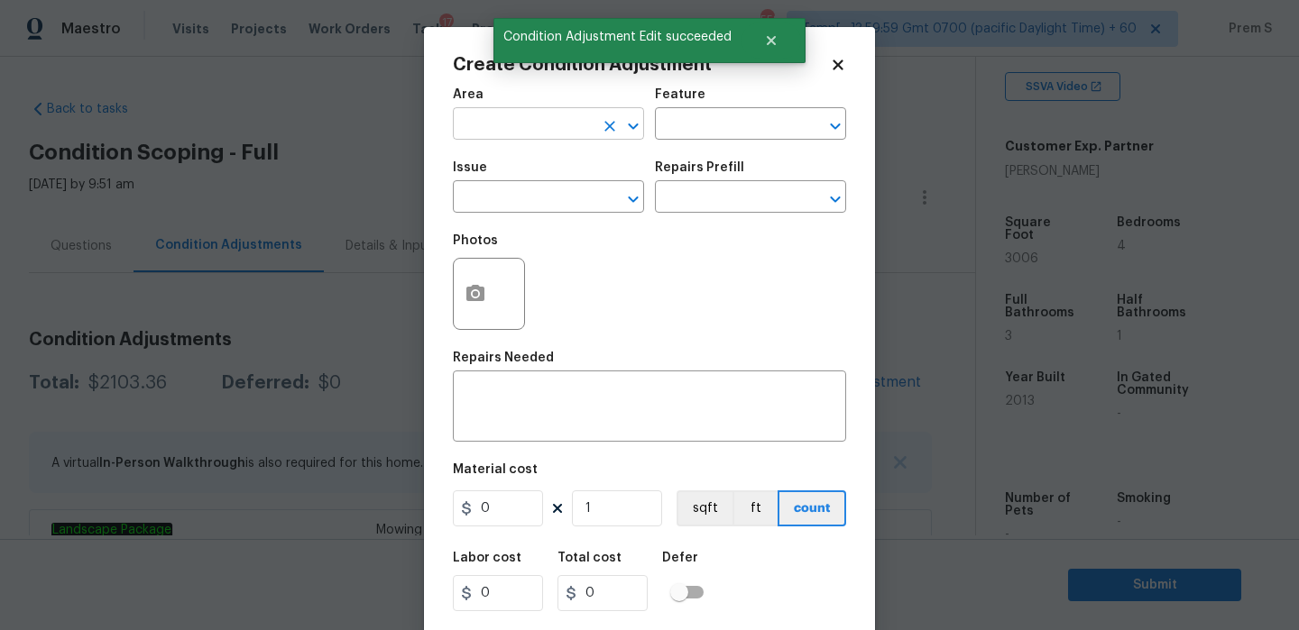
click at [491, 120] on input "text" at bounding box center [523, 126] width 141 height 28
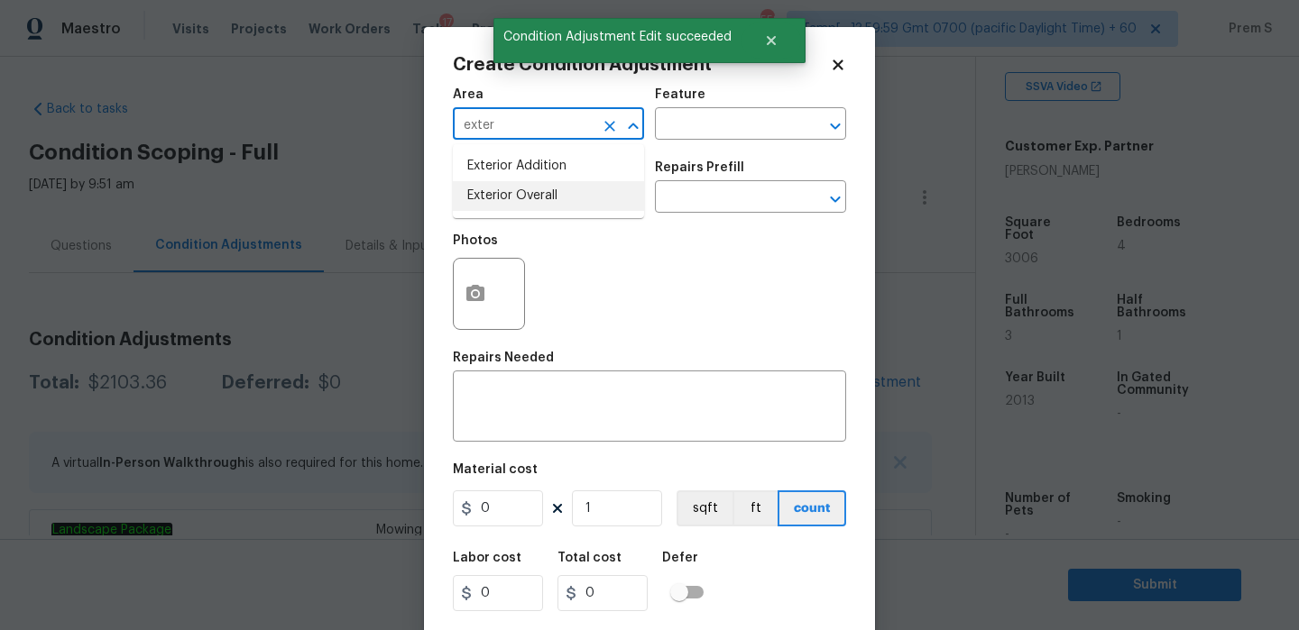
click at [495, 200] on li "Exterior Overall" at bounding box center [548, 196] width 191 height 30
type input "Exterior Overall"
click at [495, 200] on input "text" at bounding box center [523, 199] width 141 height 28
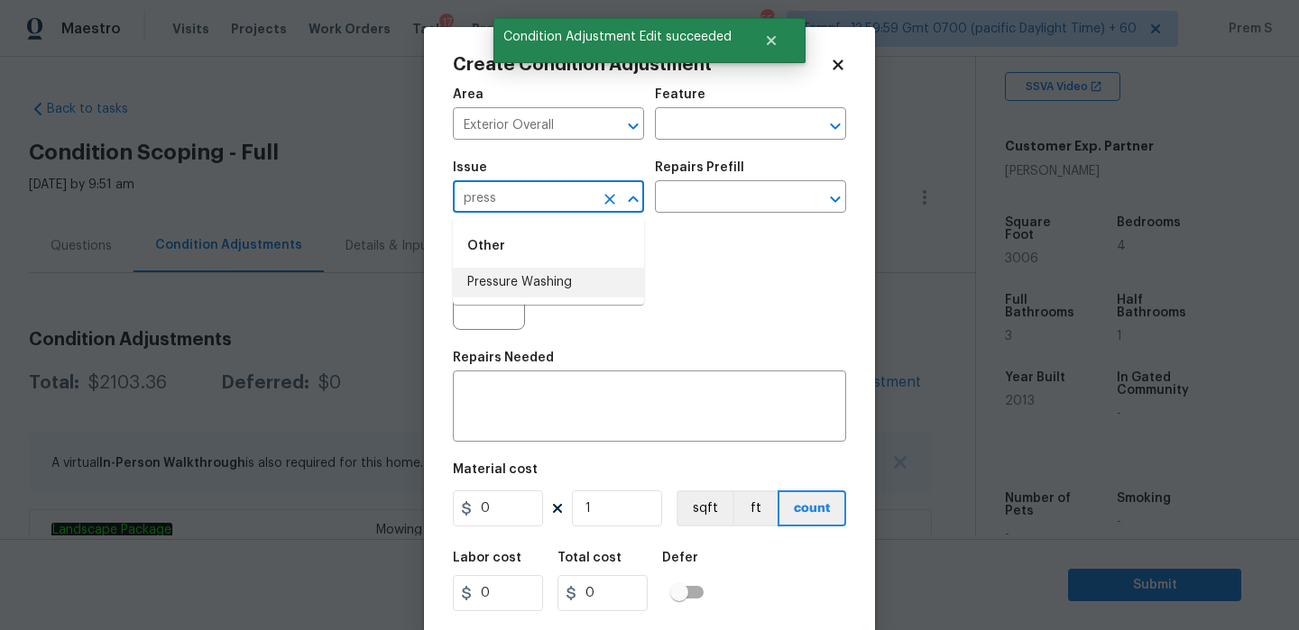
click at [513, 286] on li "Pressure Washing" at bounding box center [548, 283] width 191 height 30
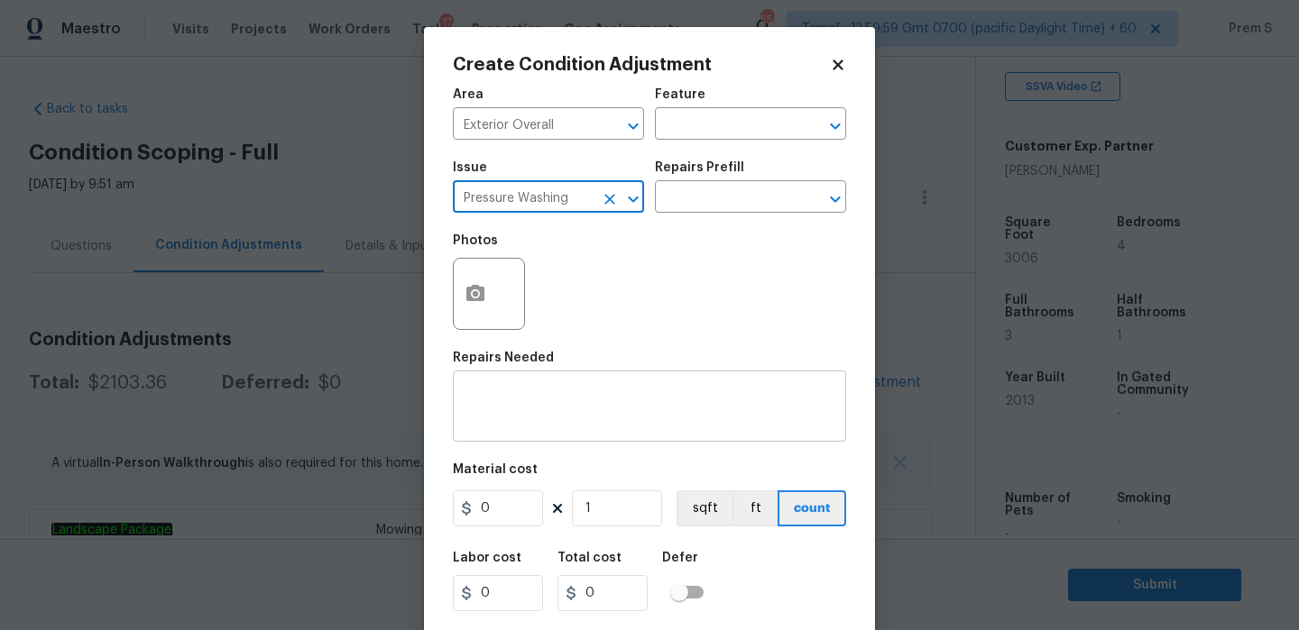
type input "Pressure Washing"
click at [519, 398] on textarea at bounding box center [649, 409] width 372 height 38
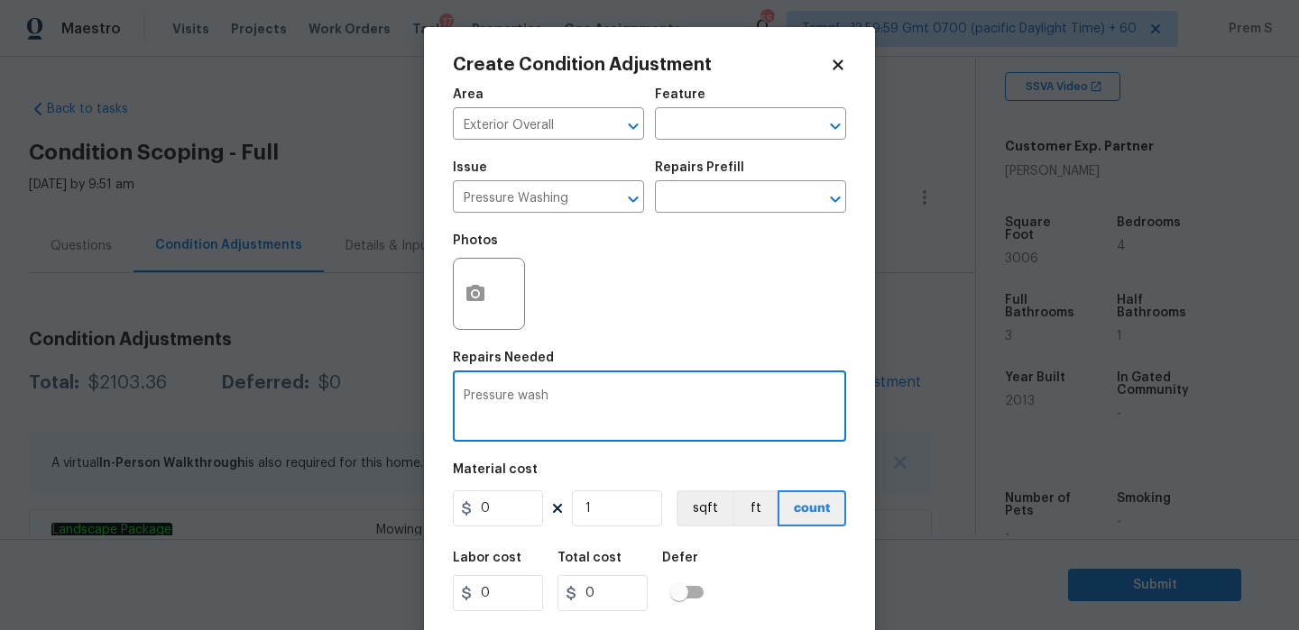
type textarea "Pressure wash"
click at [502, 517] on input "0" at bounding box center [498, 509] width 90 height 36
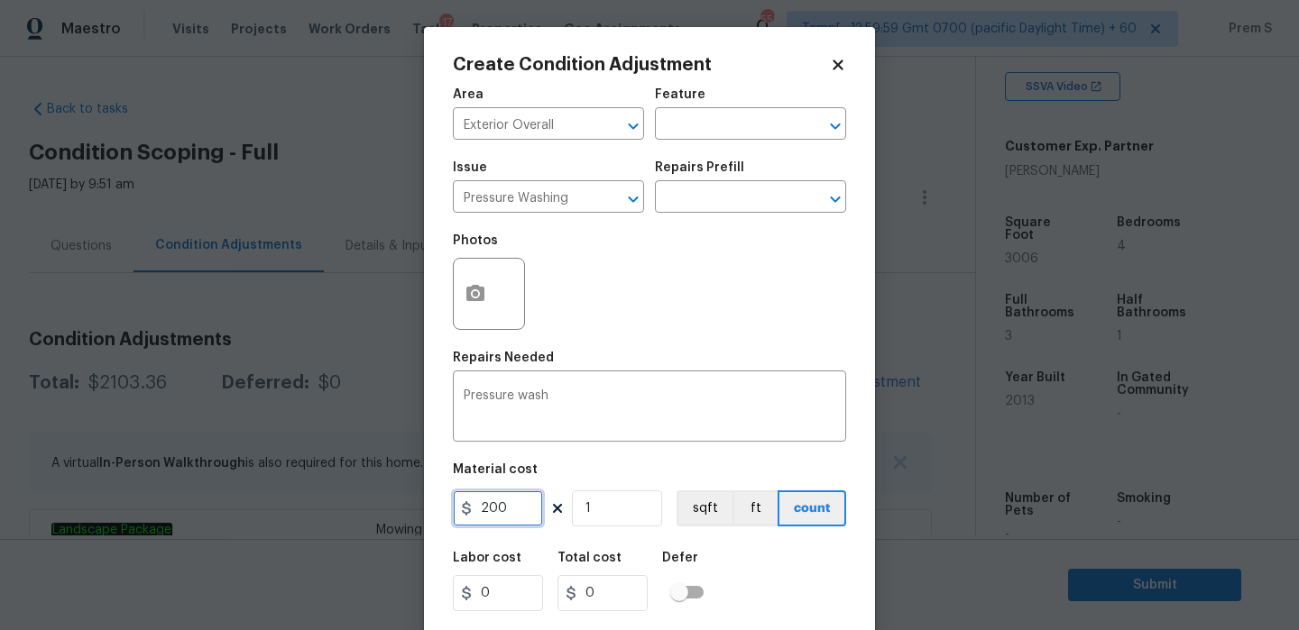
type input "200"
click at [777, 604] on div "Labor cost 0 Total cost 200 Defer" at bounding box center [649, 581] width 393 height 81
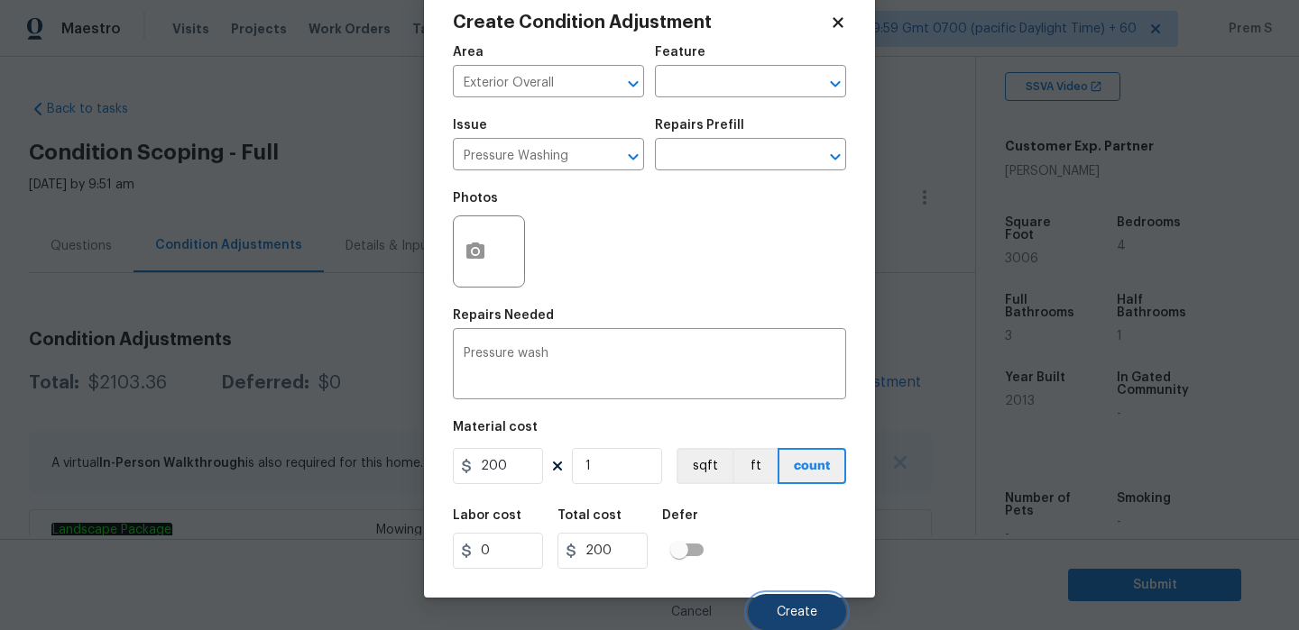
click at [804, 606] on span "Create" at bounding box center [796, 613] width 41 height 14
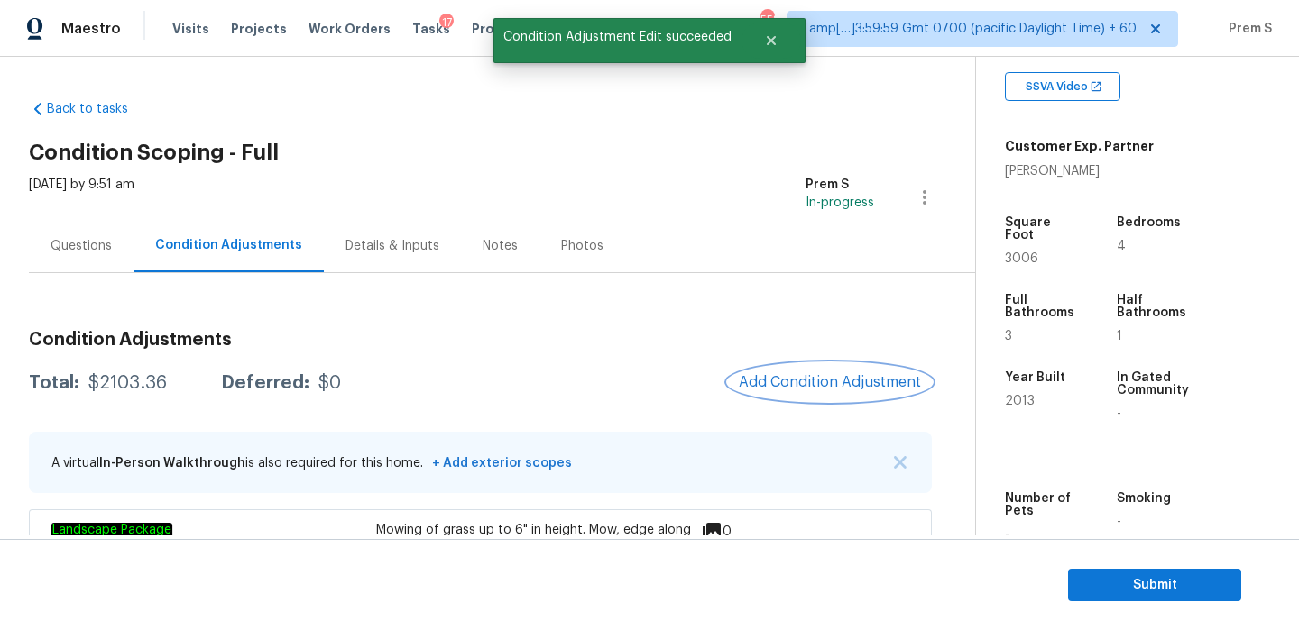
scroll to position [0, 0]
click at [782, 385] on span "Add Condition Adjustment" at bounding box center [830, 382] width 182 height 16
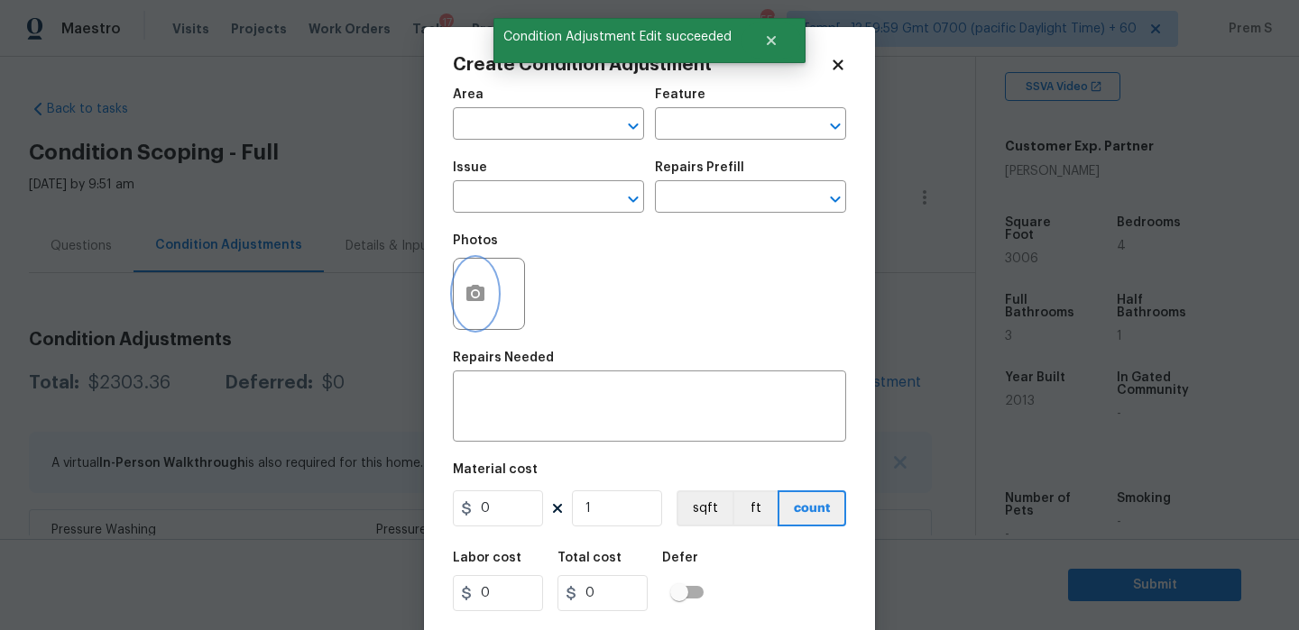
click at [495, 297] on button "button" at bounding box center [475, 294] width 43 height 70
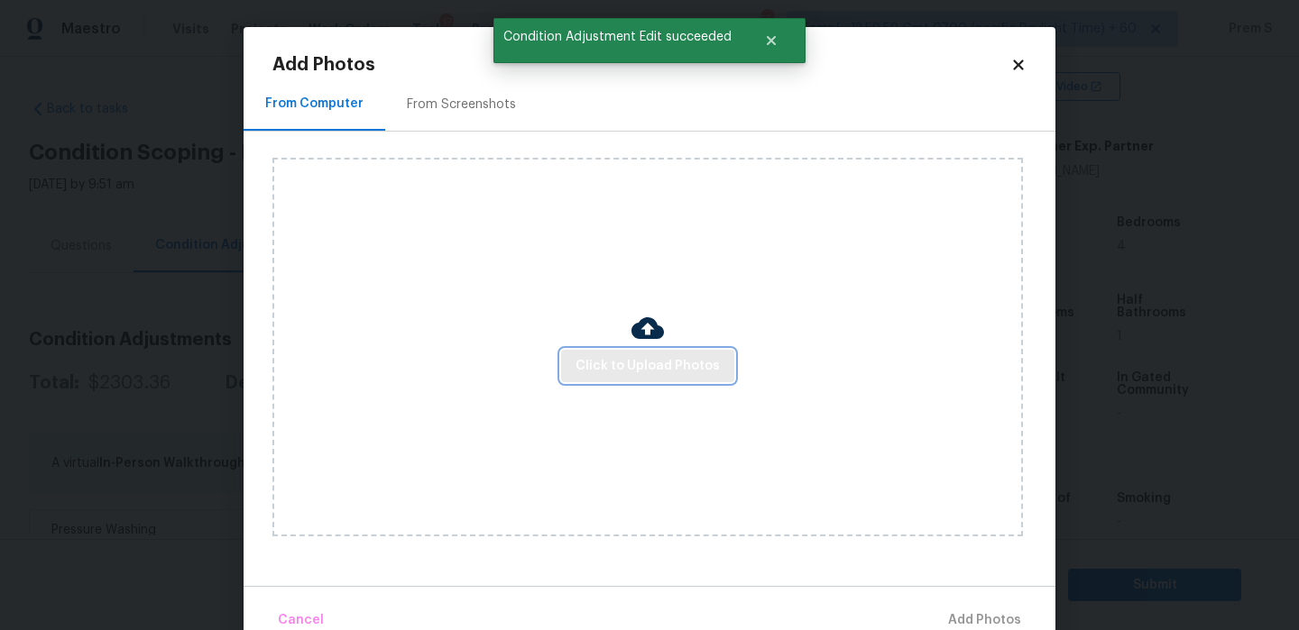
click at [629, 364] on span "Click to Upload Photos" at bounding box center [647, 366] width 144 height 23
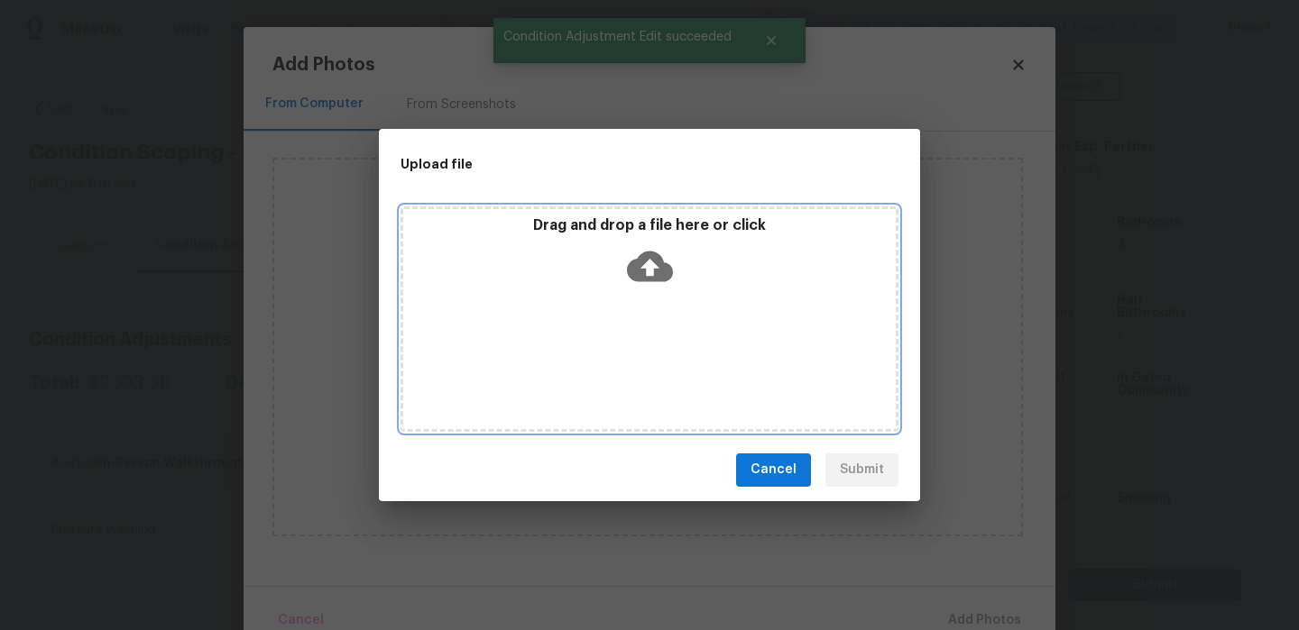
click at [657, 262] on icon at bounding box center [650, 266] width 46 height 31
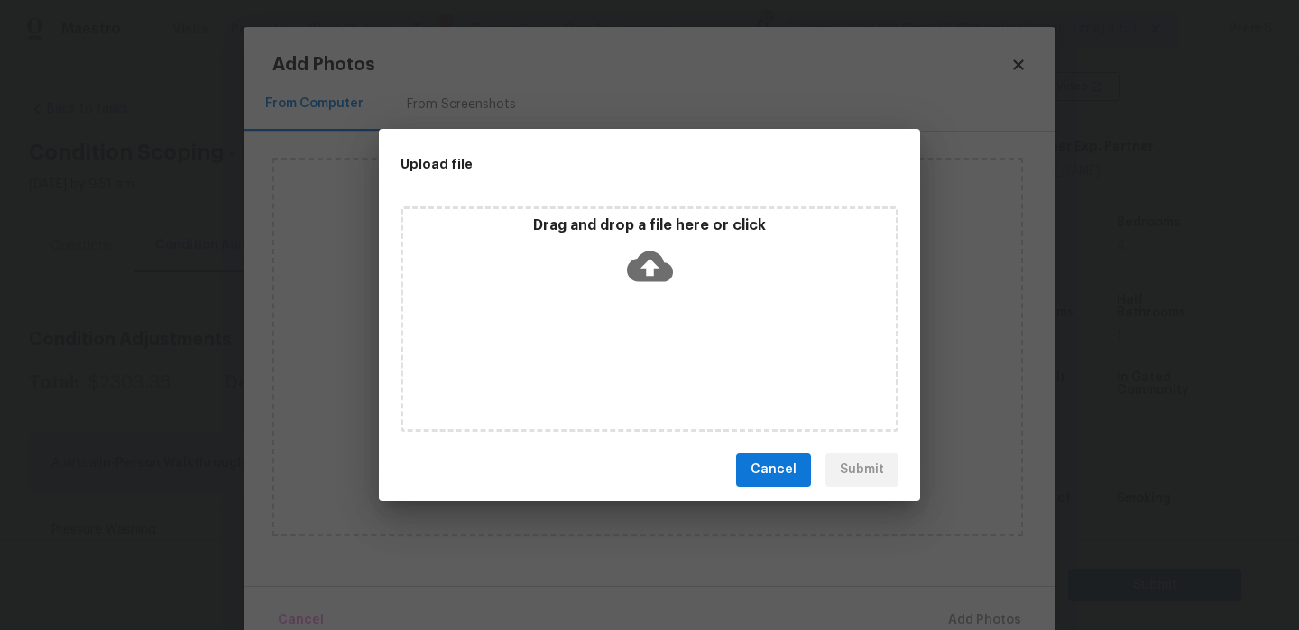
click at [786, 477] on span "Cancel" at bounding box center [773, 470] width 46 height 23
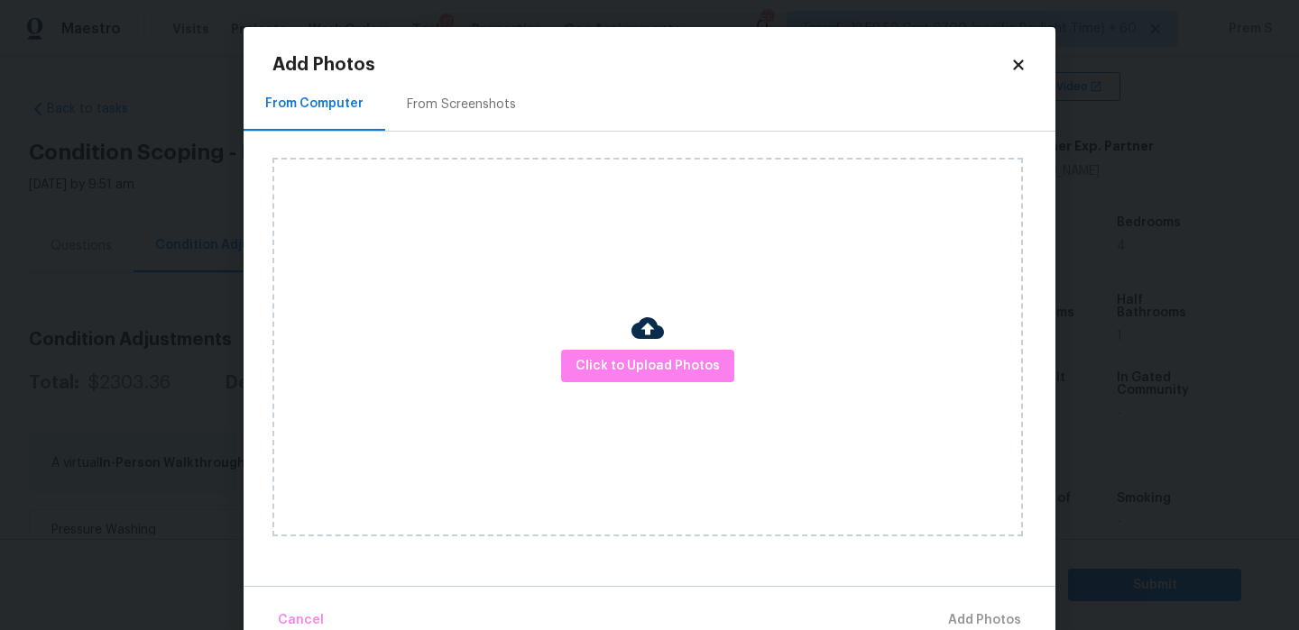
click at [1017, 72] on icon at bounding box center [1018, 65] width 16 height 16
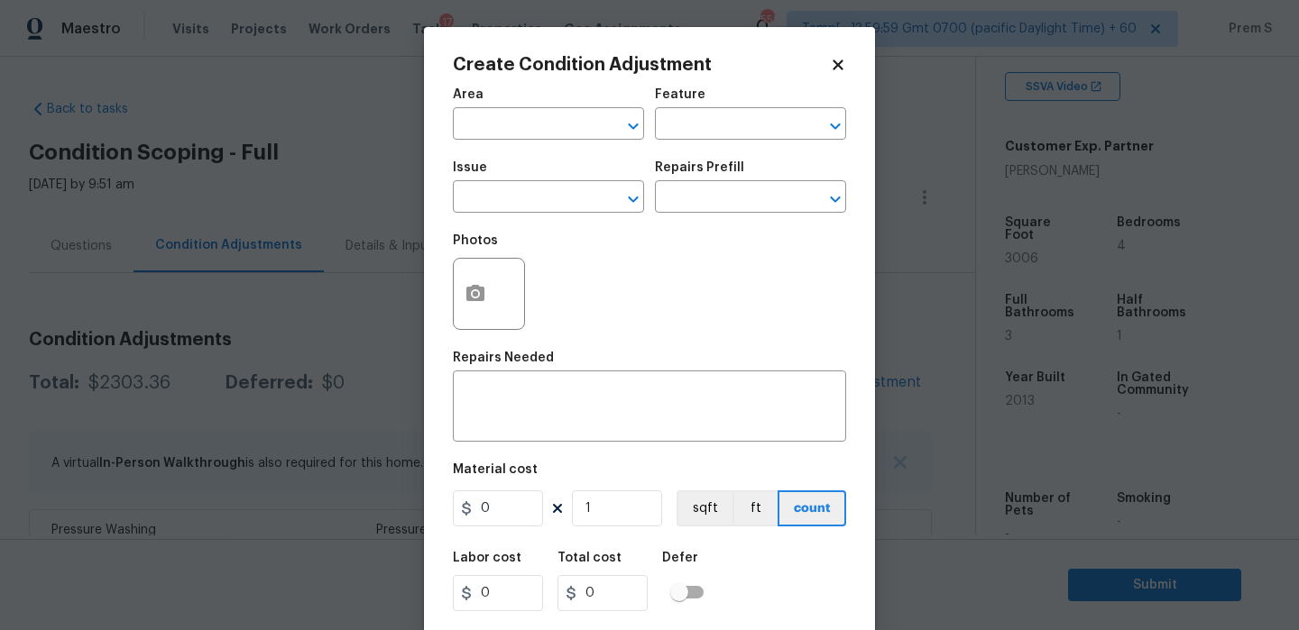
click at [831, 60] on icon at bounding box center [838, 65] width 16 height 16
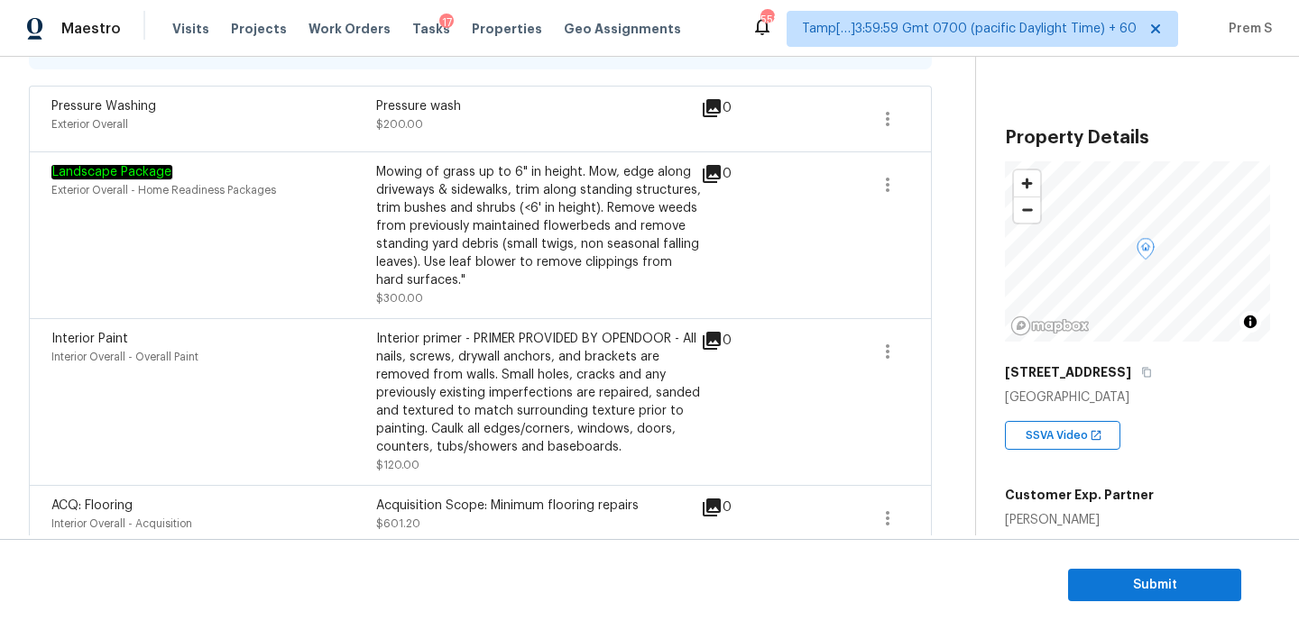
scroll to position [430, 0]
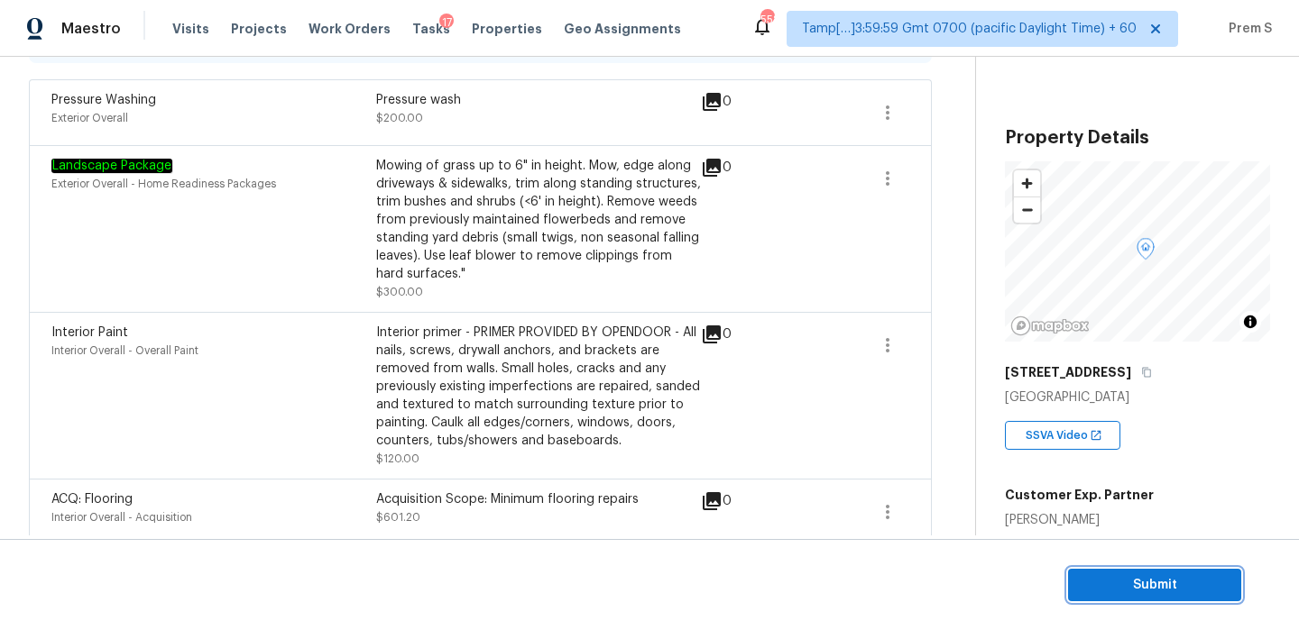
click at [1097, 587] on span "Submit" at bounding box center [1154, 585] width 144 height 23
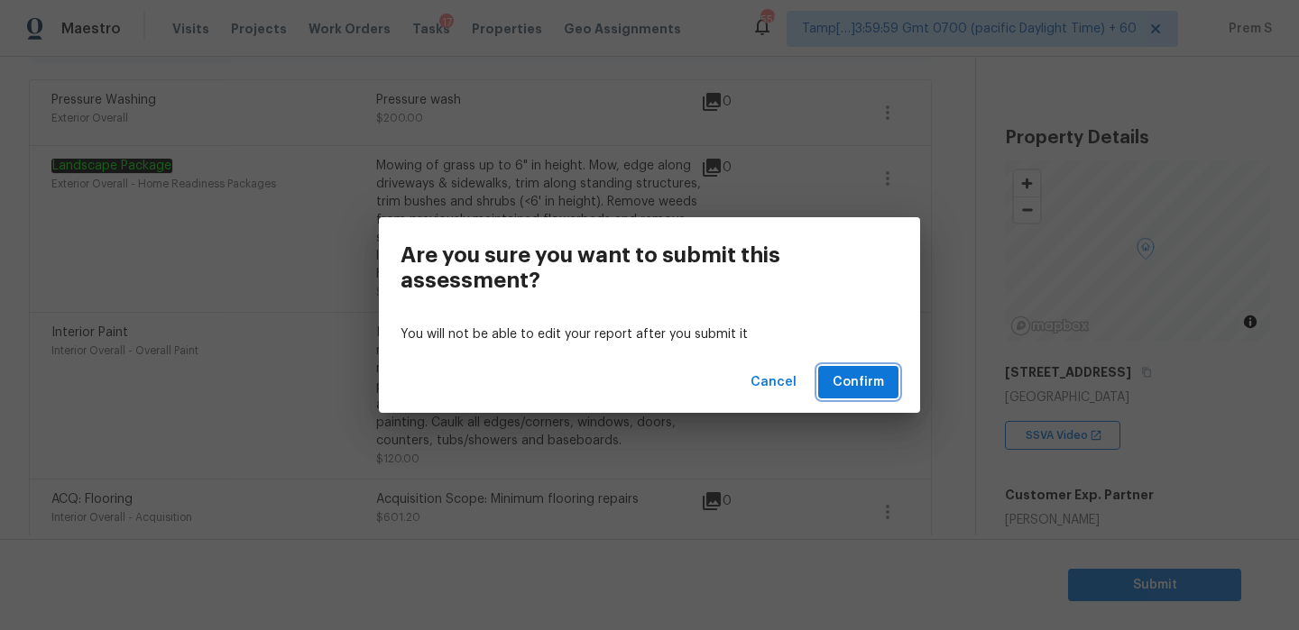
click at [886, 379] on button "Confirm" at bounding box center [858, 382] width 80 height 33
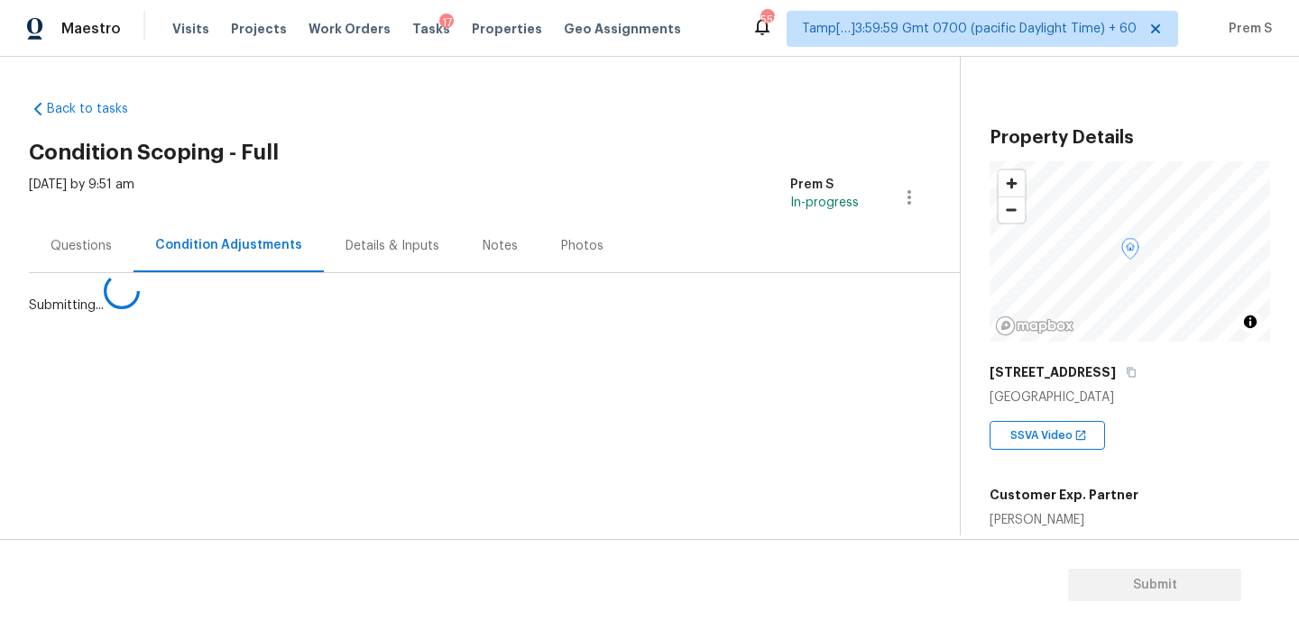
scroll to position [0, 0]
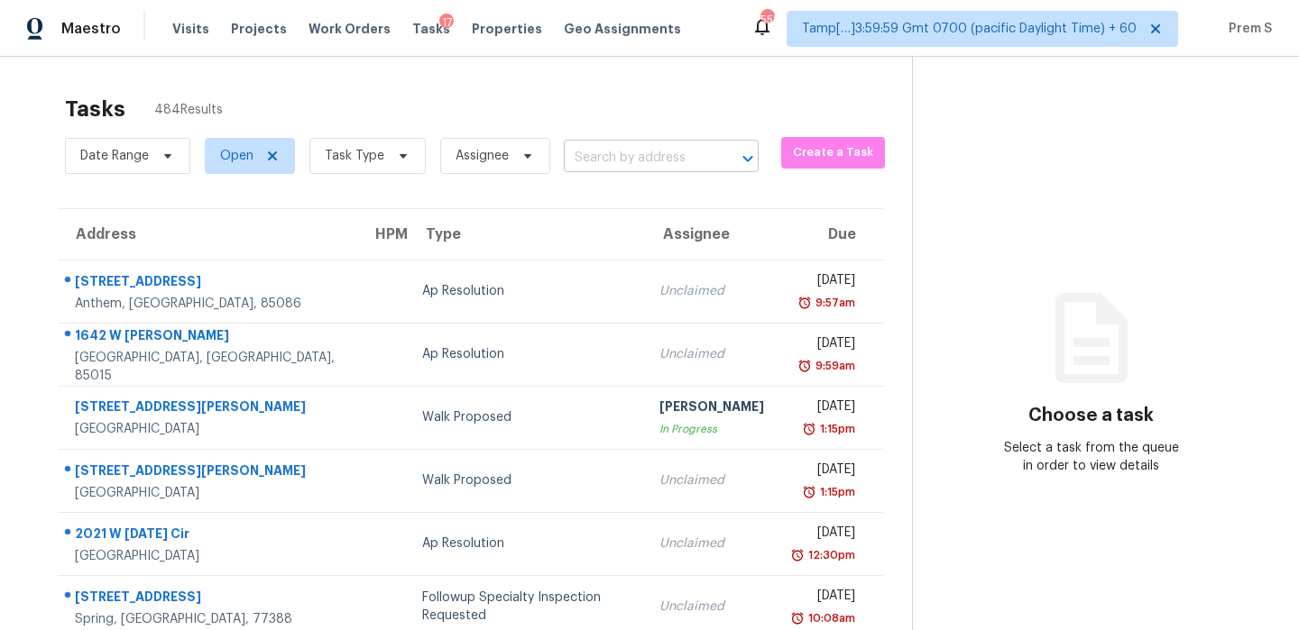
click at [635, 151] on input "text" at bounding box center [636, 158] width 144 height 28
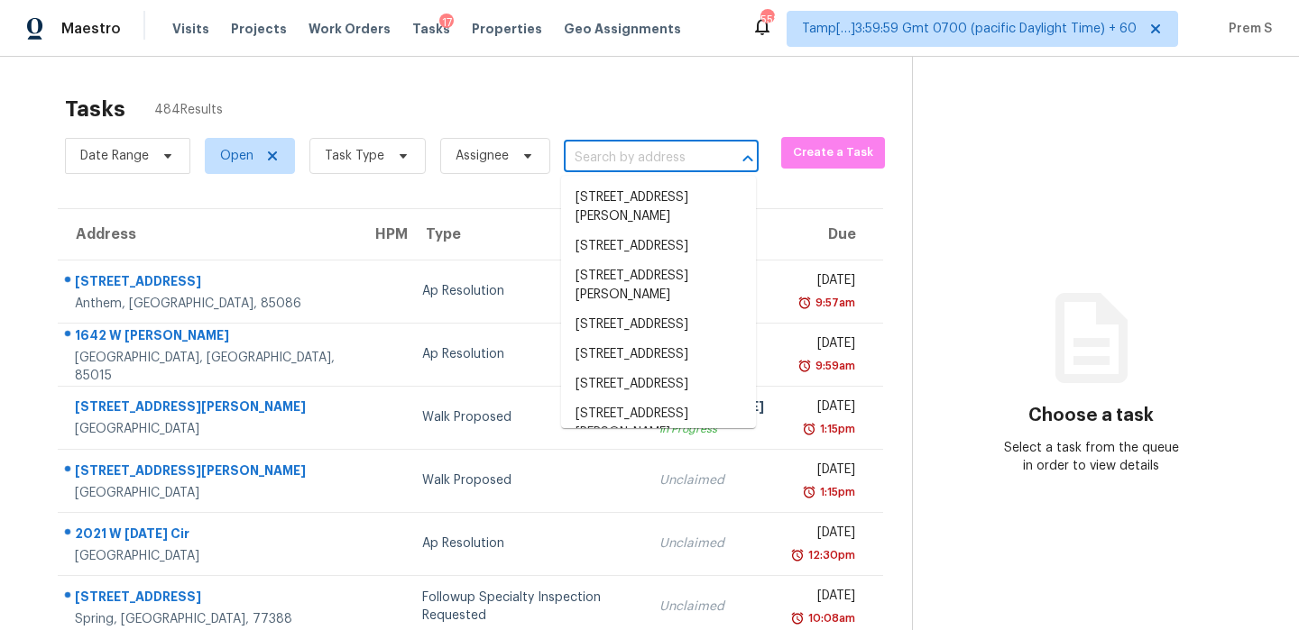
paste input "[STREET_ADDRESS][PERSON_NAME][PERSON_NAME]"
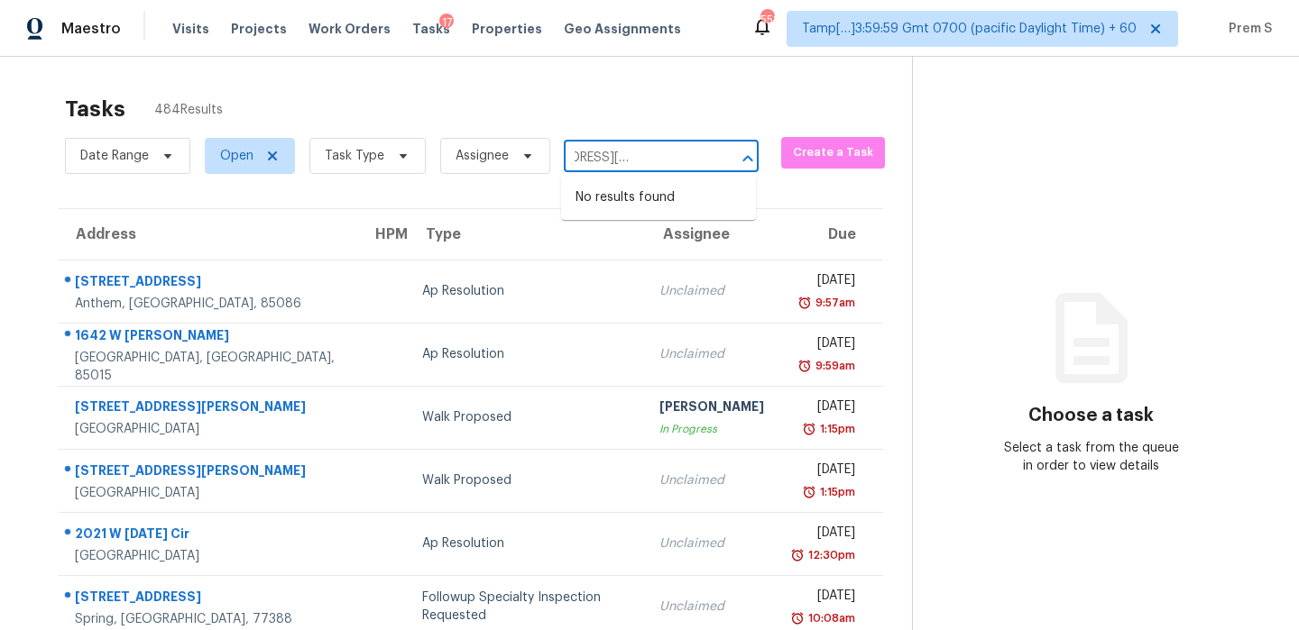
type input "[STREET_ADDRESS][PERSON_NAME][PERSON_NAME]"
click at [609, 160] on input "text" at bounding box center [636, 158] width 144 height 28
paste input "[STREET_ADDRESS][PERSON_NAME][PERSON_NAME]"
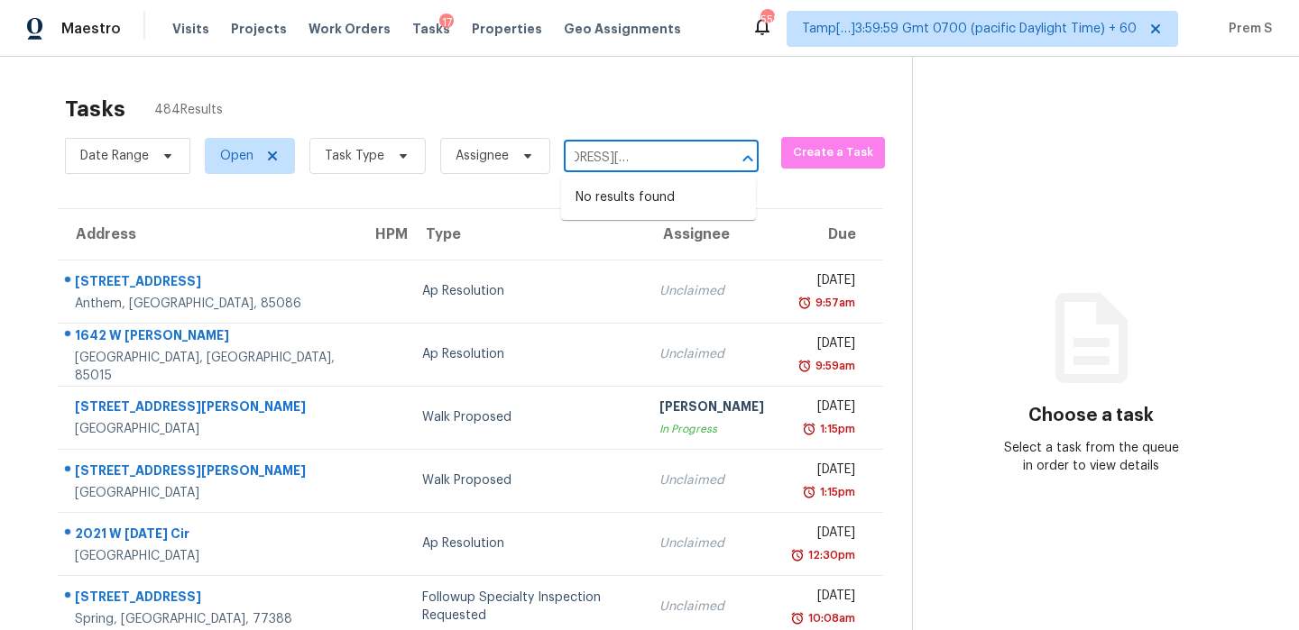
drag, startPoint x: 598, startPoint y: 158, endPoint x: 752, endPoint y: 157, distance: 154.2
click at [752, 158] on div "[STREET_ADDRESS][PERSON_NAME][PERSON_NAME] ​" at bounding box center [661, 158] width 195 height 28
type input "6713 [PERSON_NAME]"
click at [345, 163] on span "Task Type" at bounding box center [355, 156] width 60 height 18
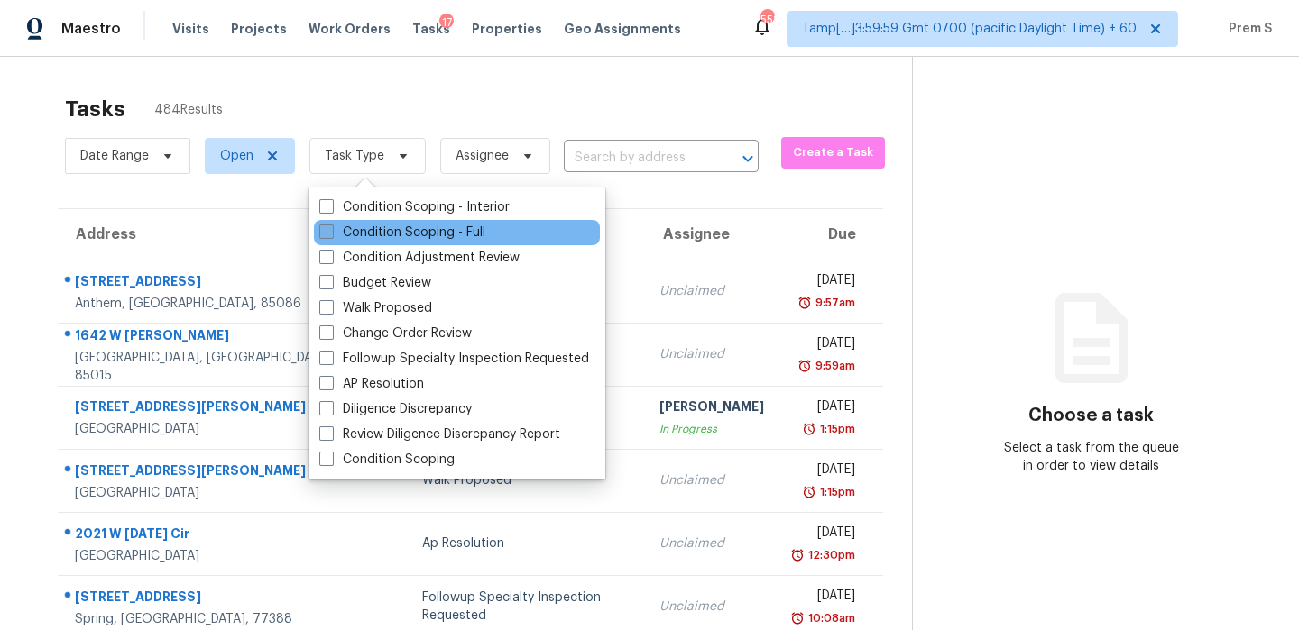
click at [416, 234] on label "Condition Scoping - Full" at bounding box center [402, 233] width 166 height 18
click at [331, 234] on input "Condition Scoping - Full" at bounding box center [325, 230] width 12 height 12
checkbox input "true"
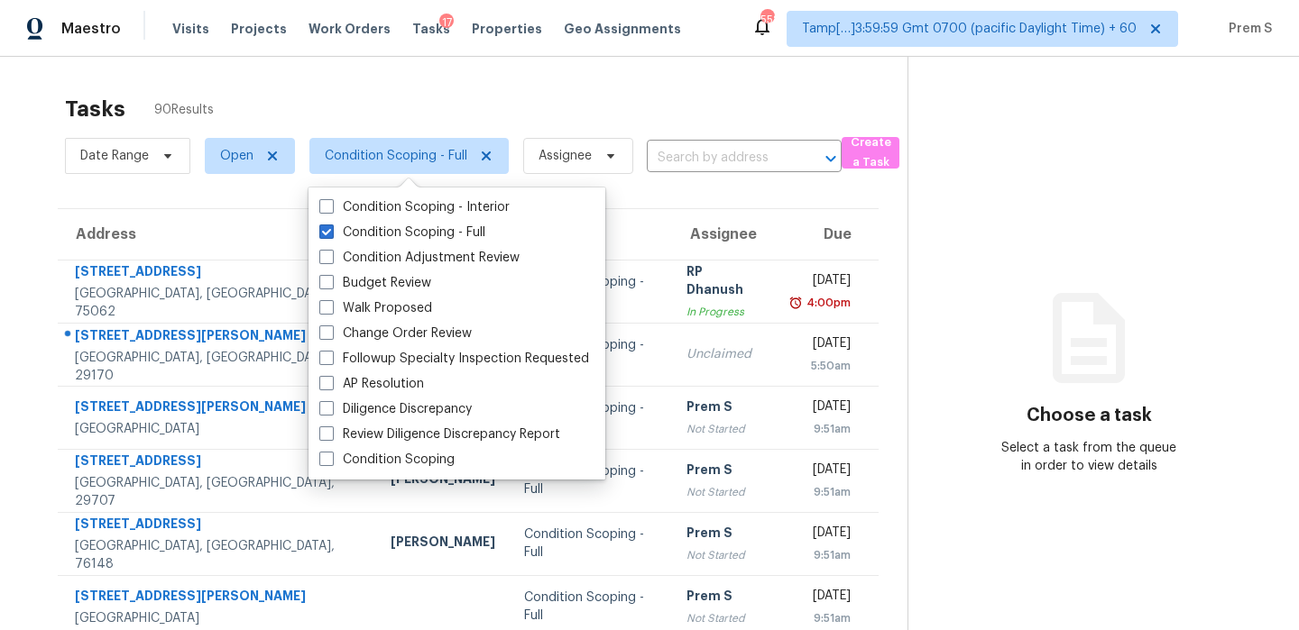
click at [775, 235] on th "Due" at bounding box center [826, 234] width 103 height 50
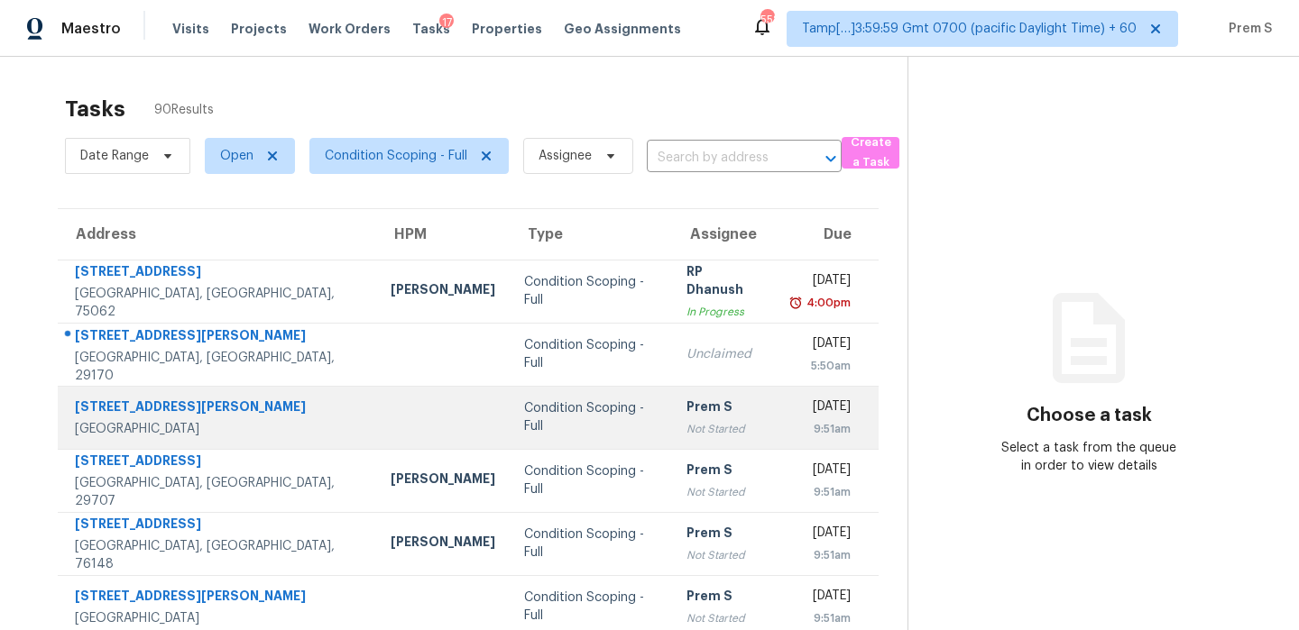
click at [691, 416] on div "Prem S" at bounding box center [723, 409] width 75 height 23
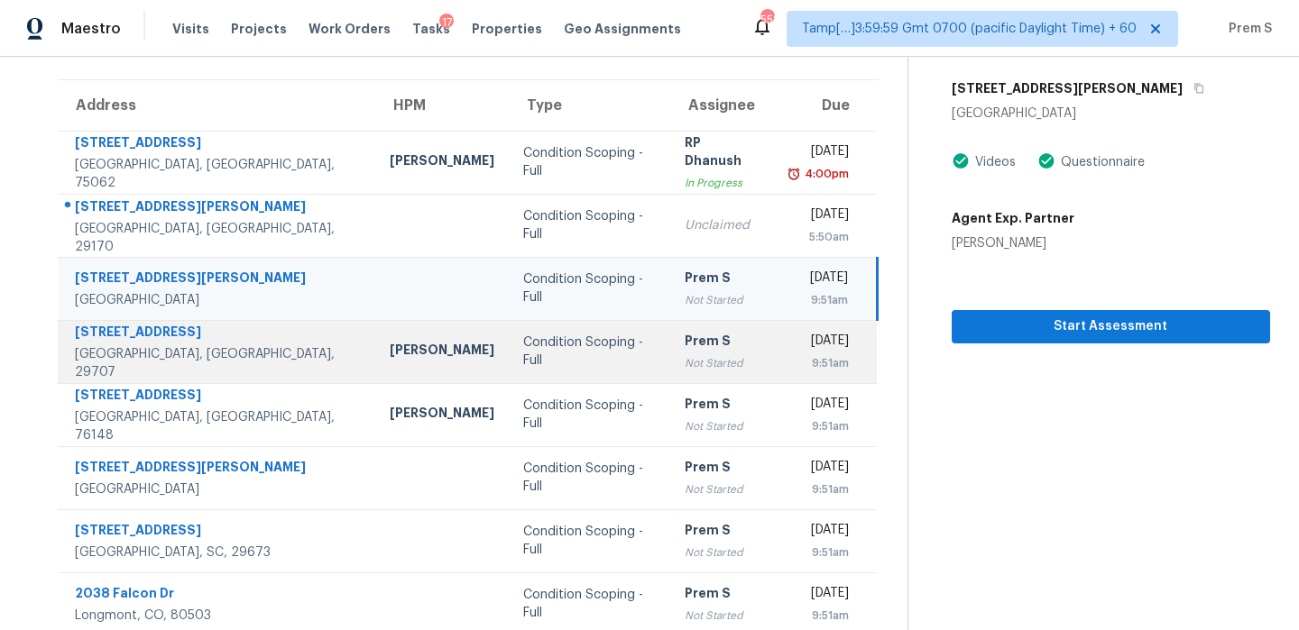
scroll to position [130, 0]
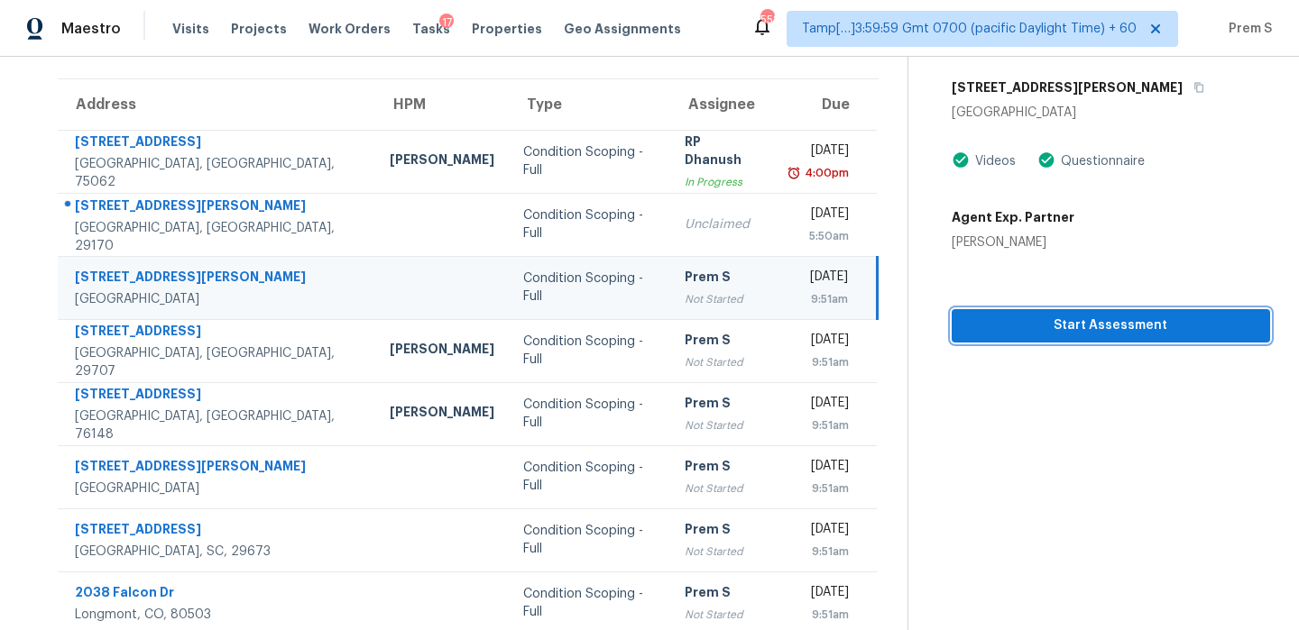
click at [1042, 335] on span "Start Assessment" at bounding box center [1110, 326] width 289 height 23
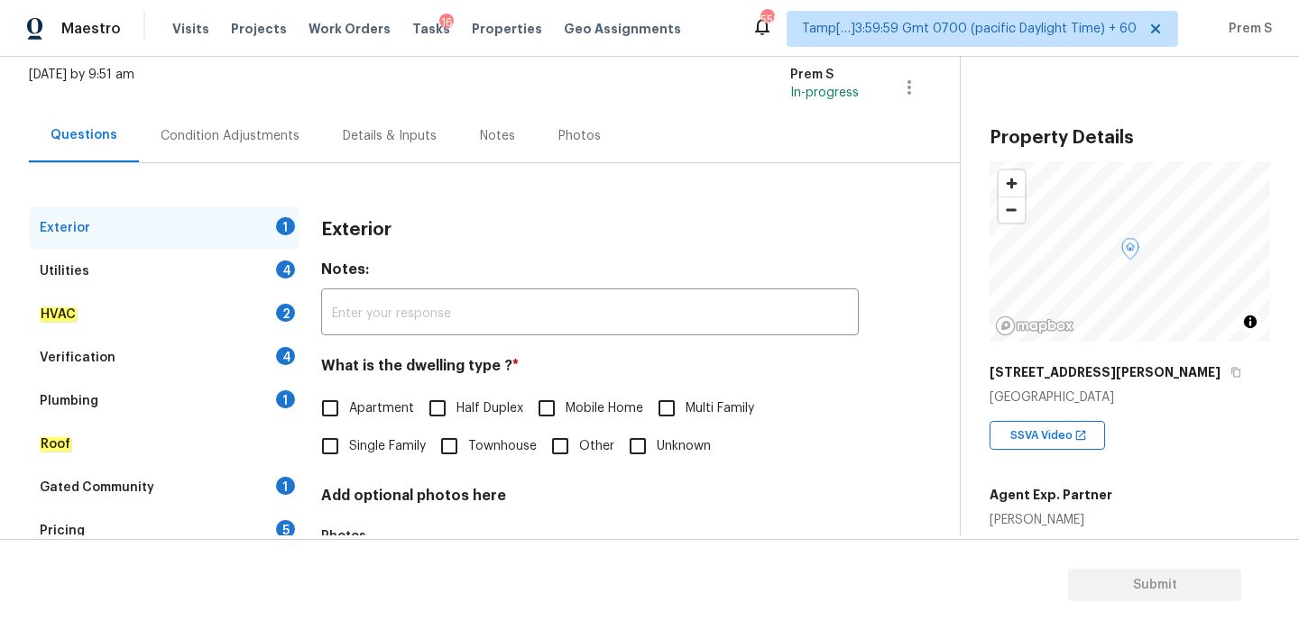
scroll to position [238, 0]
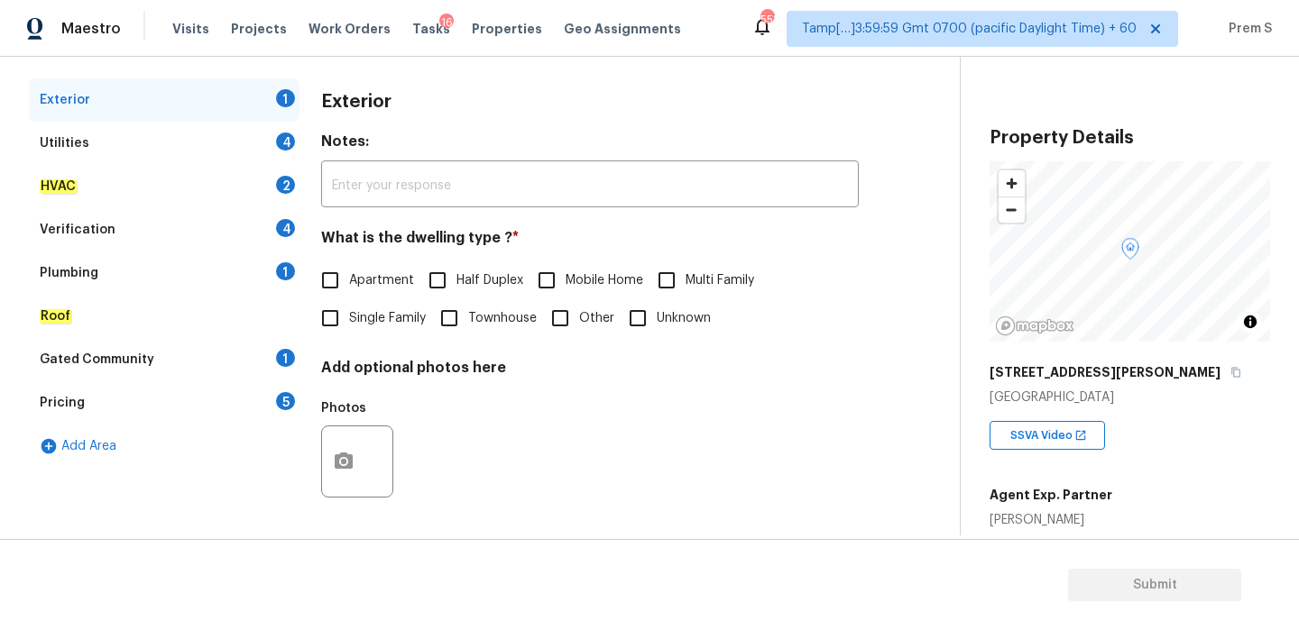
click at [339, 326] on input "Single Family" at bounding box center [330, 318] width 38 height 38
checkbox input "true"
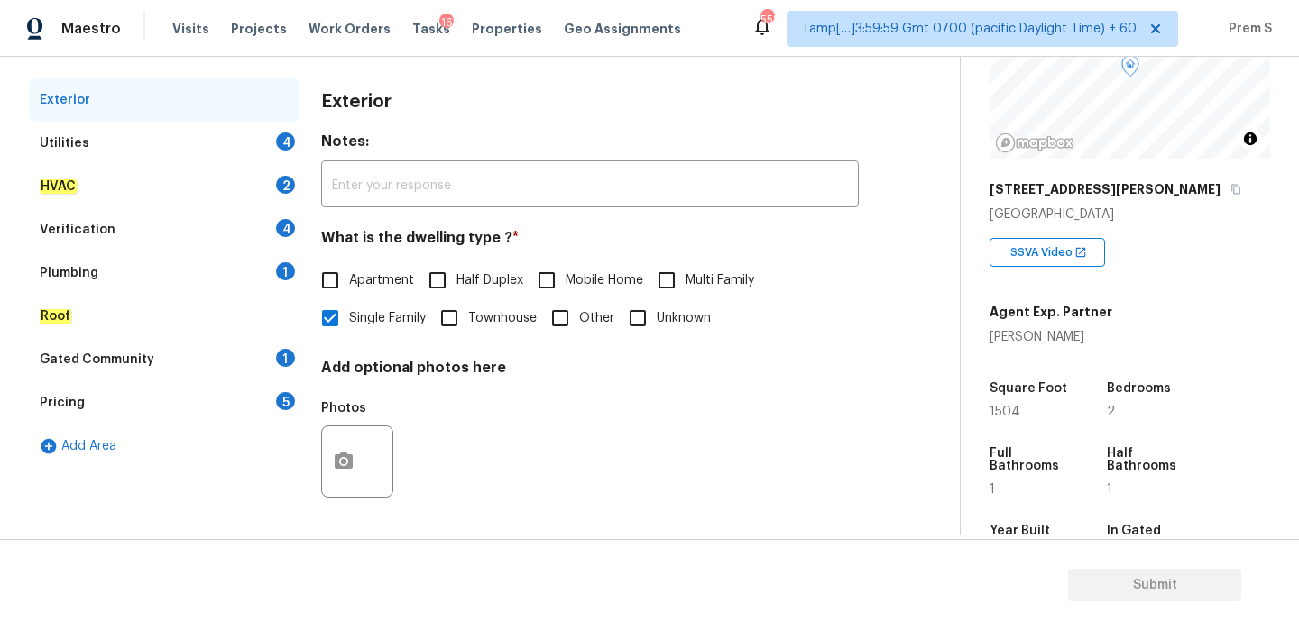
scroll to position [281, 0]
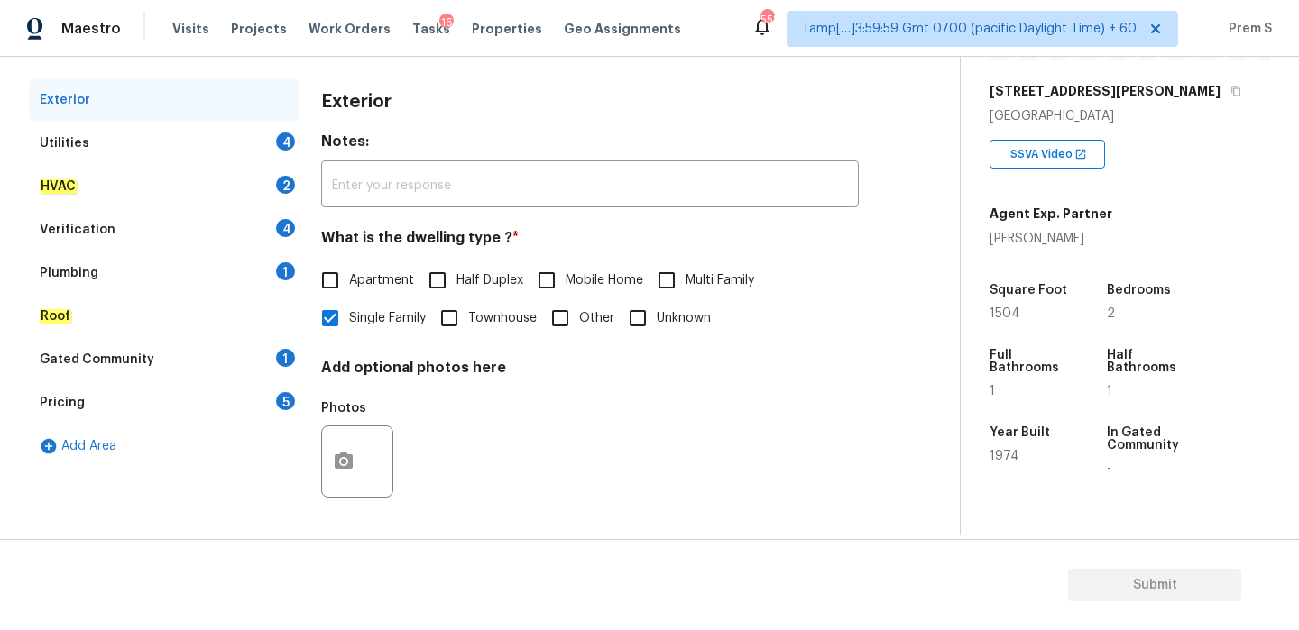
click at [287, 144] on div "4" at bounding box center [285, 142] width 19 height 18
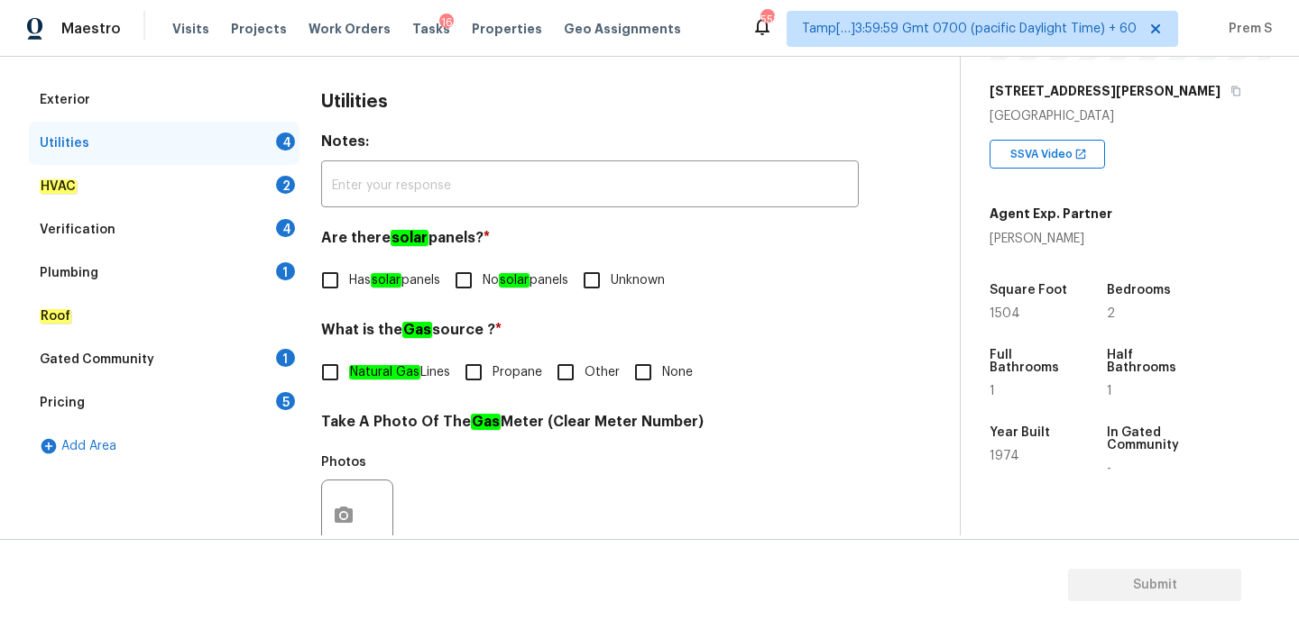
click at [479, 284] on input "No solar panels" at bounding box center [464, 281] width 38 height 38
checkbox input "true"
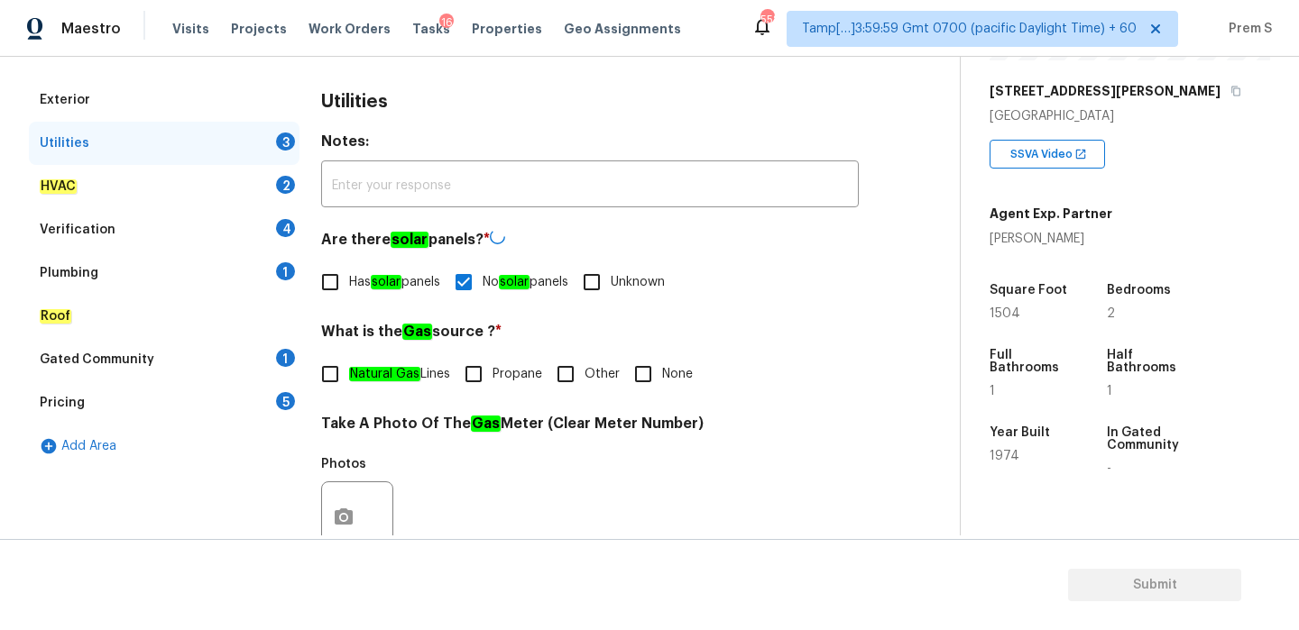
click at [353, 391] on label "Natural Gas Lines" at bounding box center [380, 374] width 139 height 38
click at [349, 391] on input "Natural Gas Lines" at bounding box center [330, 374] width 38 height 38
checkbox input "true"
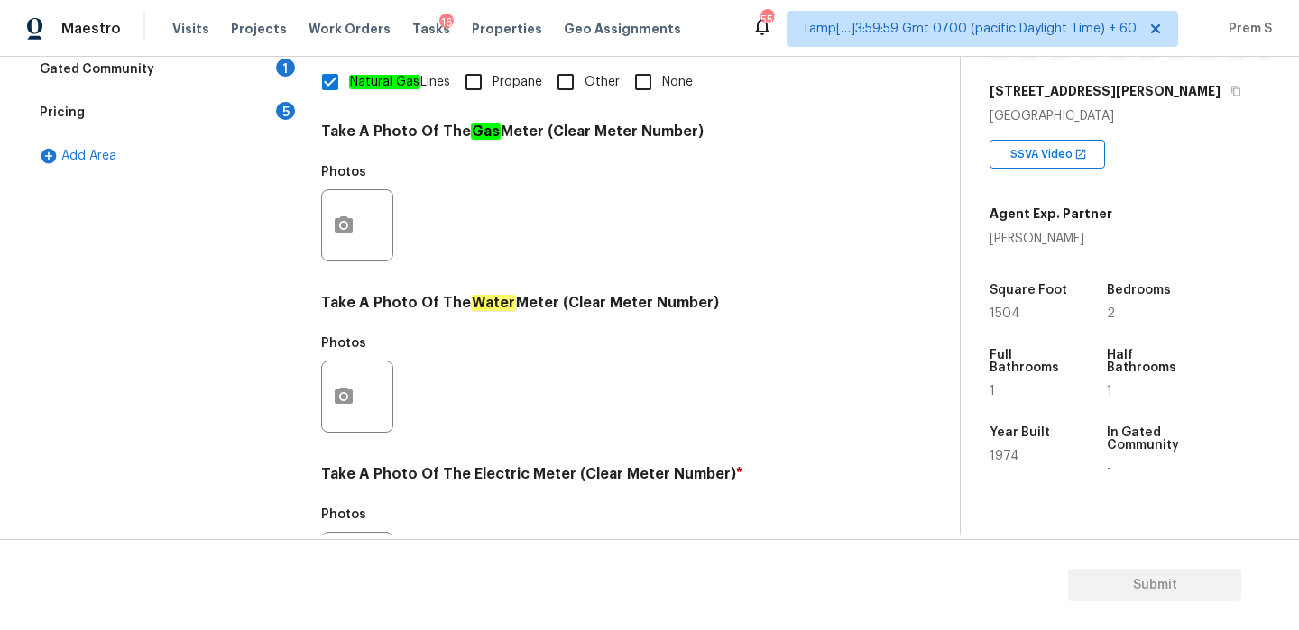
scroll to position [727, 0]
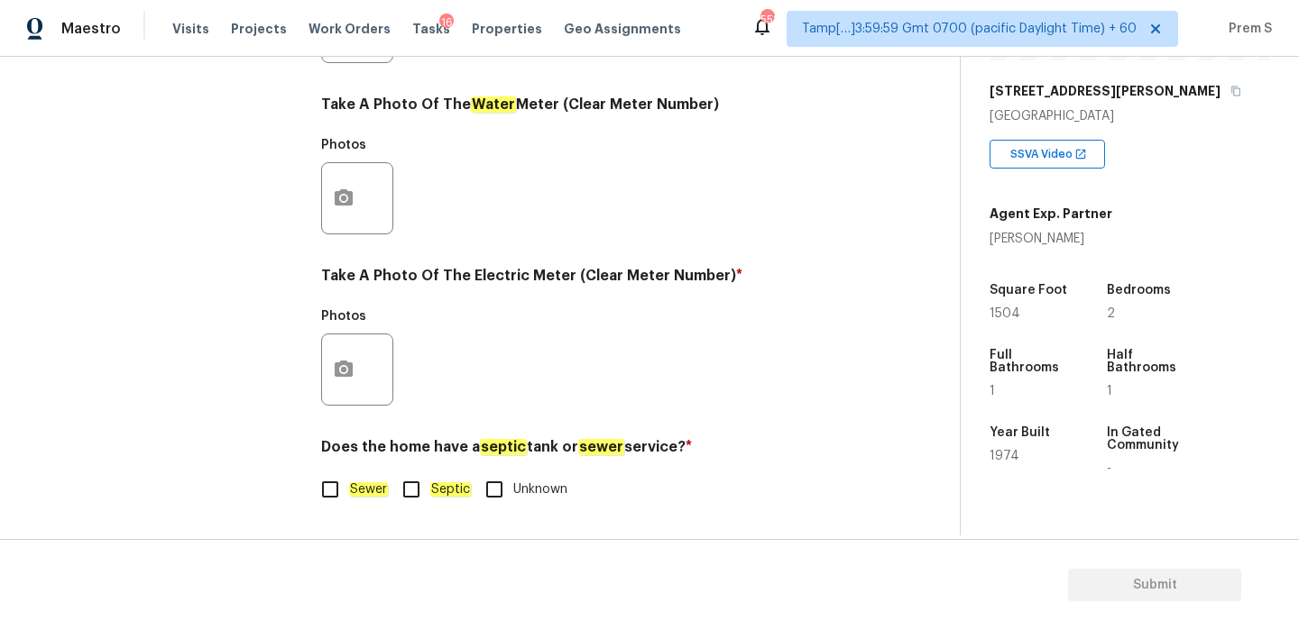
click at [341, 490] on input "Sewer" at bounding box center [330, 490] width 38 height 38
checkbox input "true"
click at [344, 380] on icon "button" at bounding box center [344, 370] width 22 height 22
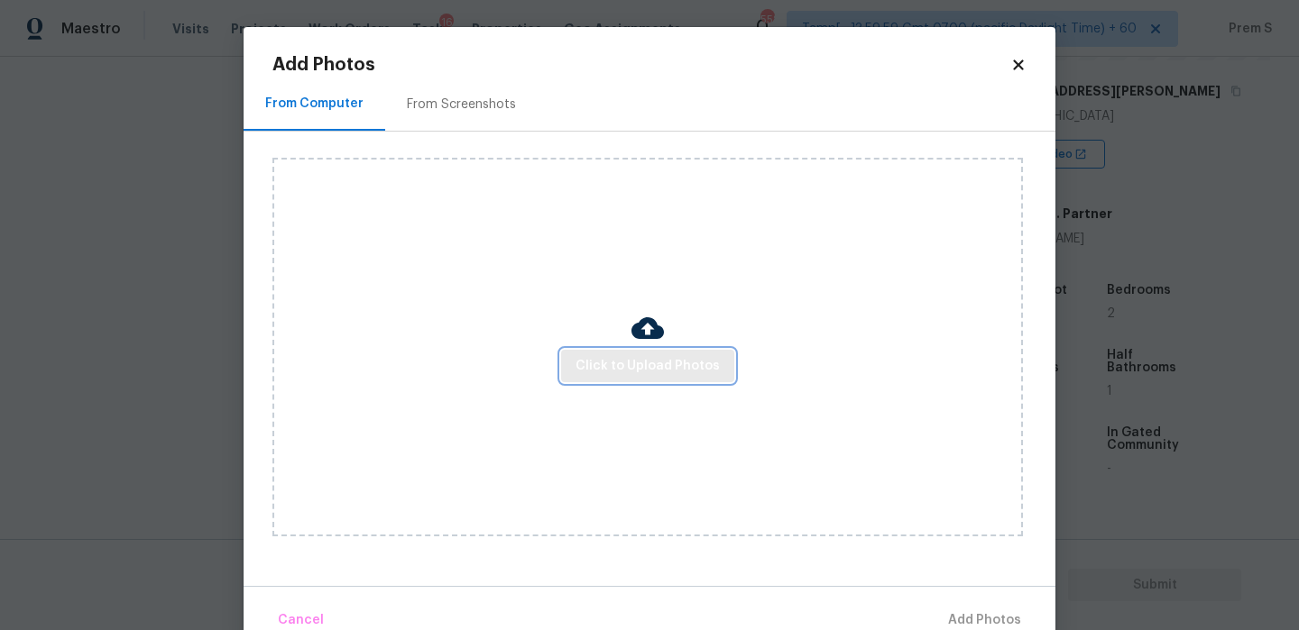
click at [620, 375] on span "Click to Upload Photos" at bounding box center [647, 366] width 144 height 23
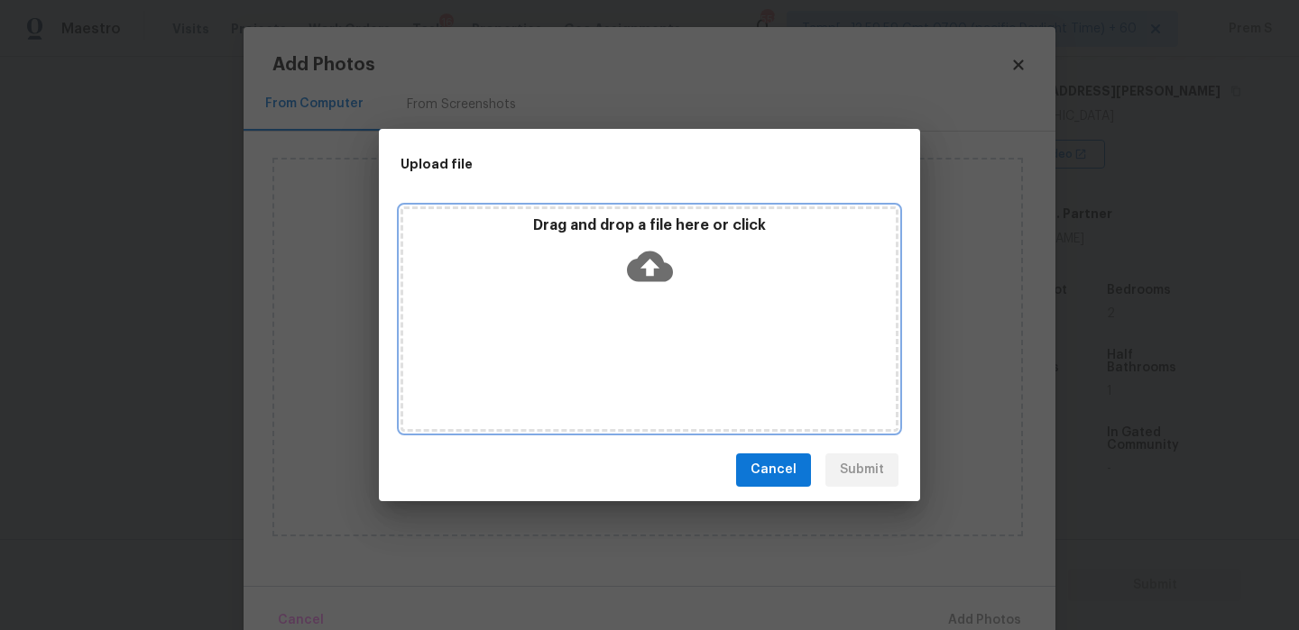
click at [664, 271] on icon at bounding box center [650, 266] width 46 height 31
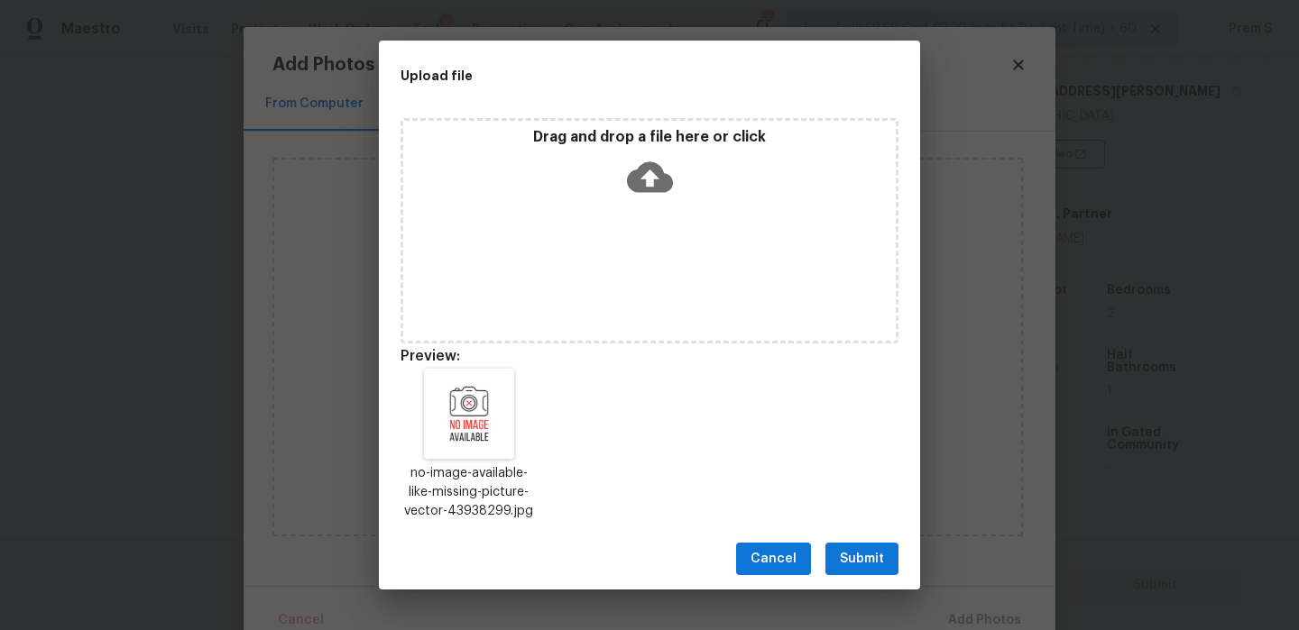
click at [886, 555] on button "Submit" at bounding box center [861, 559] width 73 height 33
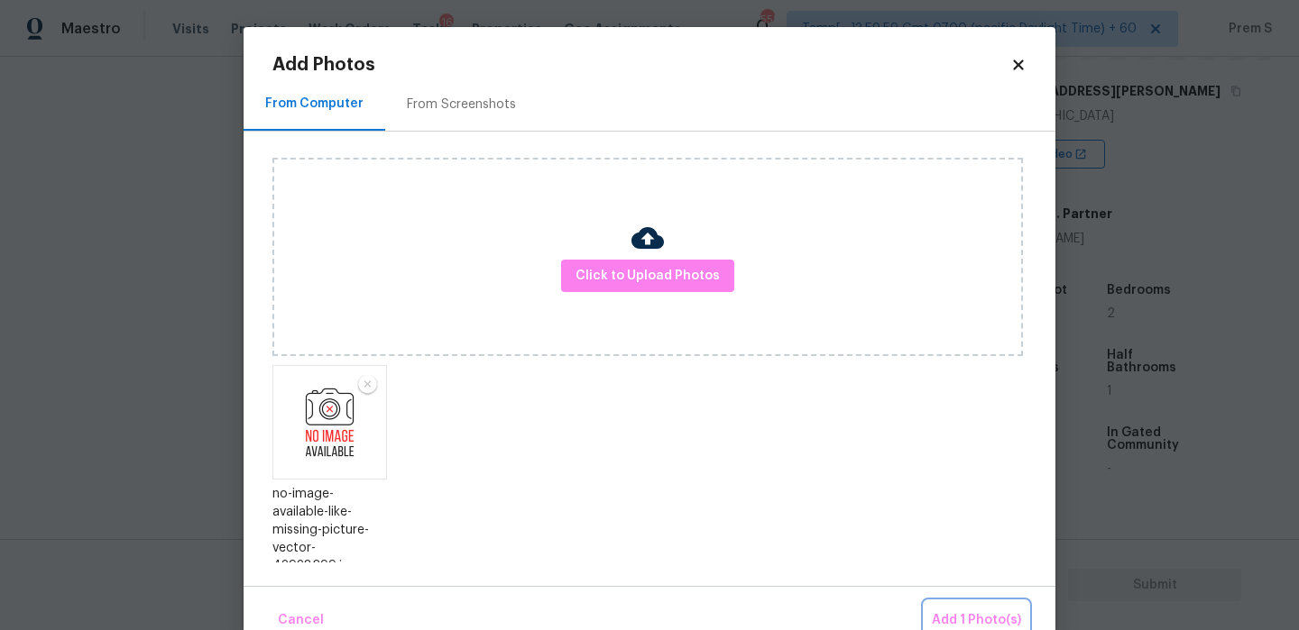
click at [984, 616] on span "Add 1 Photo(s)" at bounding box center [976, 621] width 89 height 23
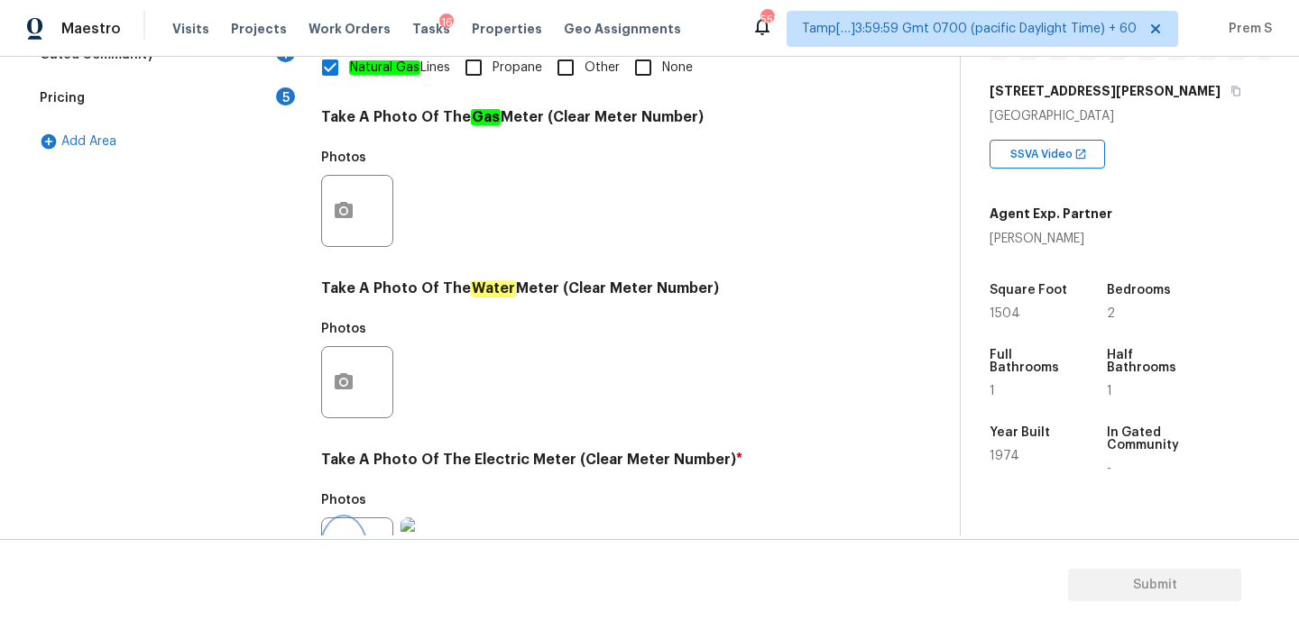
scroll to position [153, 0]
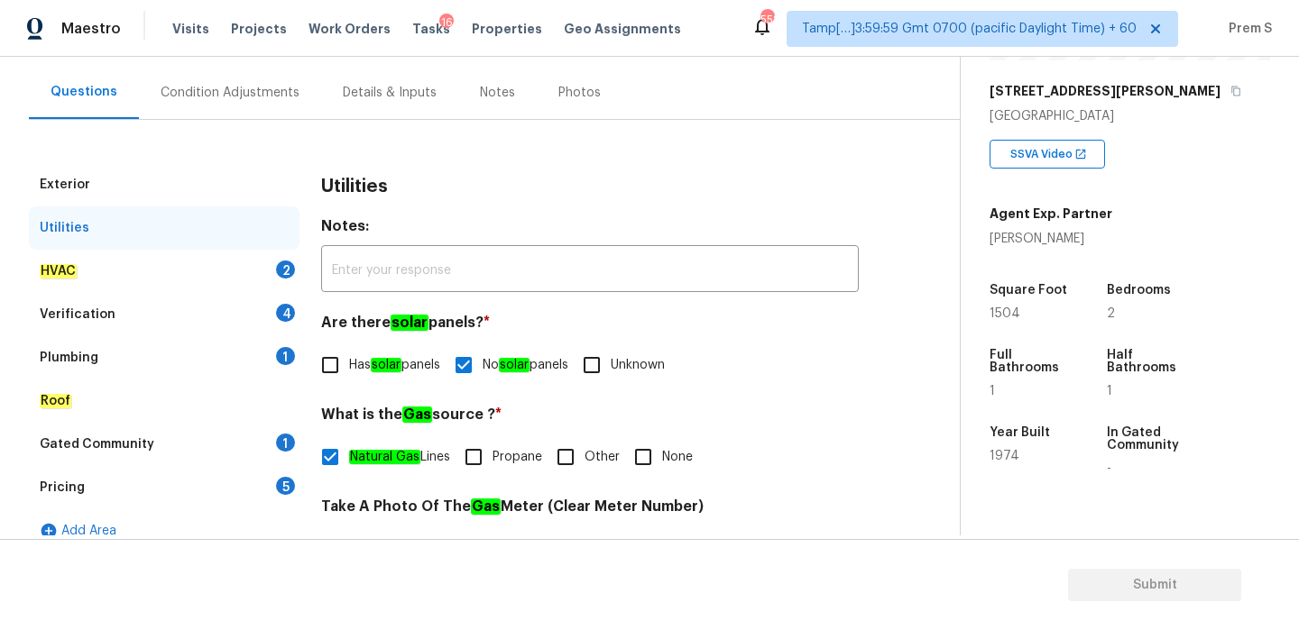
click at [270, 267] on div "HVAC 2" at bounding box center [164, 271] width 271 height 43
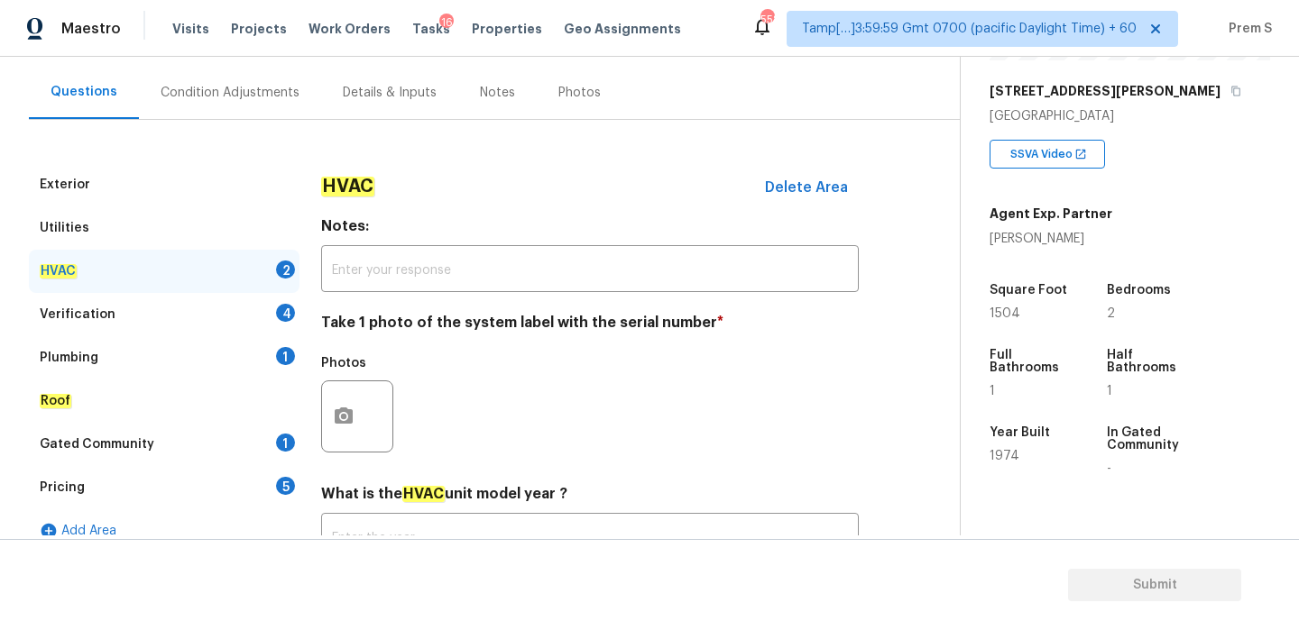
scroll to position [298, 0]
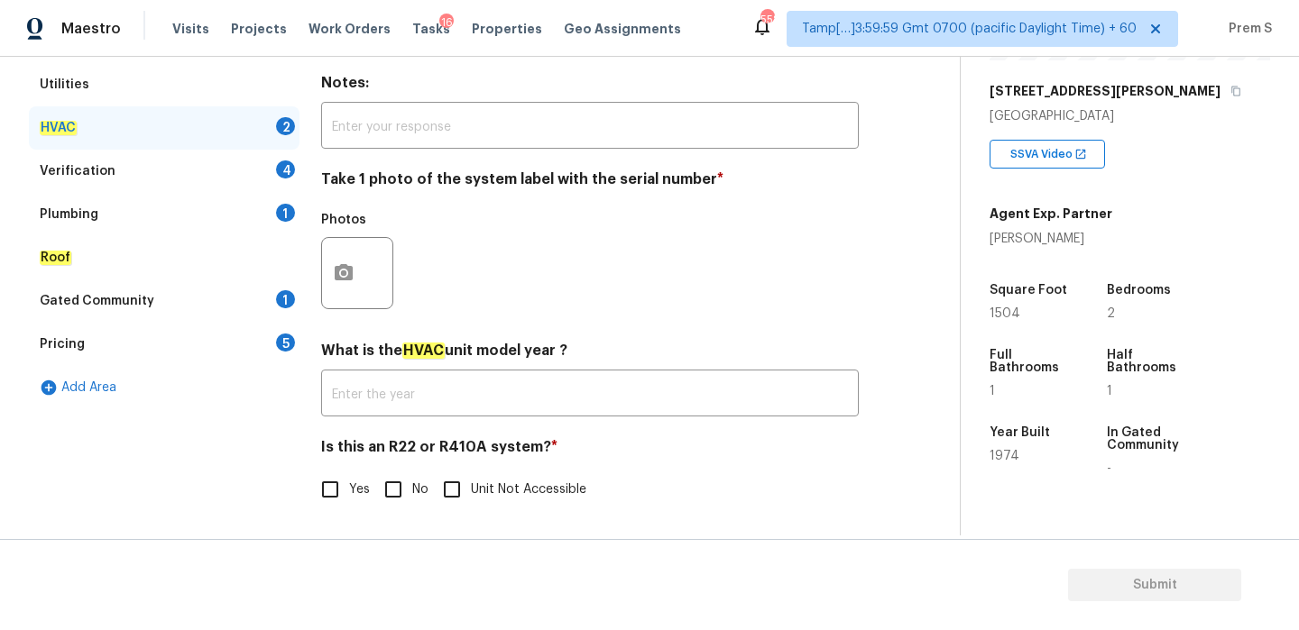
click at [393, 492] on input "No" at bounding box center [393, 490] width 38 height 38
checkbox input "true"
click at [355, 288] on button "button" at bounding box center [343, 273] width 43 height 70
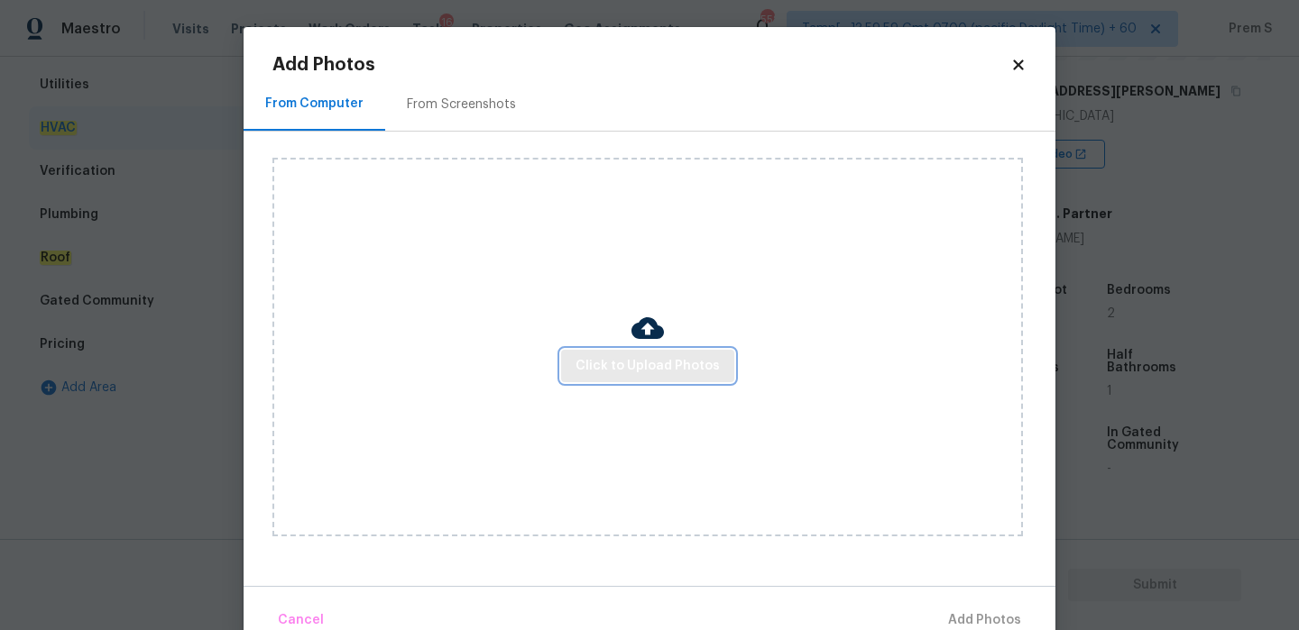
click at [659, 366] on span "Click to Upload Photos" at bounding box center [647, 366] width 144 height 23
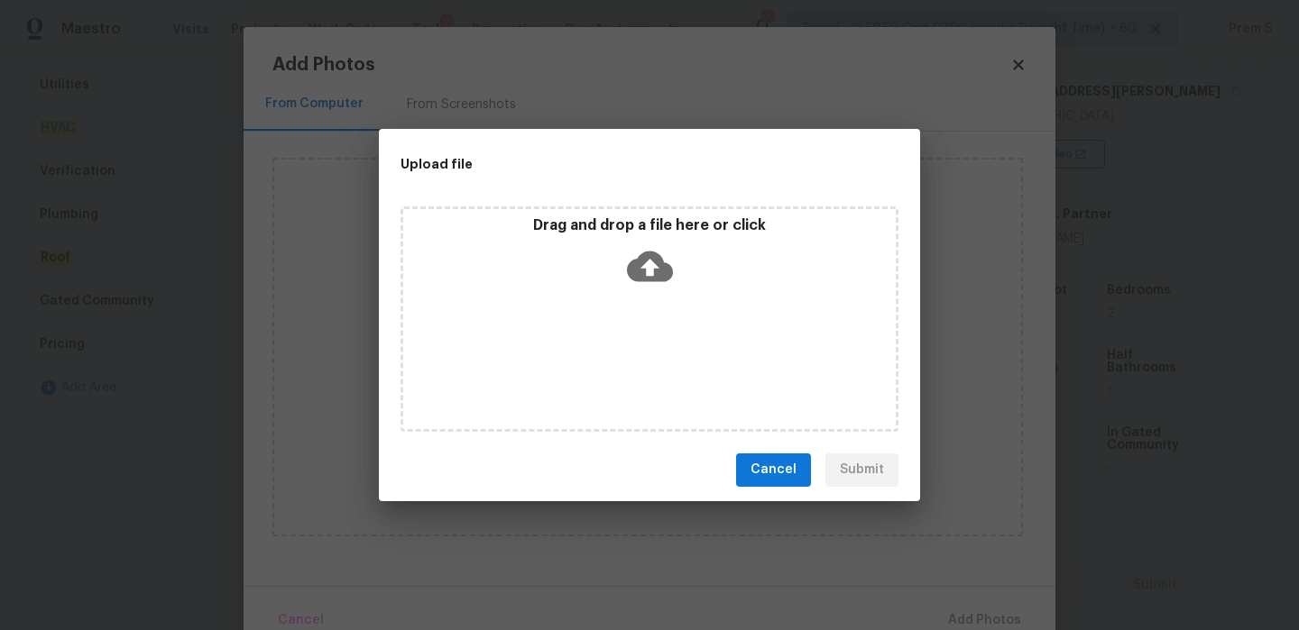
click at [659, 264] on icon at bounding box center [650, 266] width 46 height 31
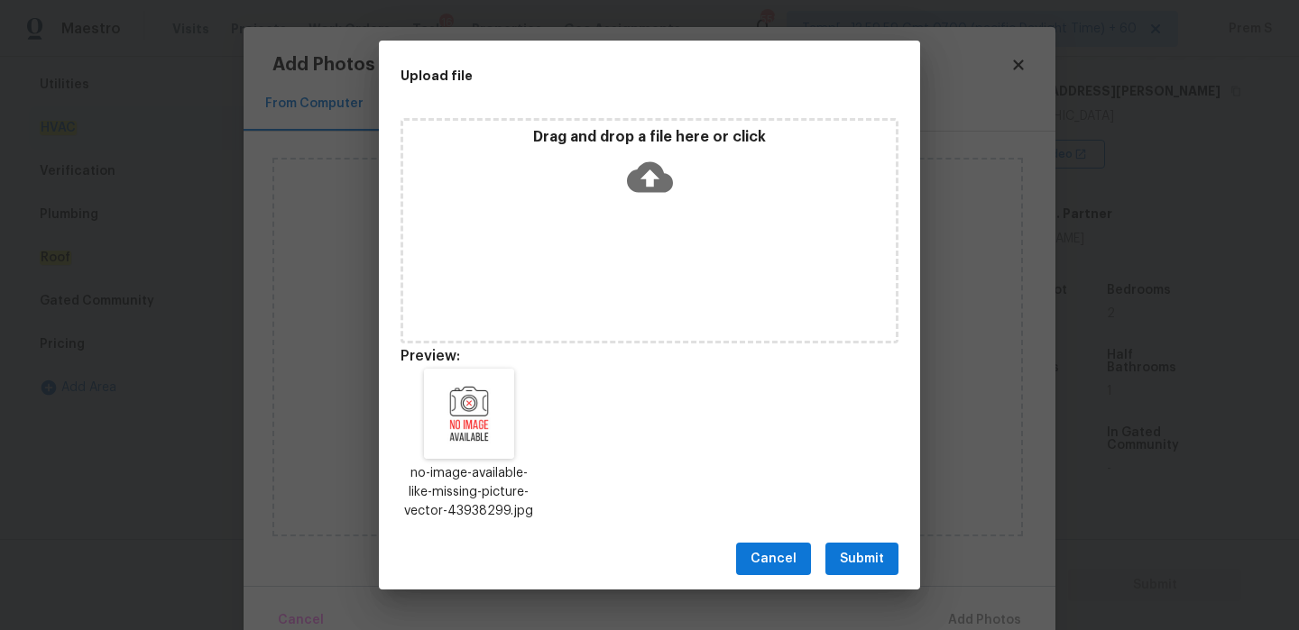
click at [889, 553] on button "Submit" at bounding box center [861, 559] width 73 height 33
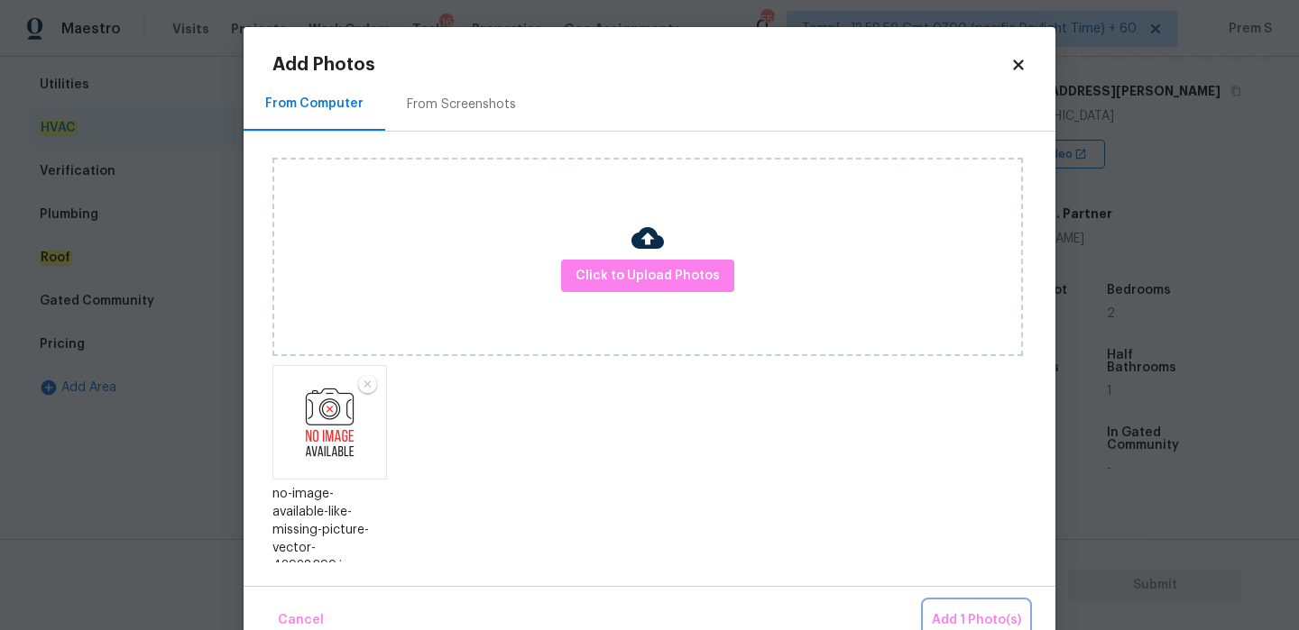
click at [965, 618] on span "Add 1 Photo(s)" at bounding box center [976, 621] width 89 height 23
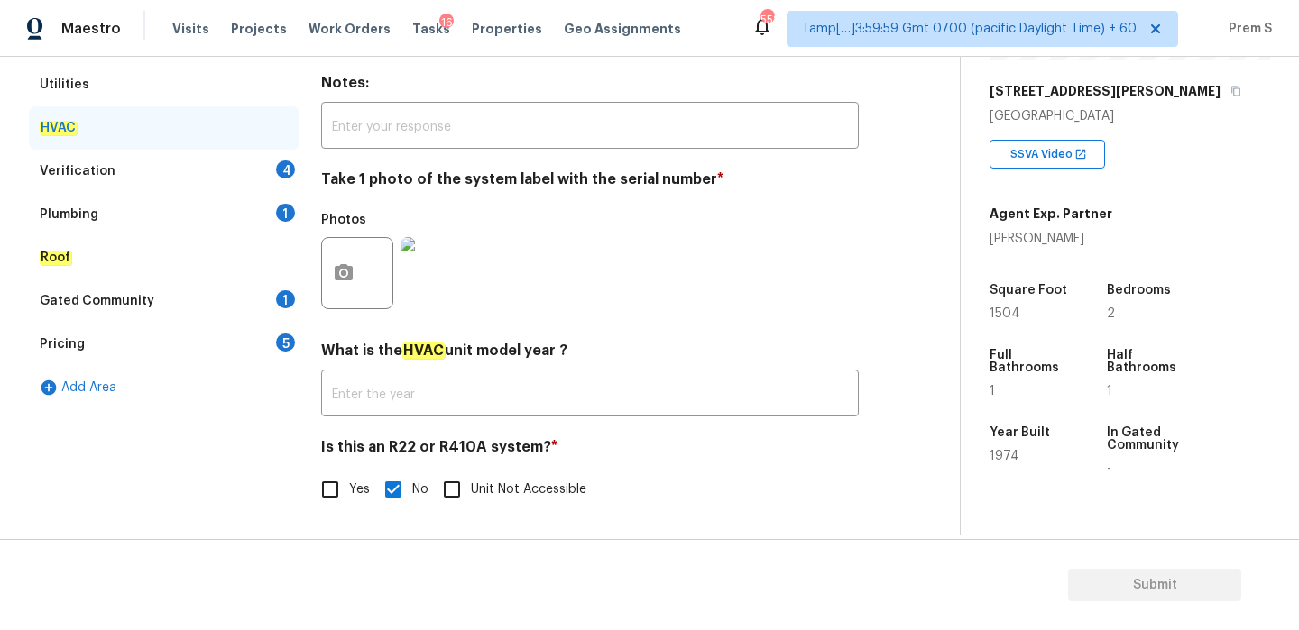
click at [266, 166] on div "Verification 4" at bounding box center [164, 171] width 271 height 43
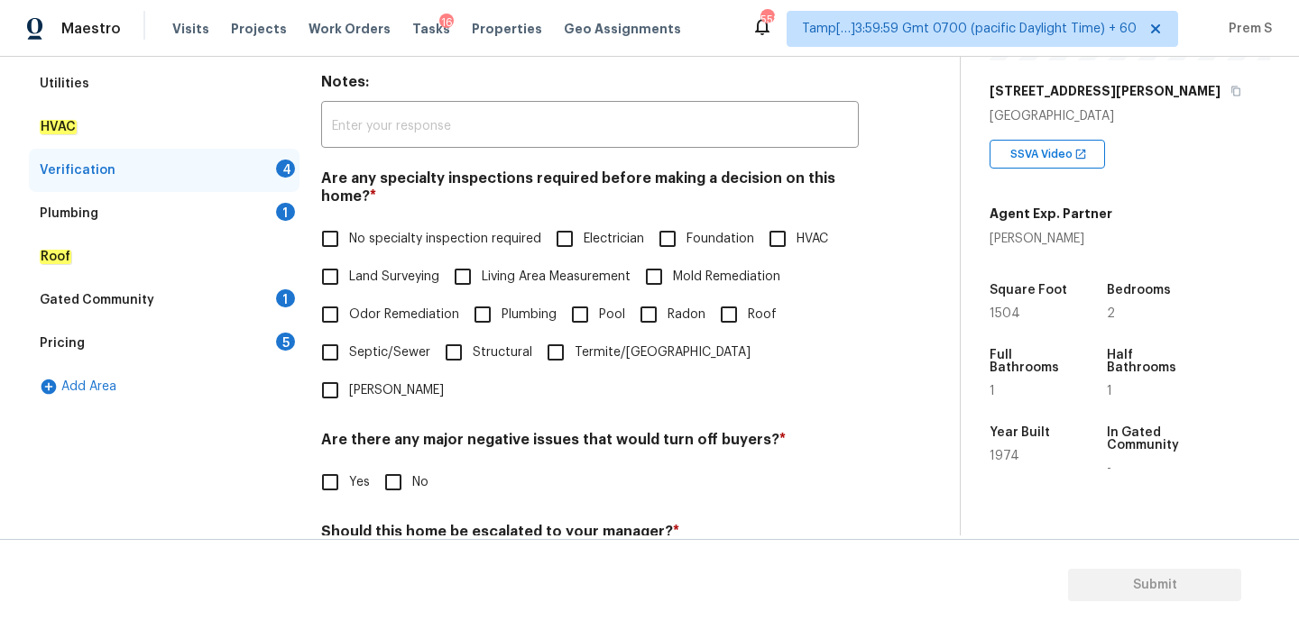
click at [359, 239] on span "No specialty inspection required" at bounding box center [445, 239] width 192 height 19
click at [349, 239] on input "No specialty inspection required" at bounding box center [330, 239] width 38 height 38
checkbox input "true"
click at [408, 463] on input "No" at bounding box center [393, 482] width 38 height 38
checkbox input "true"
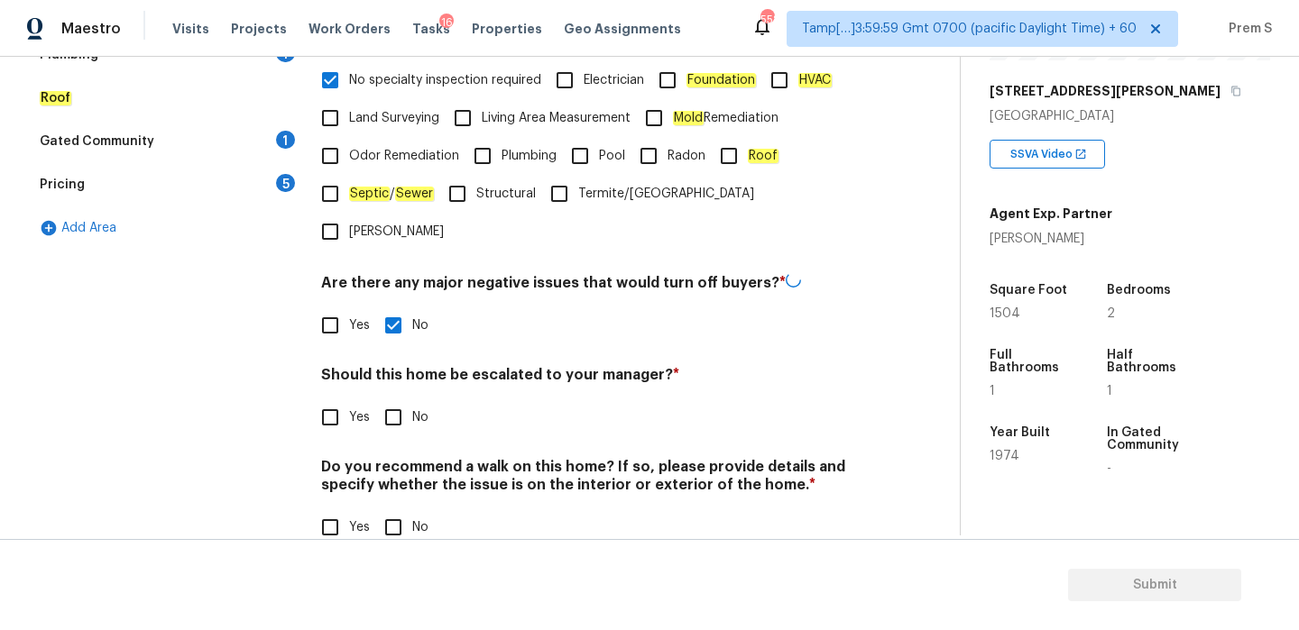
scroll to position [454, 0]
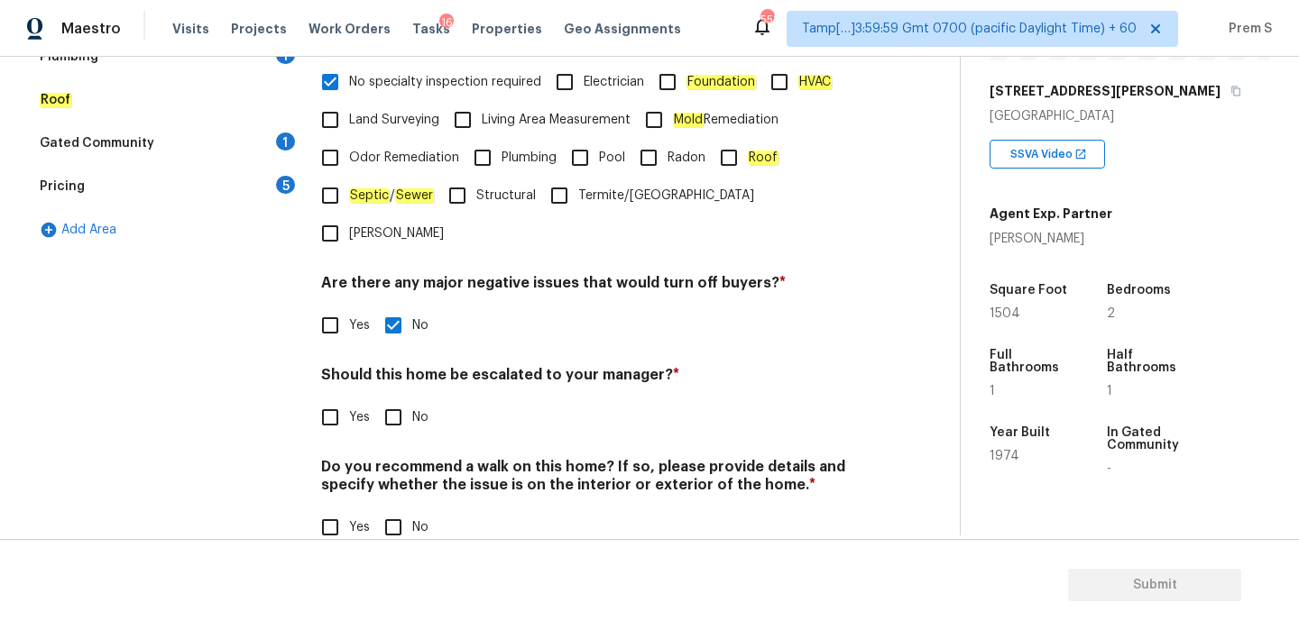
click at [344, 399] on input "Yes" at bounding box center [330, 418] width 38 height 38
checkbox input "true"
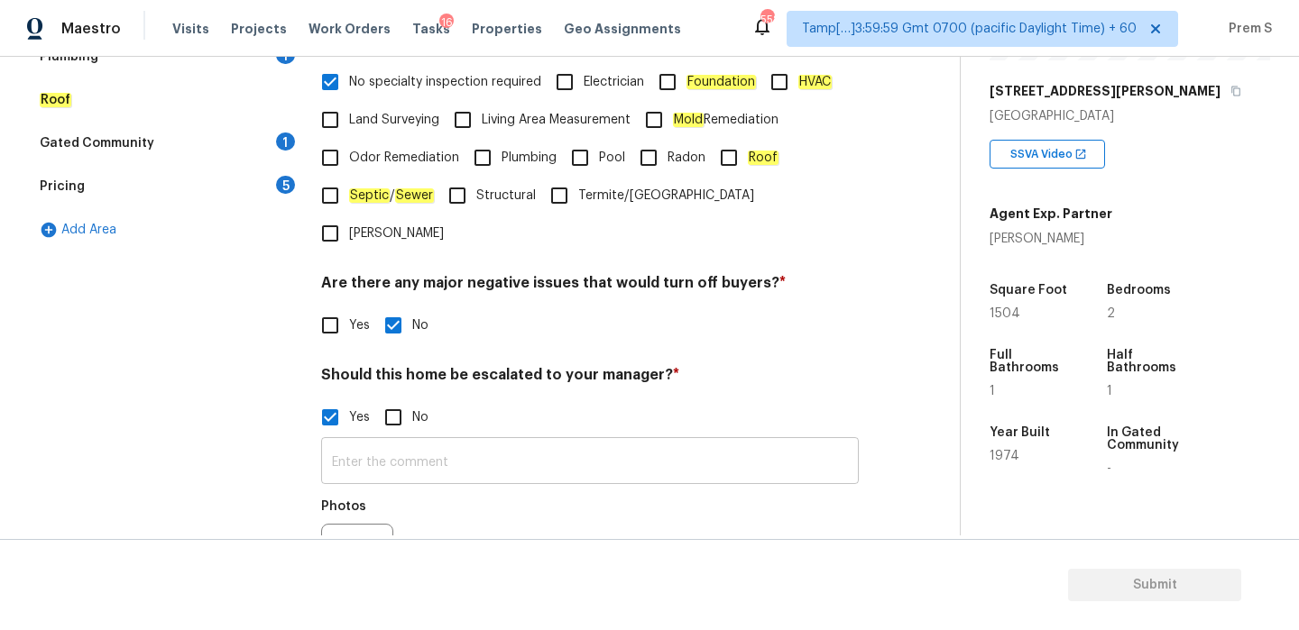
click at [387, 442] on input "text" at bounding box center [589, 463] width 537 height 42
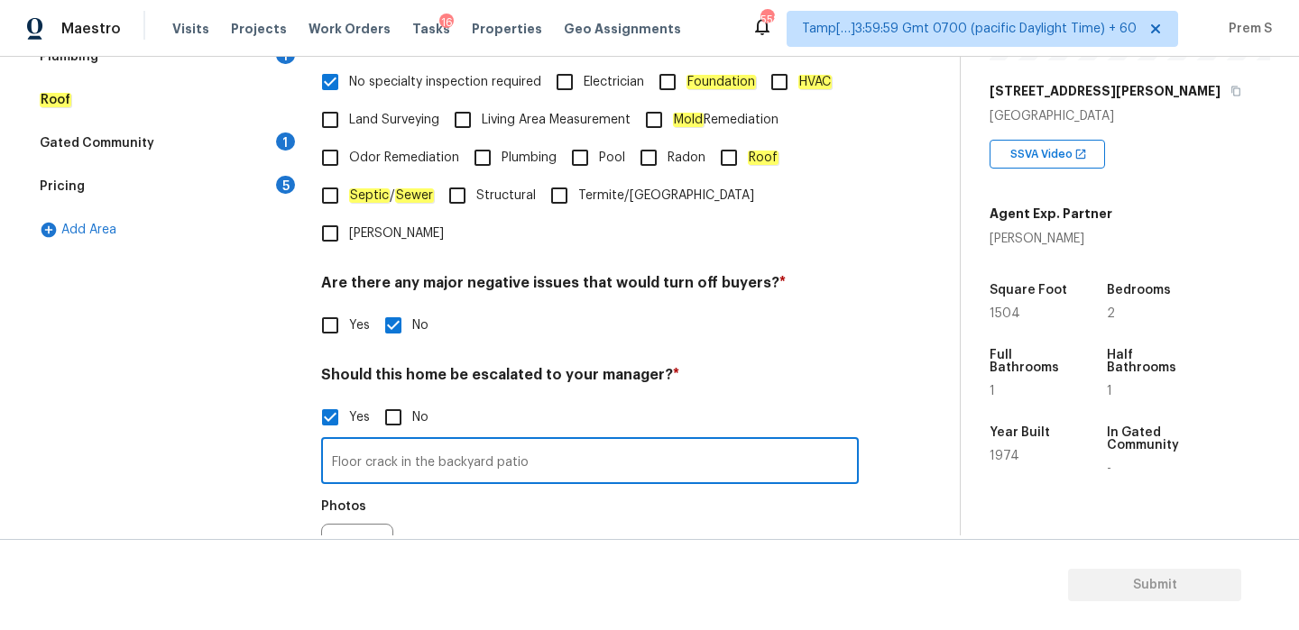
type input "Floor crack in the backyard patio"
click at [351, 549] on icon "button" at bounding box center [344, 560] width 22 height 22
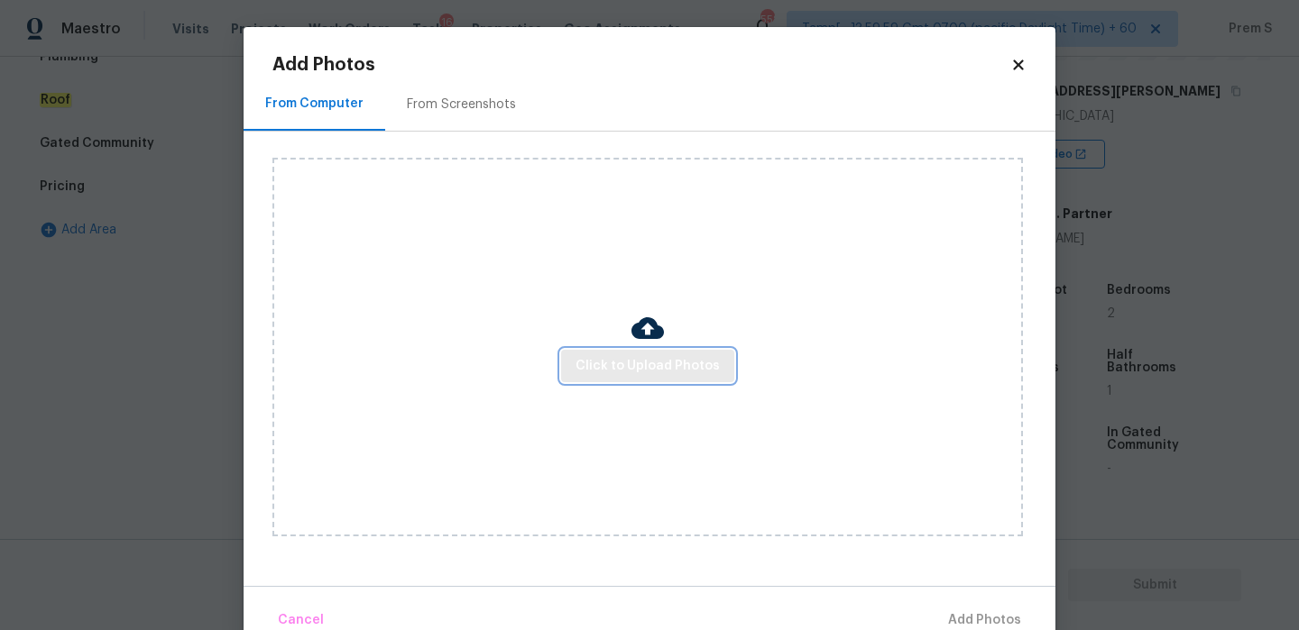
click at [681, 368] on span "Click to Upload Photos" at bounding box center [647, 366] width 144 height 23
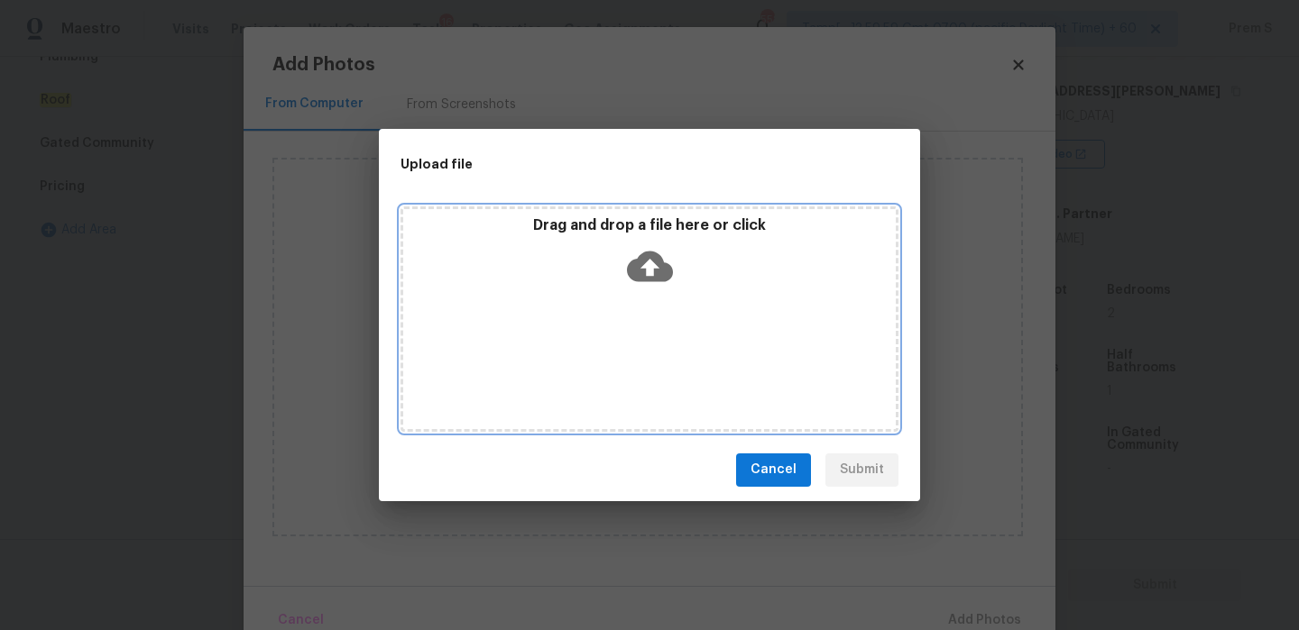
click at [648, 269] on icon at bounding box center [650, 266] width 46 height 46
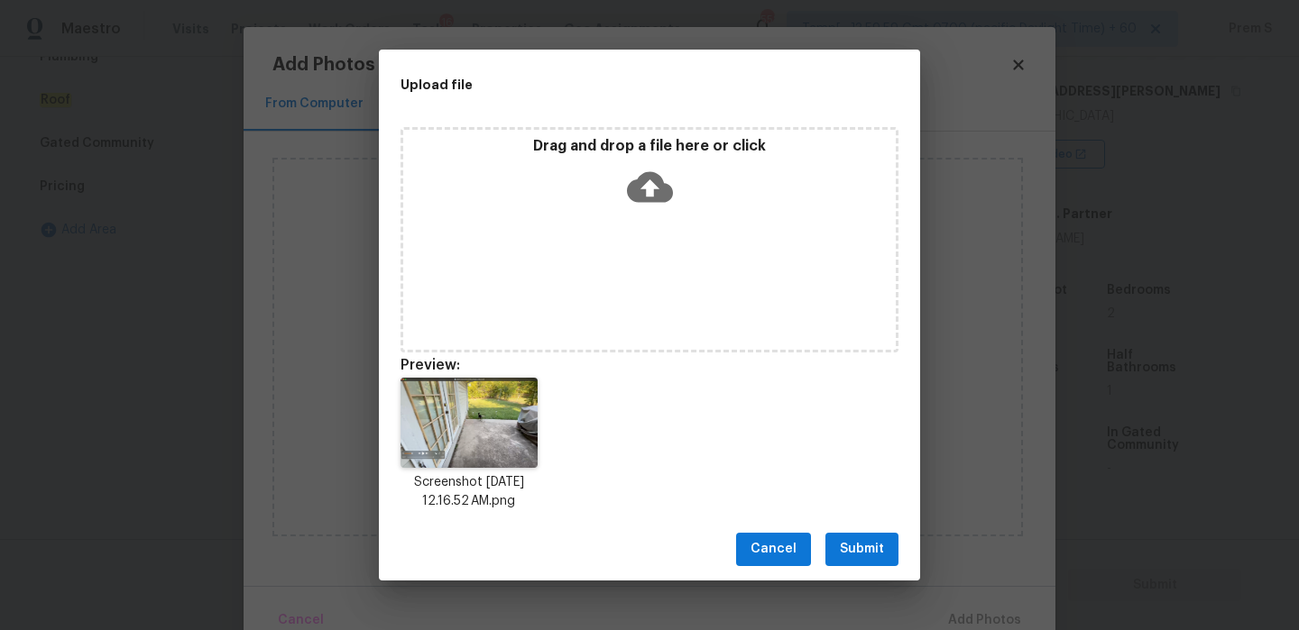
click at [867, 549] on span "Submit" at bounding box center [862, 549] width 44 height 23
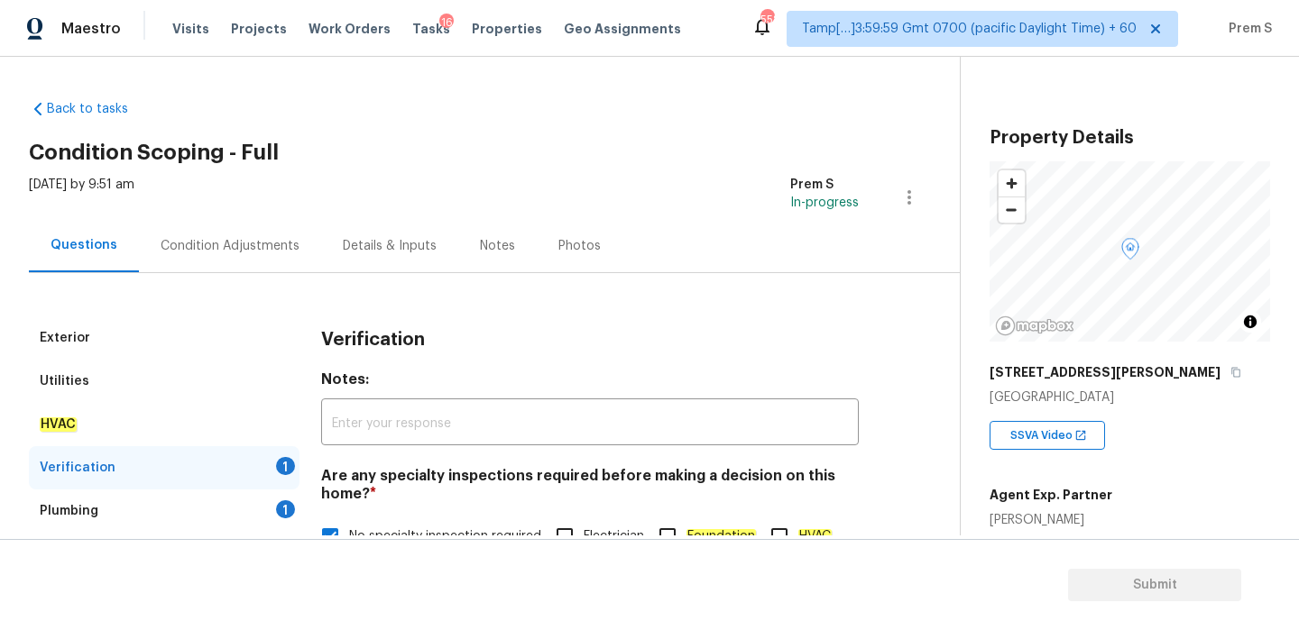
scroll to position [281, 0]
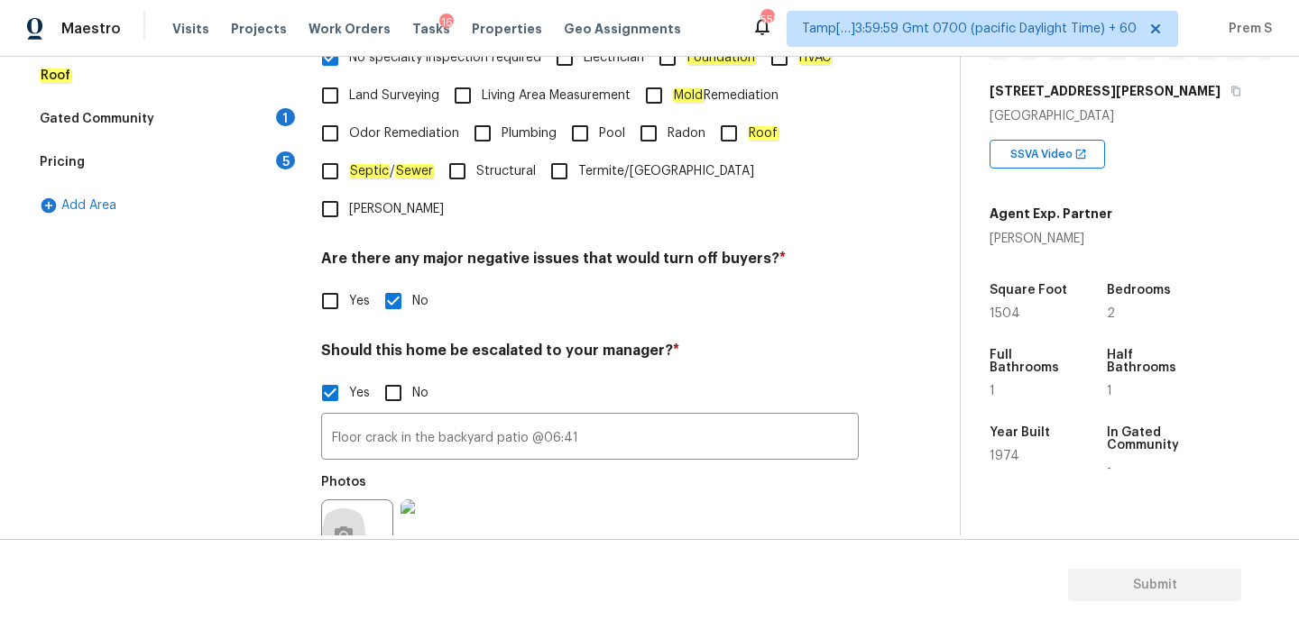
click at [613, 501] on div "Photos" at bounding box center [589, 523] width 537 height 117
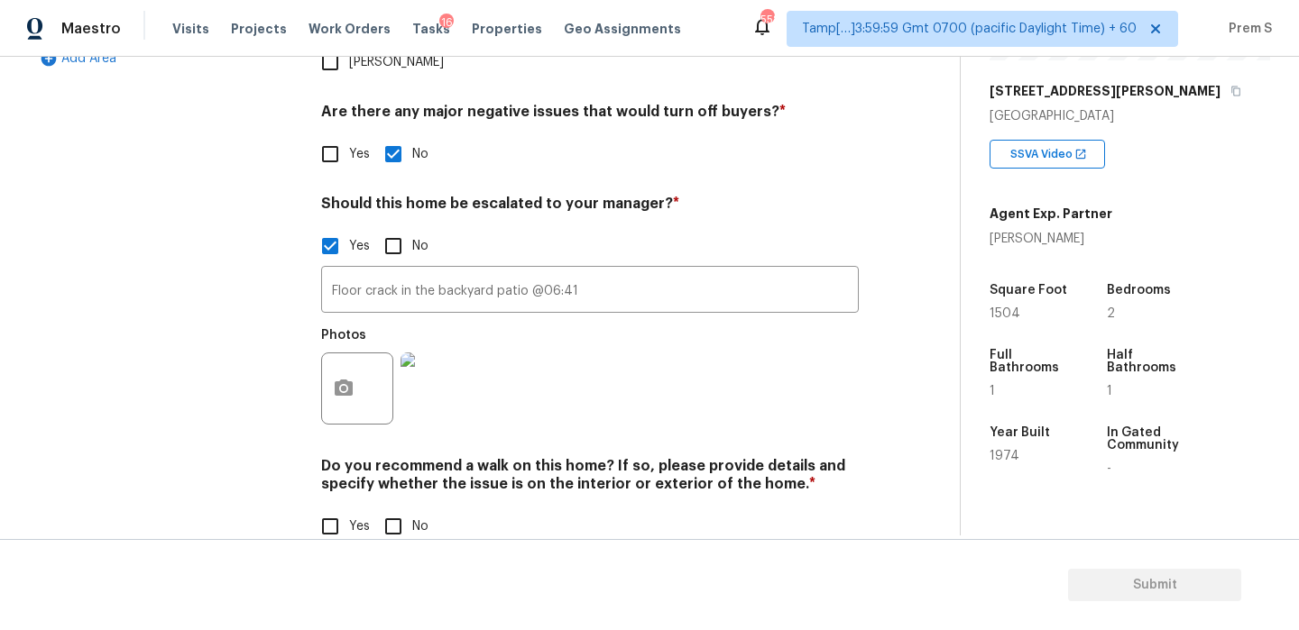
click at [399, 508] on input "No" at bounding box center [393, 527] width 38 height 38
checkbox input "true"
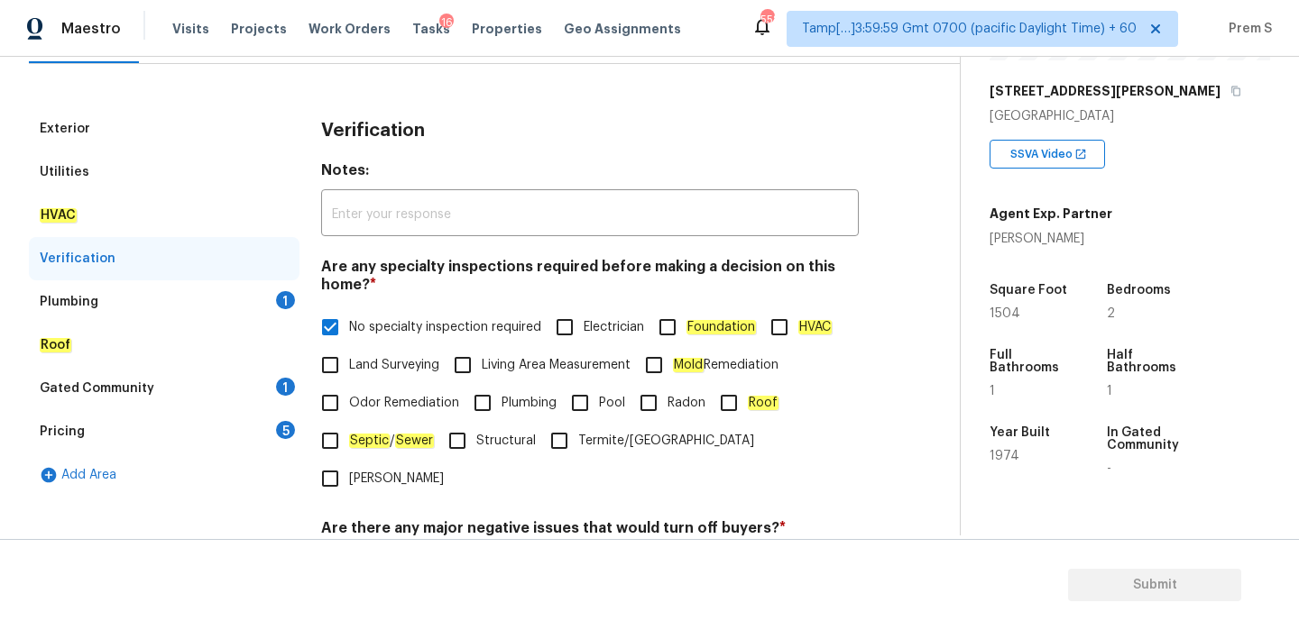
click at [282, 306] on div "1" at bounding box center [285, 300] width 19 height 18
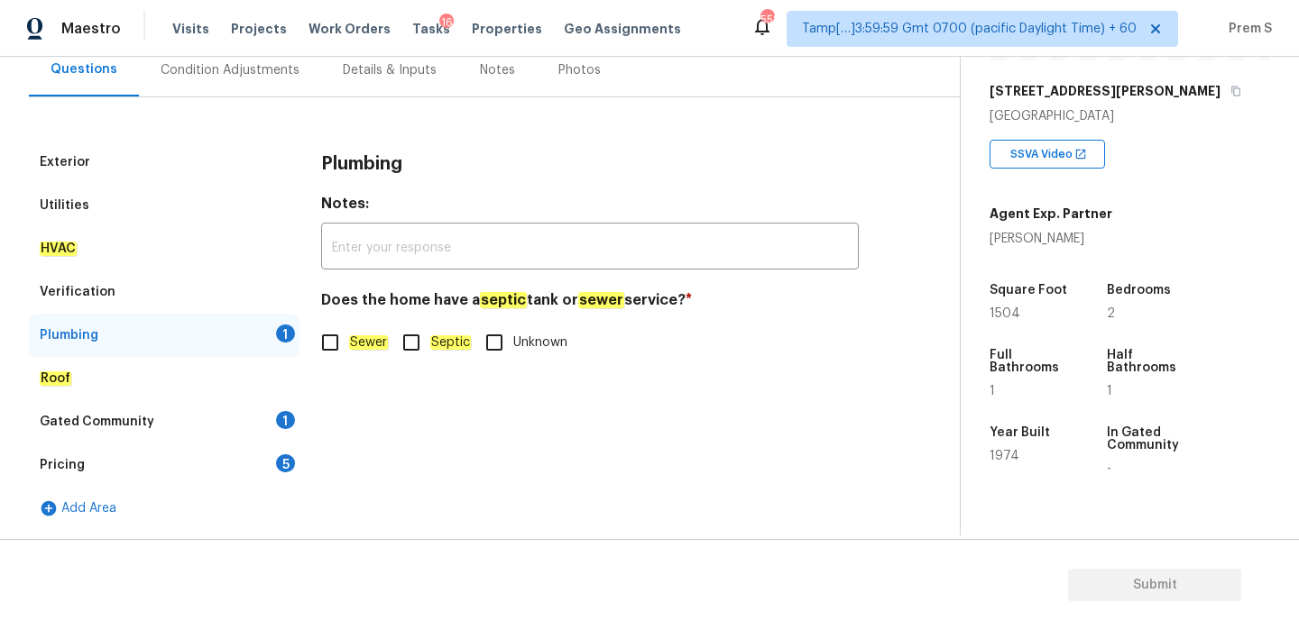
click at [360, 352] on span "Sewer" at bounding box center [368, 343] width 39 height 19
click at [349, 352] on input "Sewer" at bounding box center [330, 343] width 38 height 38
checkbox input "true"
click at [290, 428] on div "Gated Community 1" at bounding box center [164, 421] width 271 height 43
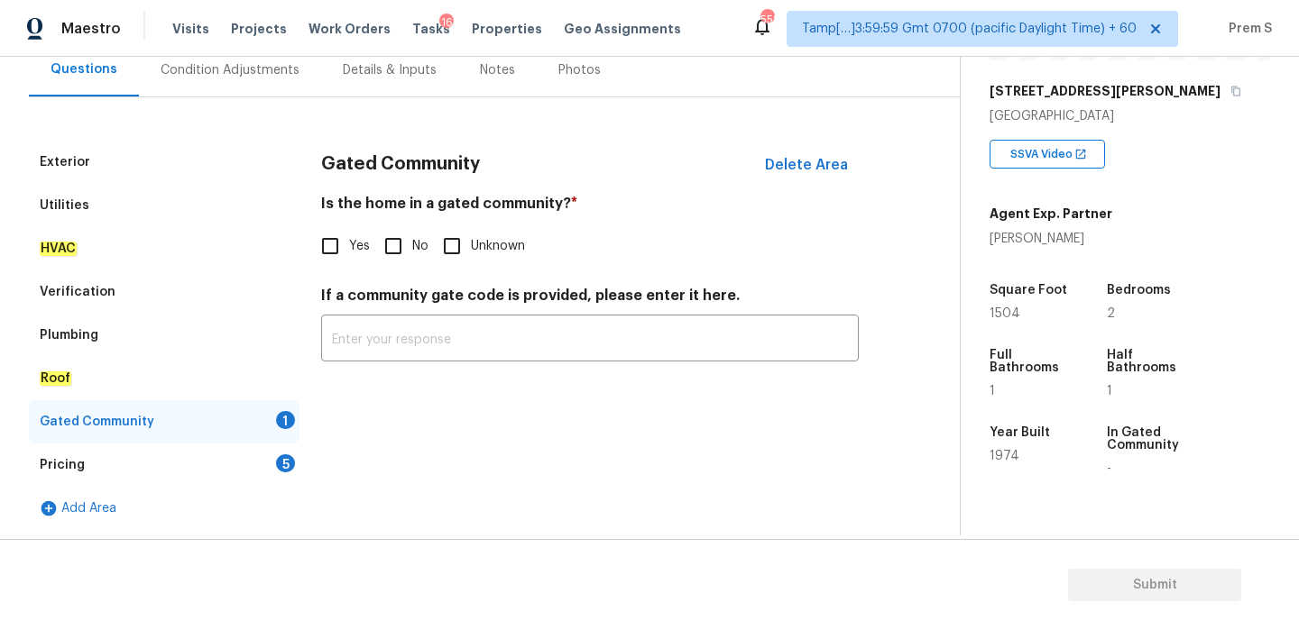
click at [418, 263] on label "No" at bounding box center [401, 246] width 54 height 38
click at [412, 263] on input "No" at bounding box center [393, 246] width 38 height 38
checkbox input "true"
click at [278, 477] on div "Pricing 5" at bounding box center [164, 465] width 271 height 43
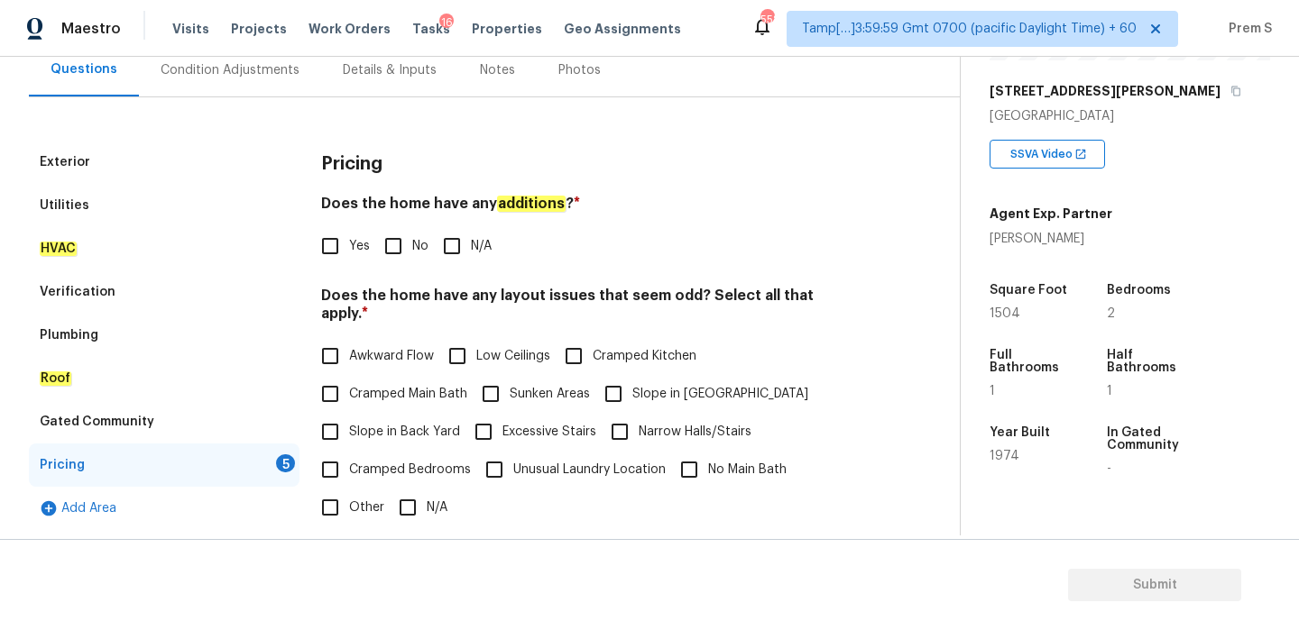
click at [404, 234] on input "No" at bounding box center [393, 246] width 38 height 38
checkbox input "true"
click at [399, 491] on input "N/A" at bounding box center [408, 510] width 38 height 38
checkbox input "true"
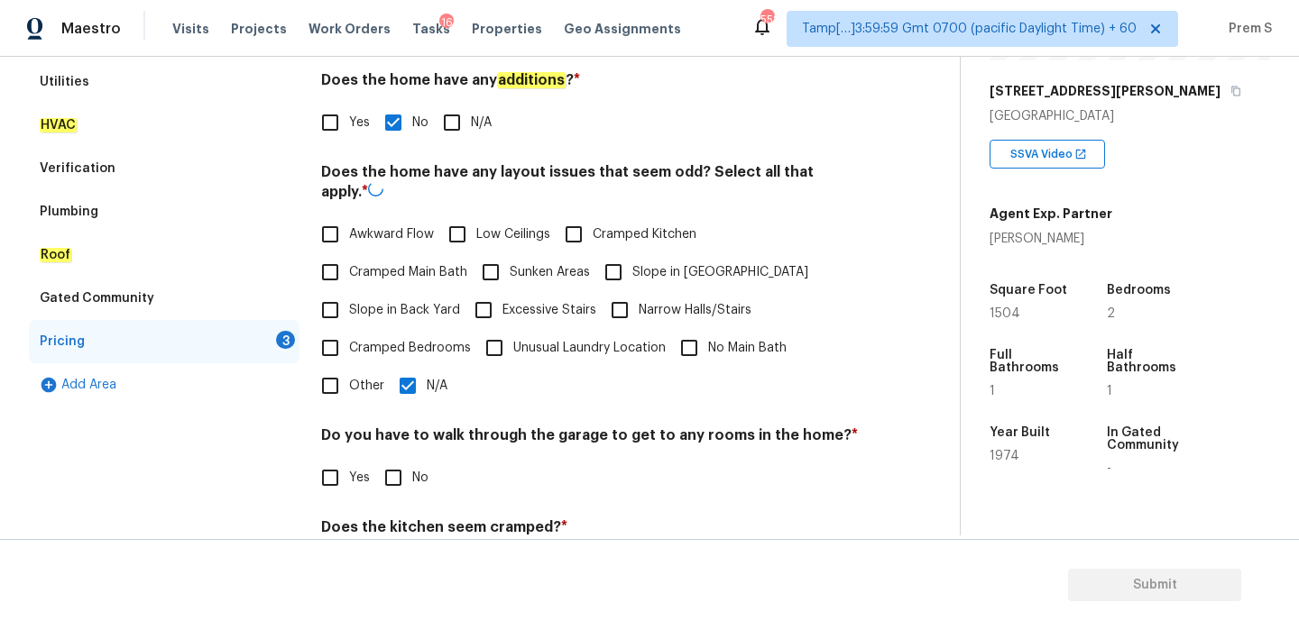
scroll to position [410, 0]
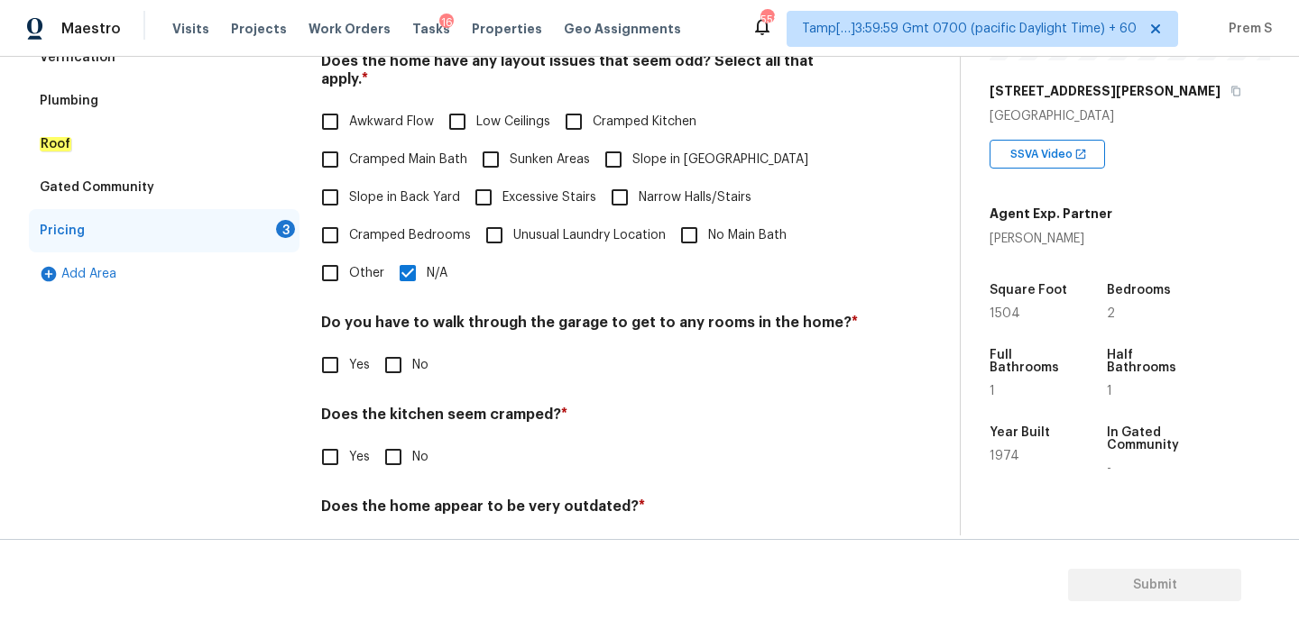
click at [412, 363] on label "No" at bounding box center [401, 365] width 54 height 38
click at [412, 363] on input "No" at bounding box center [393, 365] width 38 height 38
checkbox input "true"
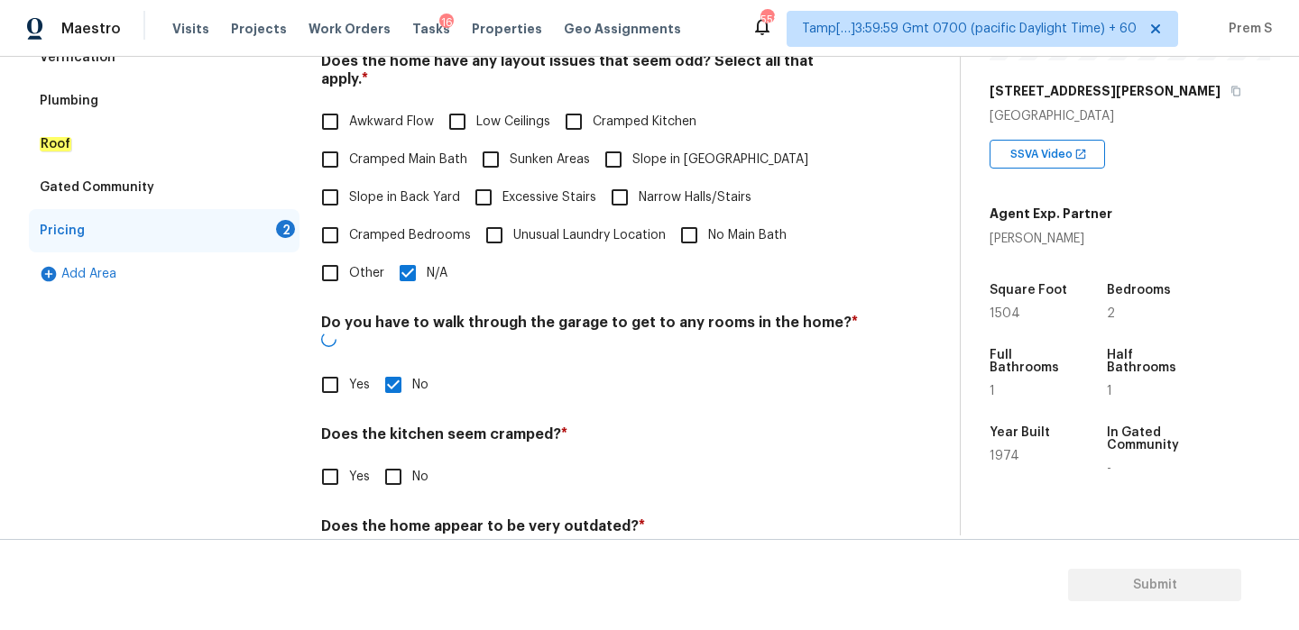
click at [398, 458] on input "No" at bounding box center [393, 477] width 38 height 38
checkbox input "true"
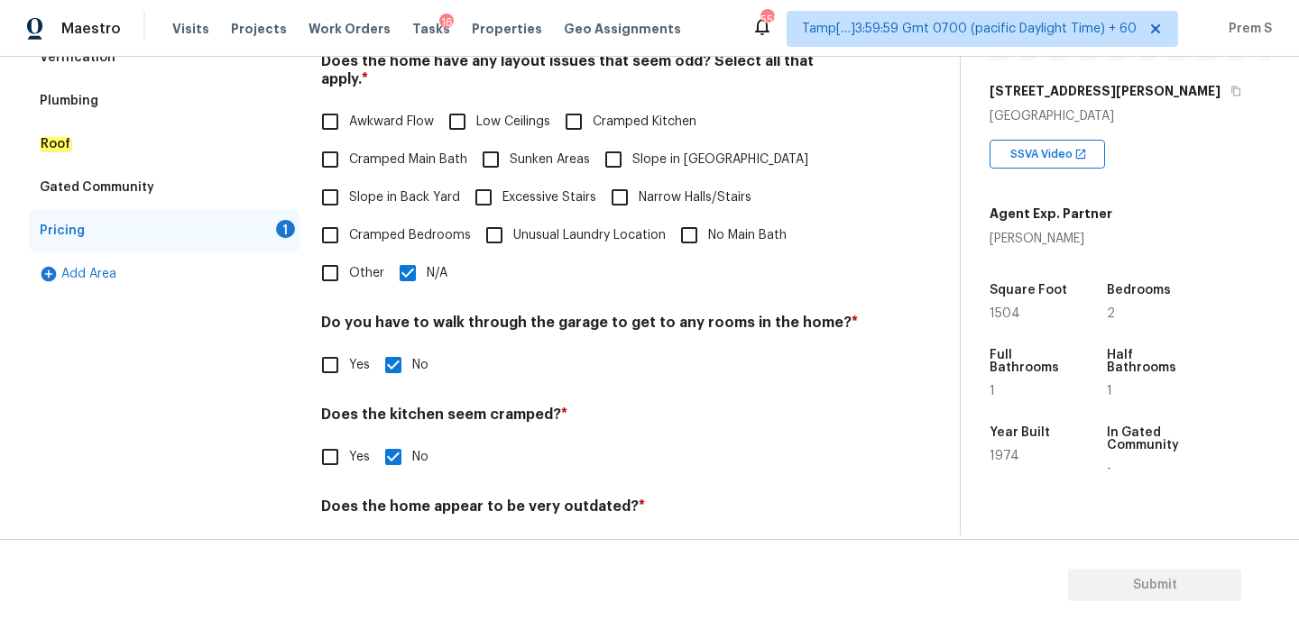
click at [399, 530] on input "No" at bounding box center [393, 549] width 38 height 38
checkbox input "true"
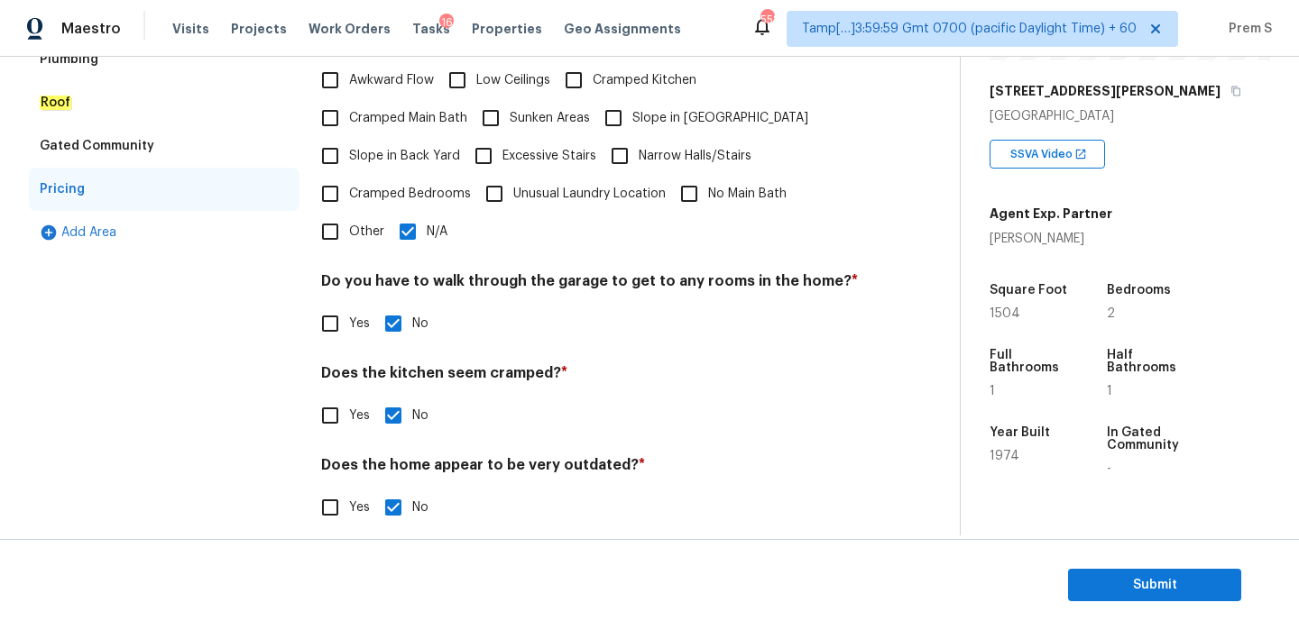
scroll to position [0, 0]
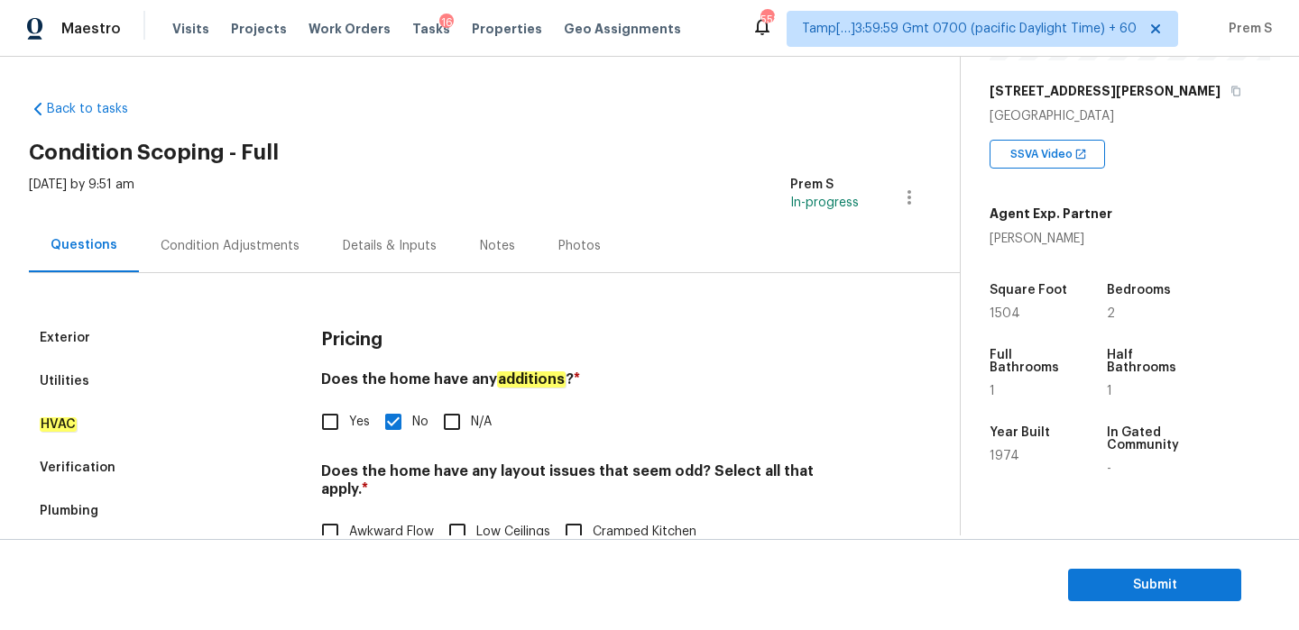
click at [262, 244] on div "Condition Adjustments" at bounding box center [230, 246] width 139 height 18
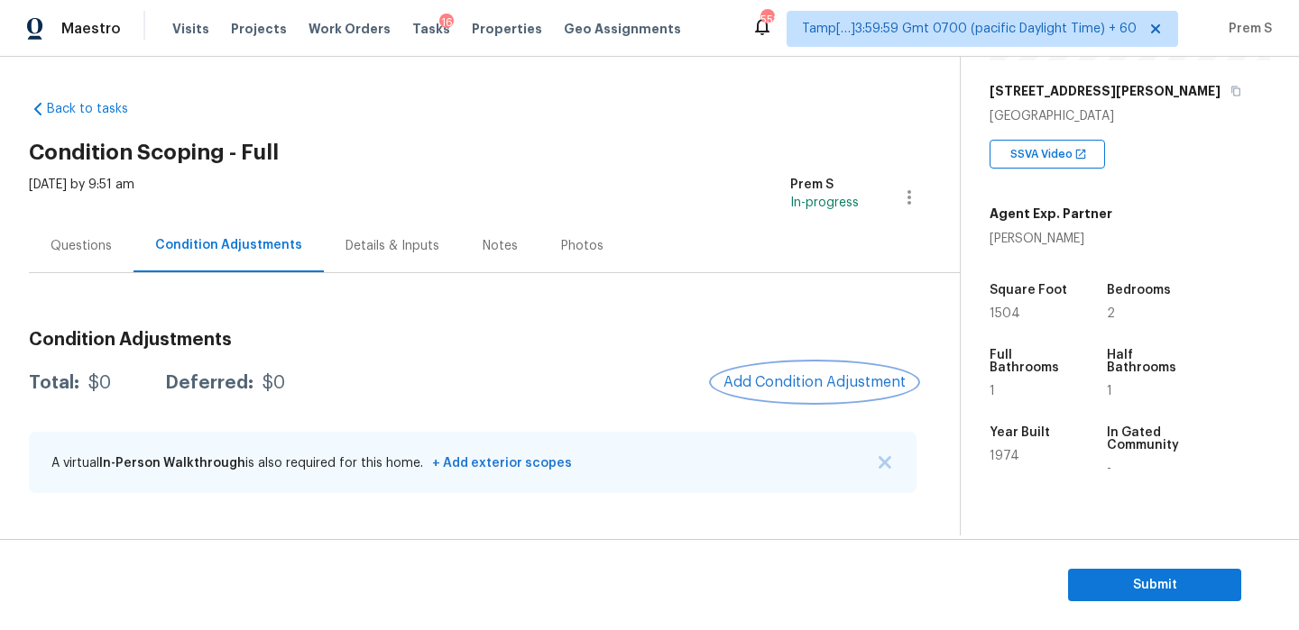
click at [863, 377] on span "Add Condition Adjustment" at bounding box center [814, 382] width 182 height 16
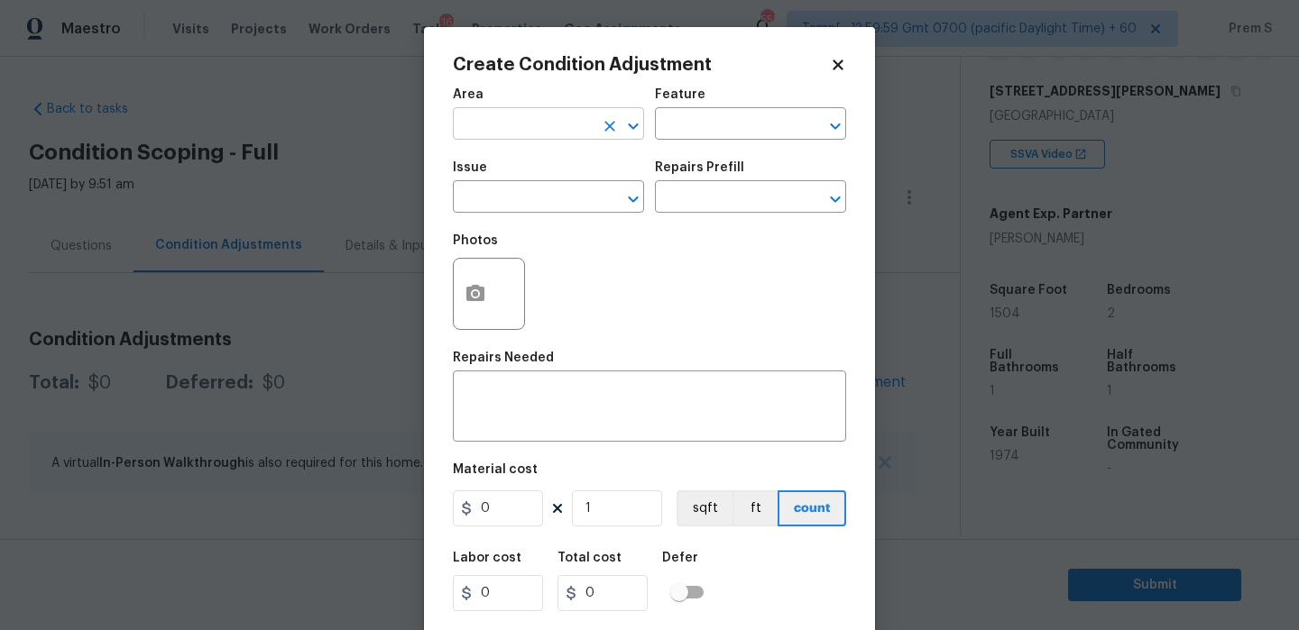
click at [570, 128] on input "text" at bounding box center [523, 126] width 141 height 28
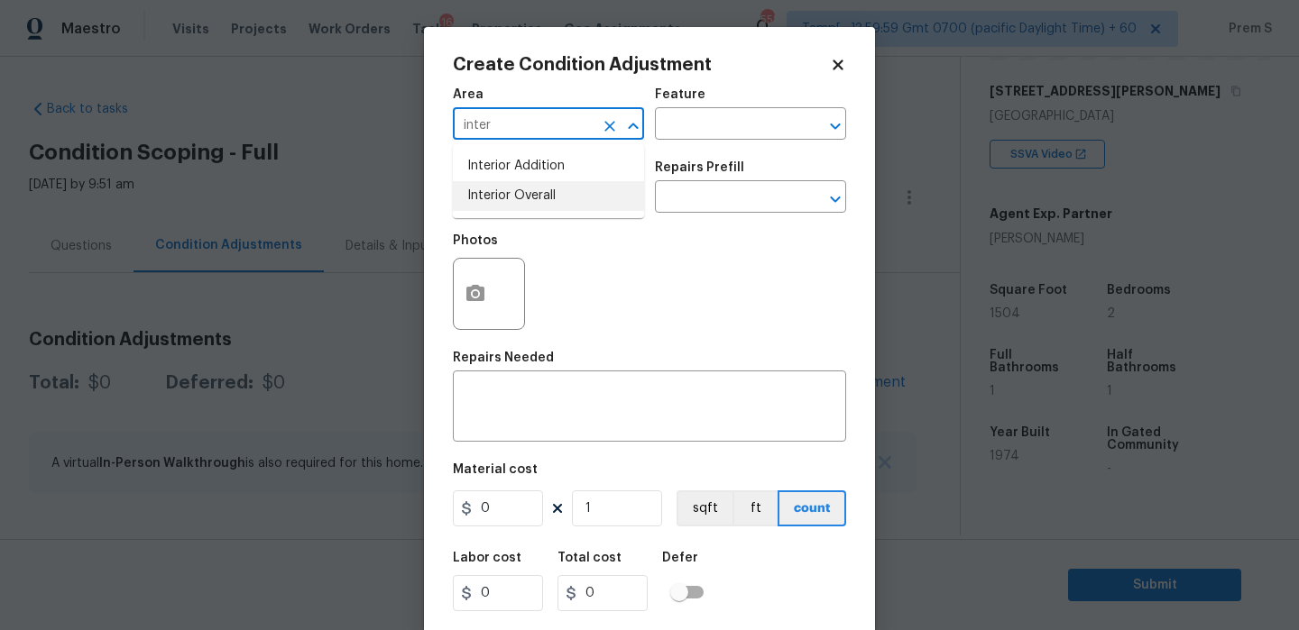
click at [580, 202] on li "Interior Overall" at bounding box center [548, 196] width 191 height 30
type input "Interior Overall"
click at [580, 202] on input "text" at bounding box center [523, 199] width 141 height 28
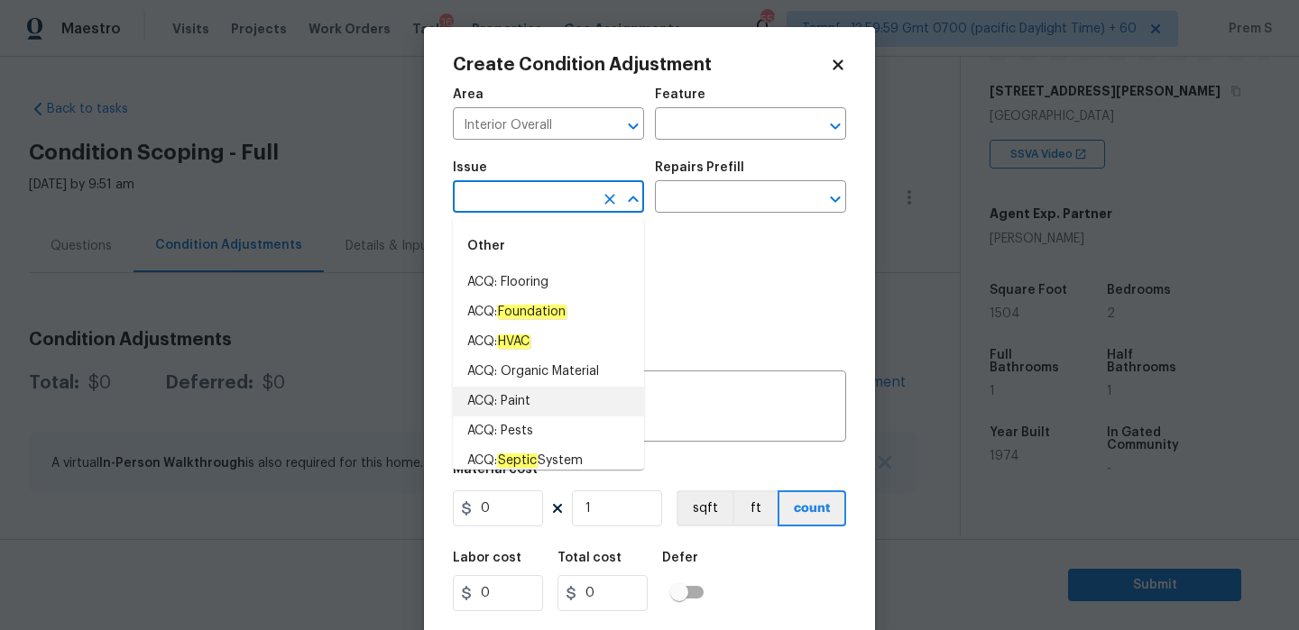
click at [531, 407] on li "ACQ: Paint" at bounding box center [548, 402] width 191 height 30
type input "ACQ: Paint"
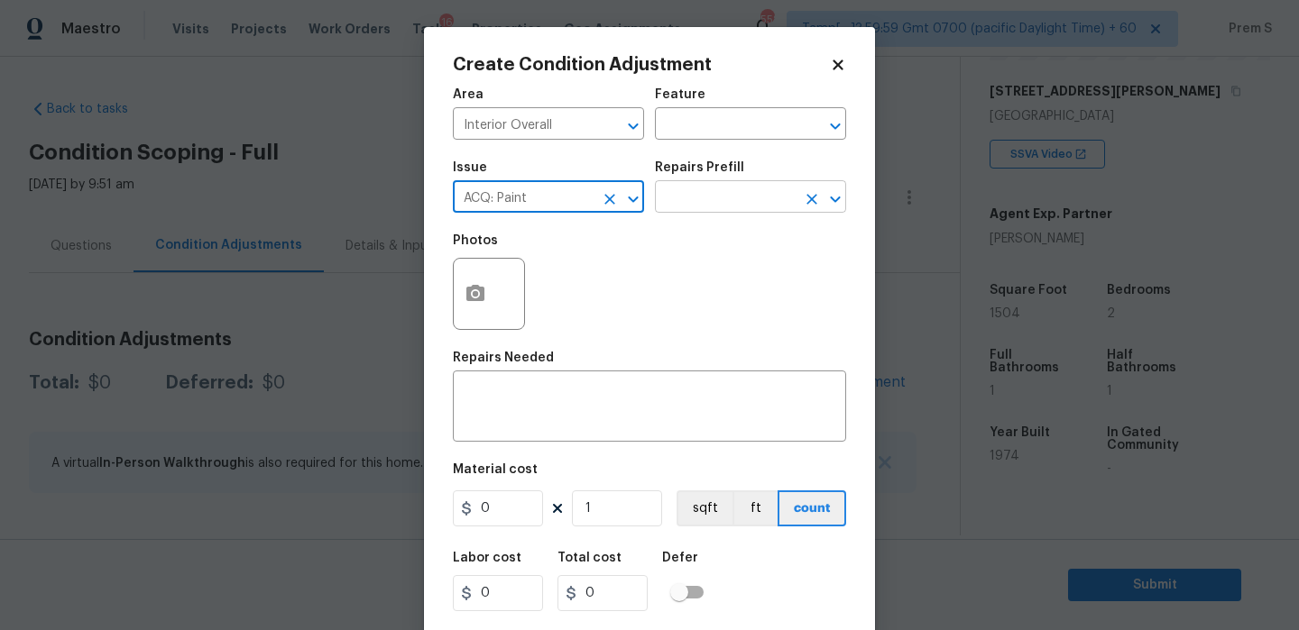
click at [733, 206] on input "text" at bounding box center [725, 199] width 141 height 28
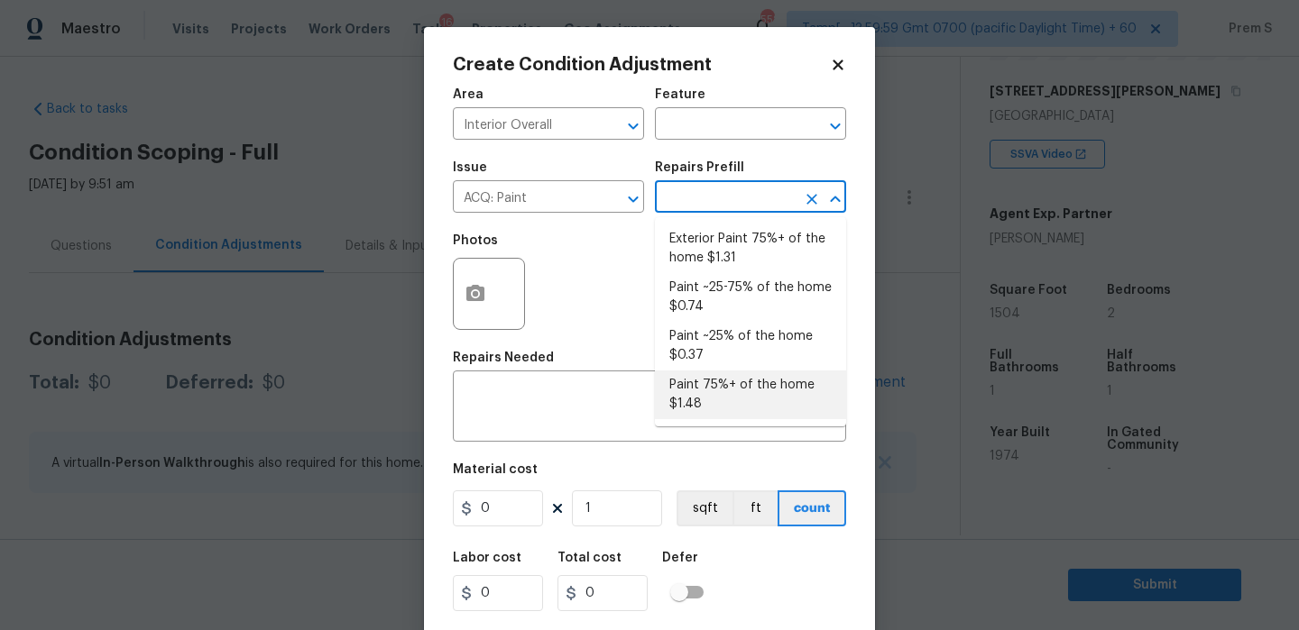
click at [739, 401] on li "Paint 75%+ of the home $1.48" at bounding box center [750, 395] width 191 height 49
type input "Acquisition"
type textarea "Acquisition Scope: 75%+ of the home will likely require interior paint"
type input "1.48"
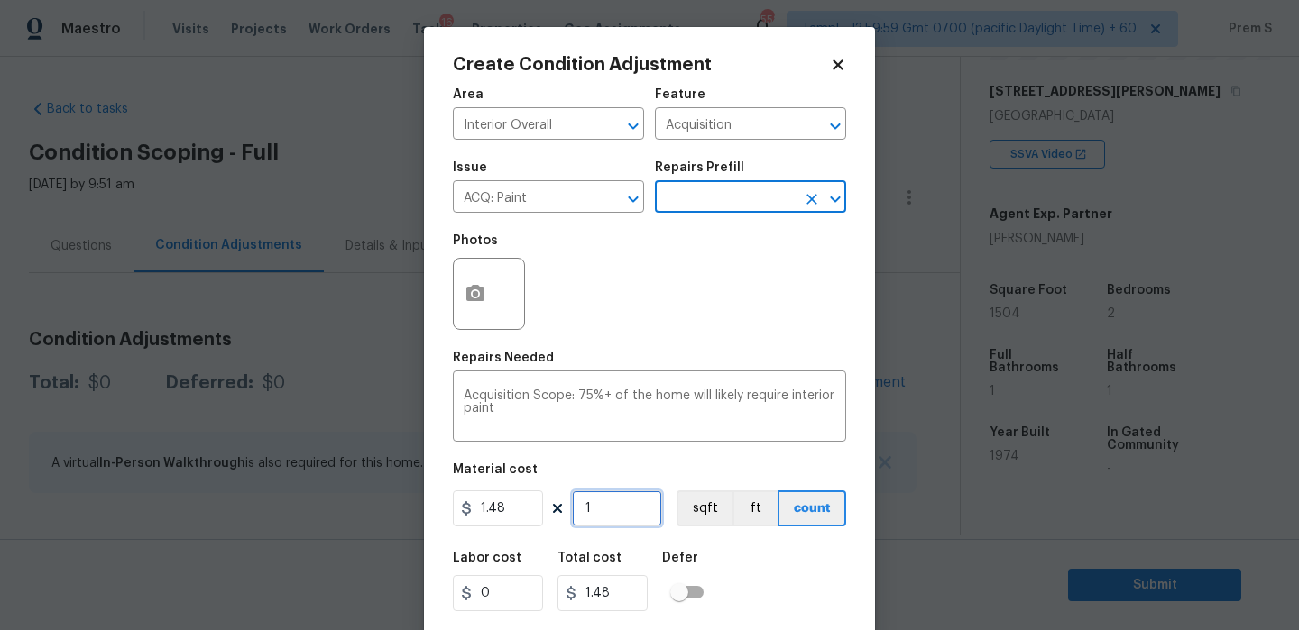
click at [613, 507] on input "1" at bounding box center [617, 509] width 90 height 36
type input "15"
type input "22.2"
type input "150"
type input "222"
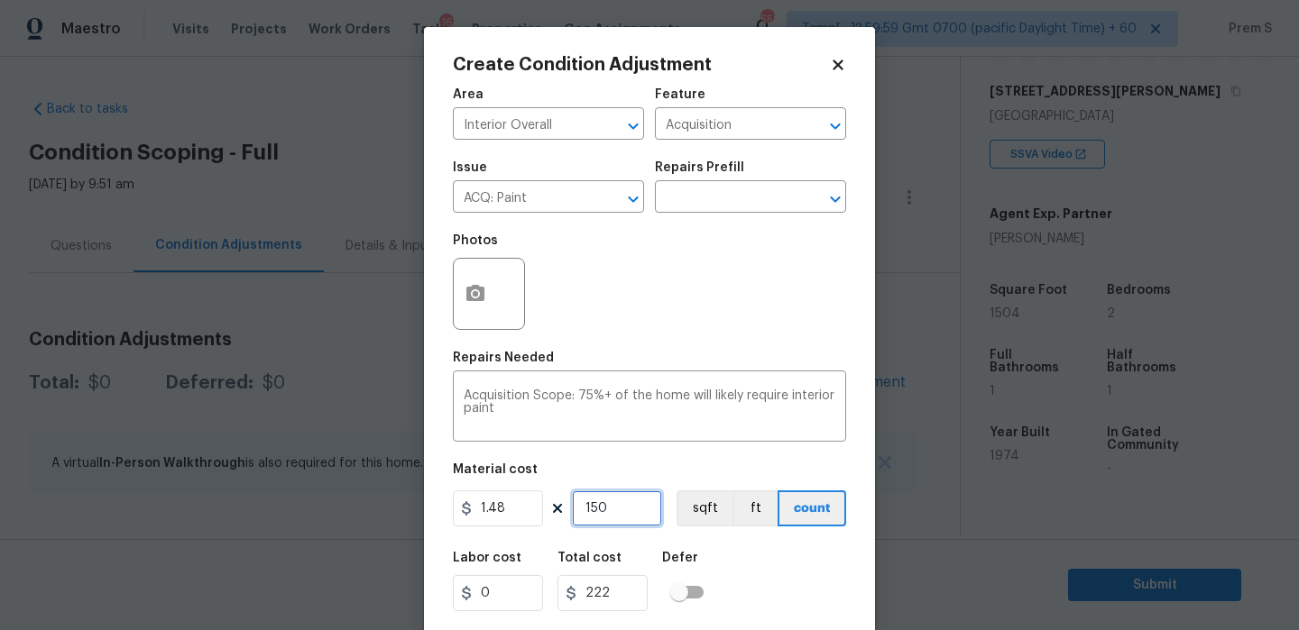
type input "1504"
type input "2225.92"
type input "1504"
click at [486, 314] on button "button" at bounding box center [475, 294] width 43 height 70
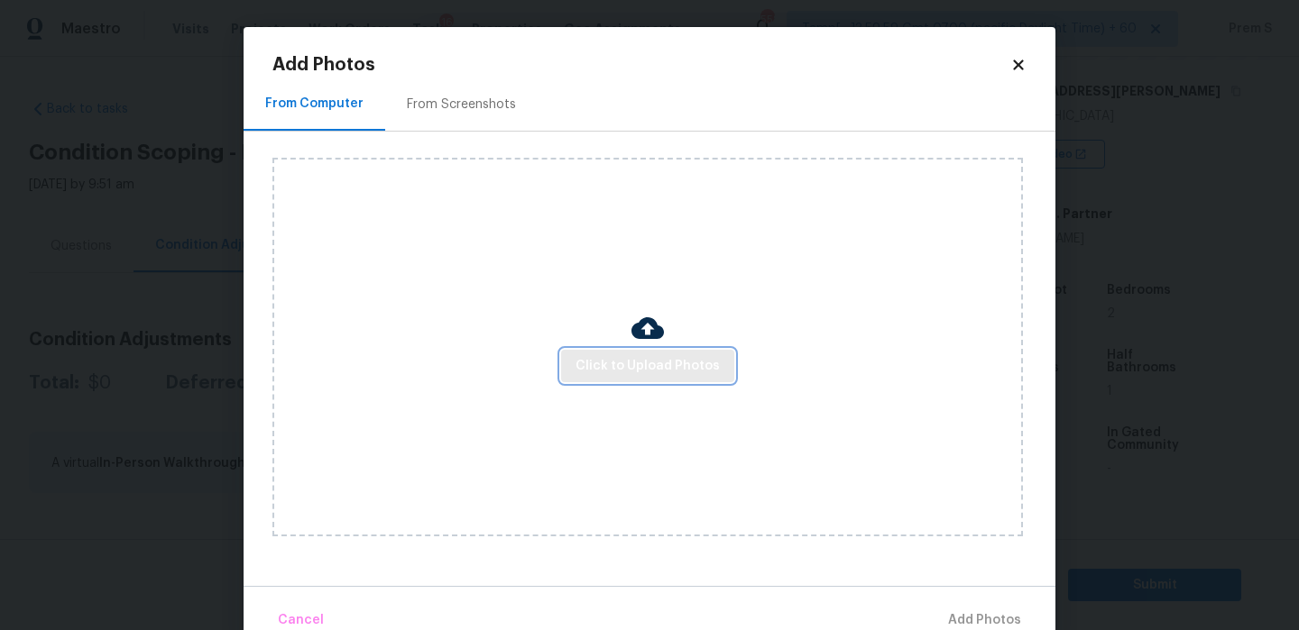
click at [647, 369] on span "Click to Upload Photos" at bounding box center [647, 366] width 144 height 23
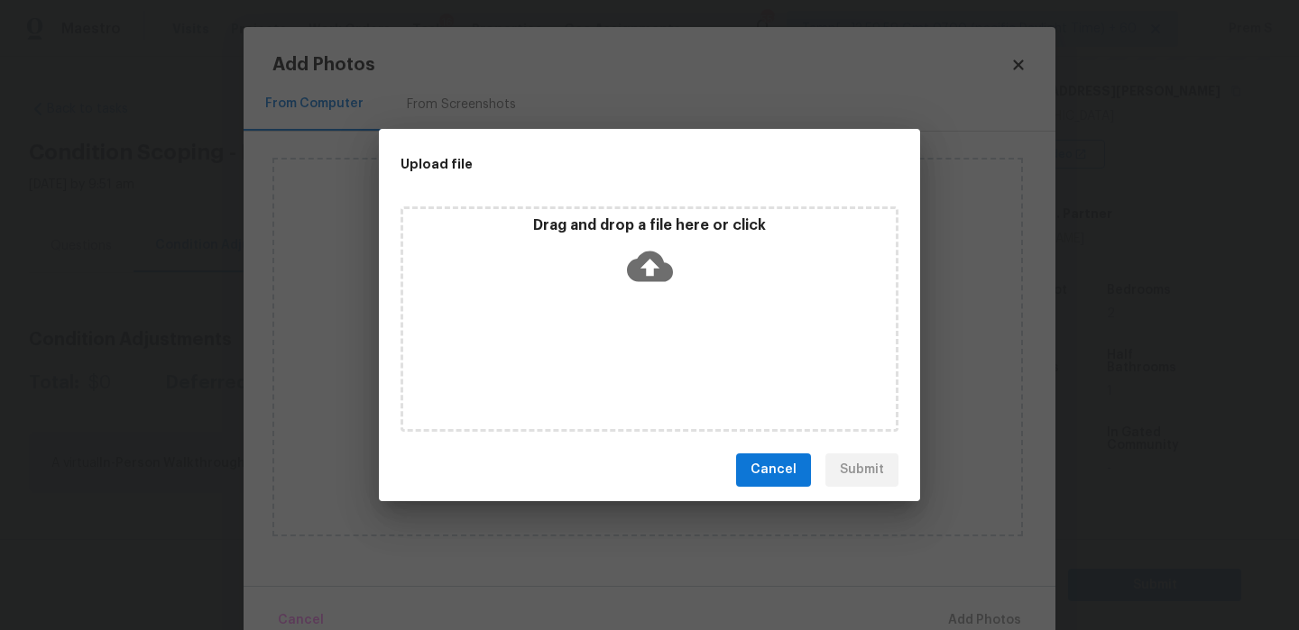
click at [647, 264] on icon at bounding box center [650, 266] width 46 height 46
